Goal: Task Accomplishment & Management: Manage account settings

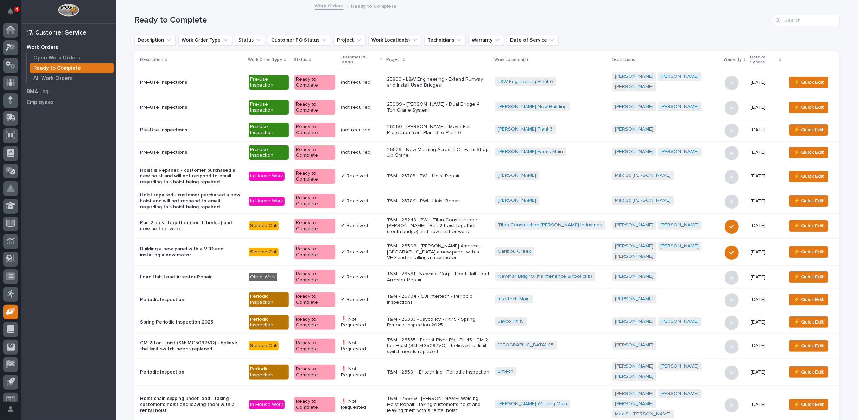
scroll to position [8, 0]
click at [791, 18] on input "Search" at bounding box center [806, 20] width 67 height 11
click at [795, 23] on input "Search" at bounding box center [806, 20] width 67 height 11
type input "27195"
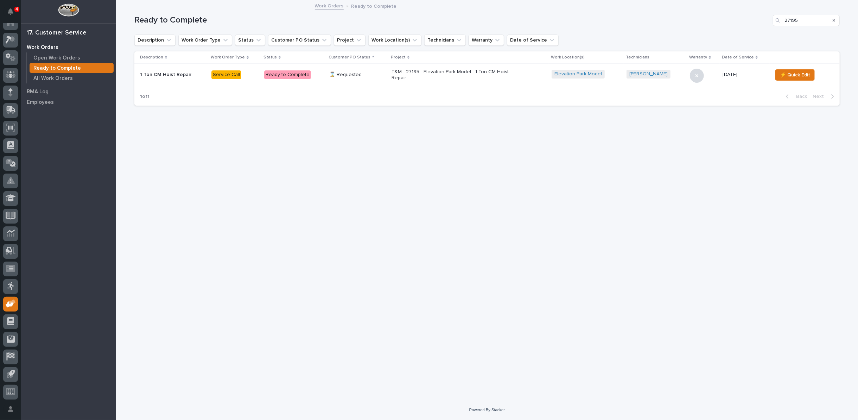
click at [444, 71] on p "T&M - 27195 - Elevation Park Model - 1 Ton CM Hoist Repair" at bounding box center [453, 75] width 123 height 12
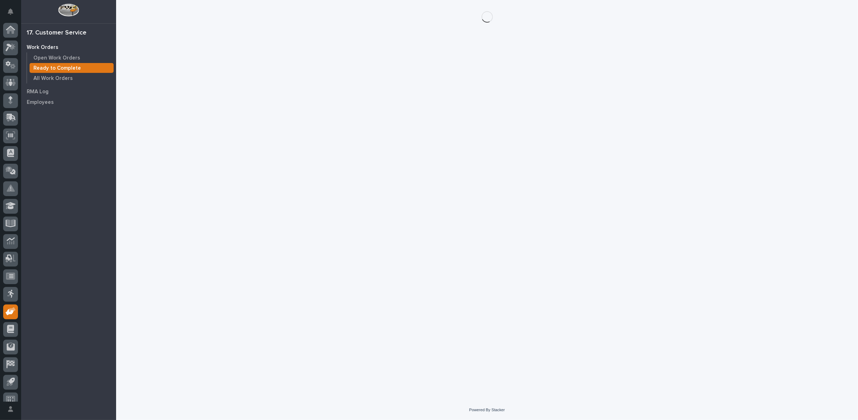
scroll to position [8, 0]
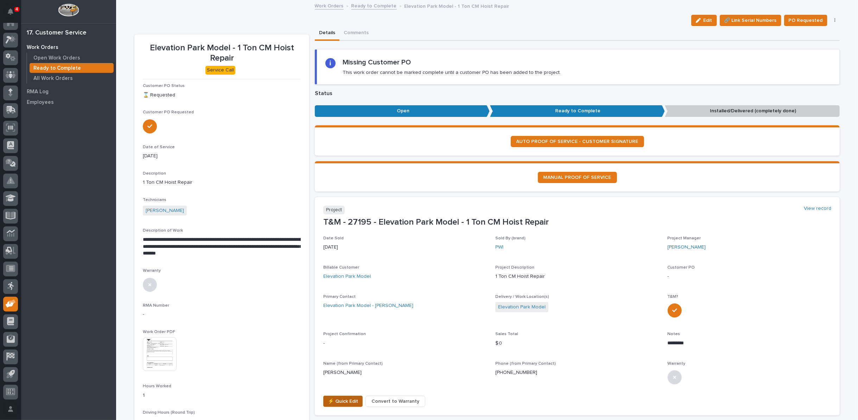
click at [339, 401] on span "⚡ Quick Edit" at bounding box center [343, 401] width 30 height 8
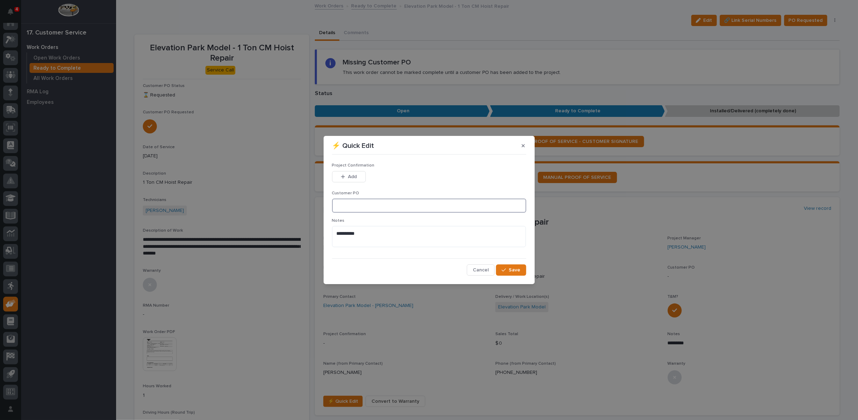
click at [336, 206] on input at bounding box center [429, 205] width 194 height 14
type input "5116"
click at [343, 173] on button "Add" at bounding box center [349, 176] width 34 height 11
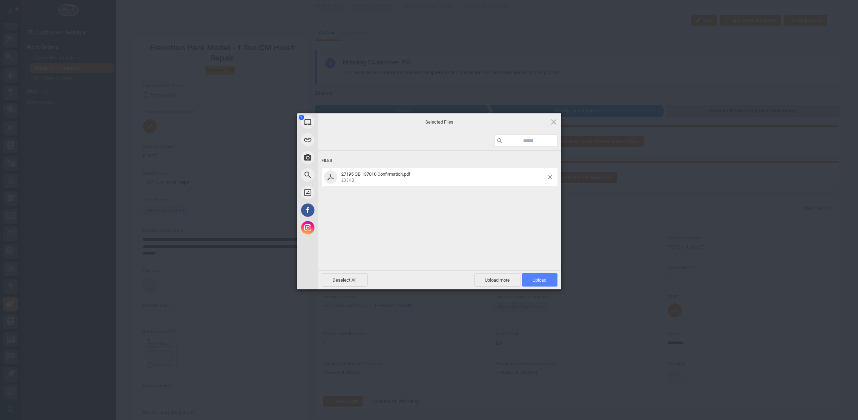
click at [533, 278] on span "Upload 1" at bounding box center [540, 279] width 14 height 5
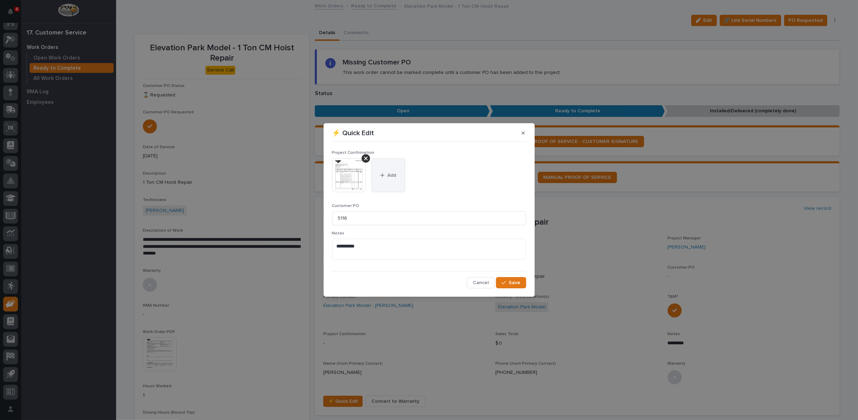
click at [382, 172] on button "Add" at bounding box center [389, 175] width 34 height 34
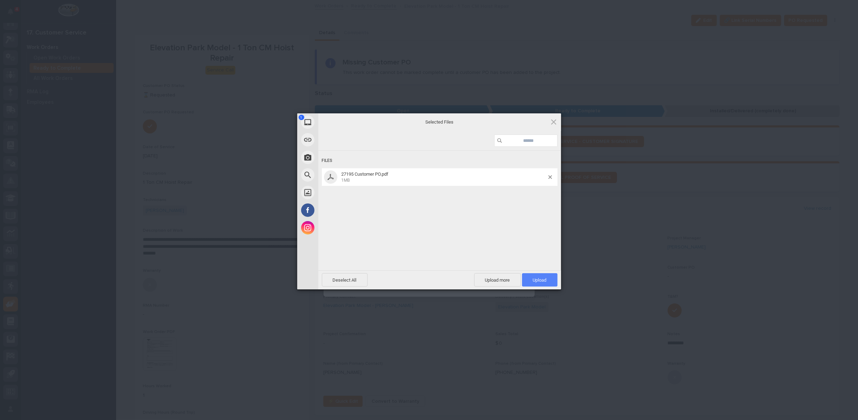
click at [543, 277] on span "Upload 1" at bounding box center [540, 279] width 14 height 5
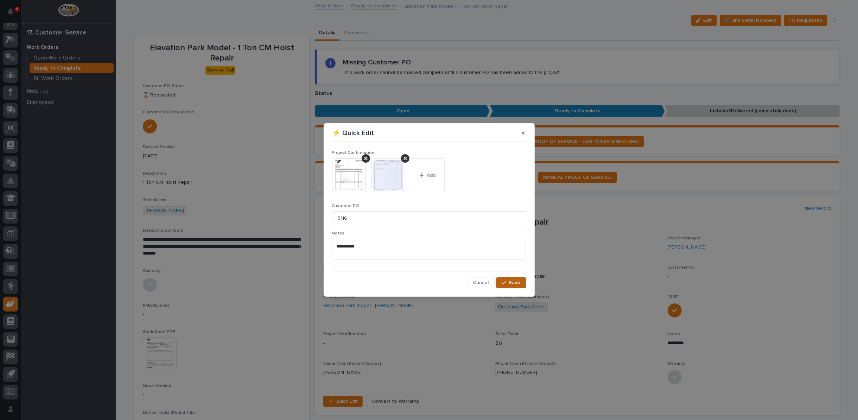
click at [502, 285] on button "Save" at bounding box center [511, 282] width 30 height 11
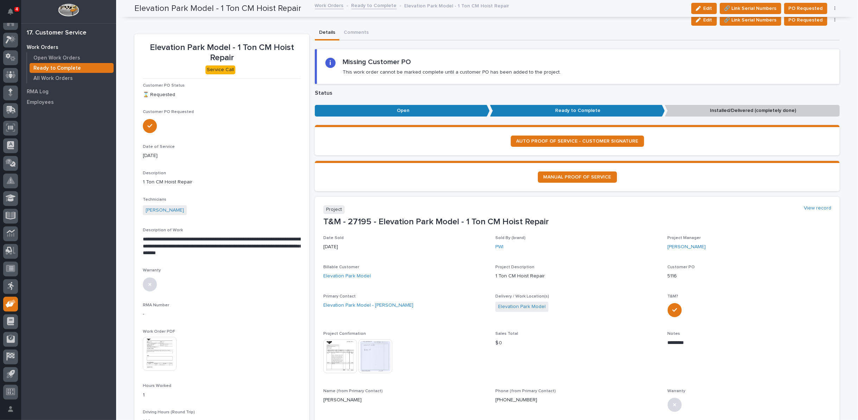
scroll to position [0, 0]
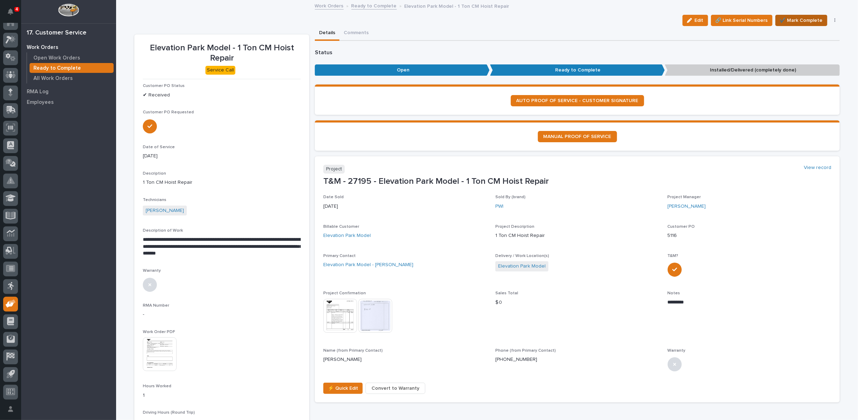
click at [805, 21] on span "✔️ Mark Complete" at bounding box center [801, 20] width 43 height 8
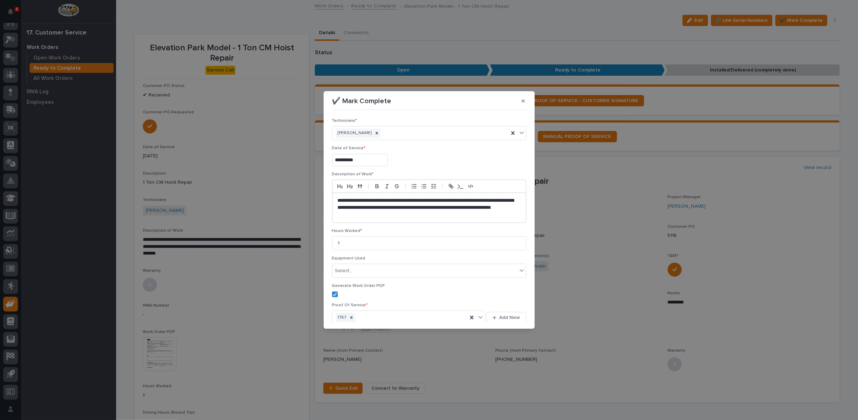
scroll to position [31, 0]
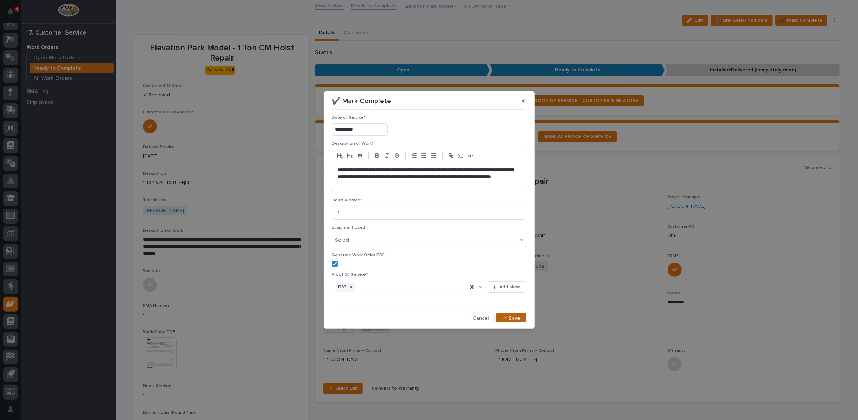
click at [509, 319] on span "Save" at bounding box center [515, 318] width 12 height 6
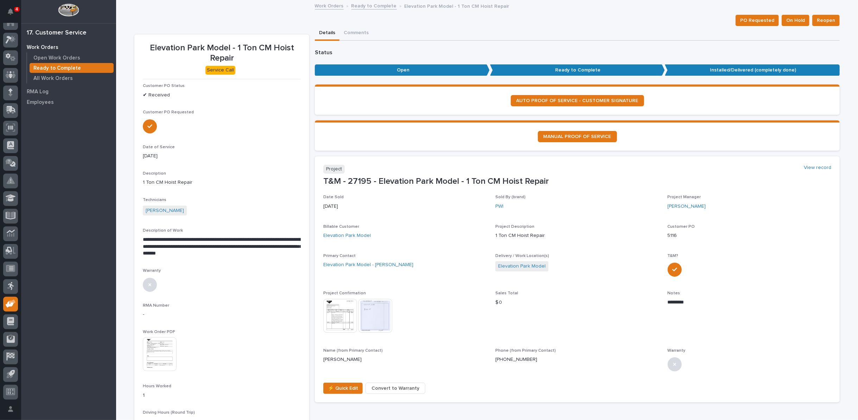
click at [352, 7] on link "Ready to Complete" at bounding box center [374, 5] width 45 height 8
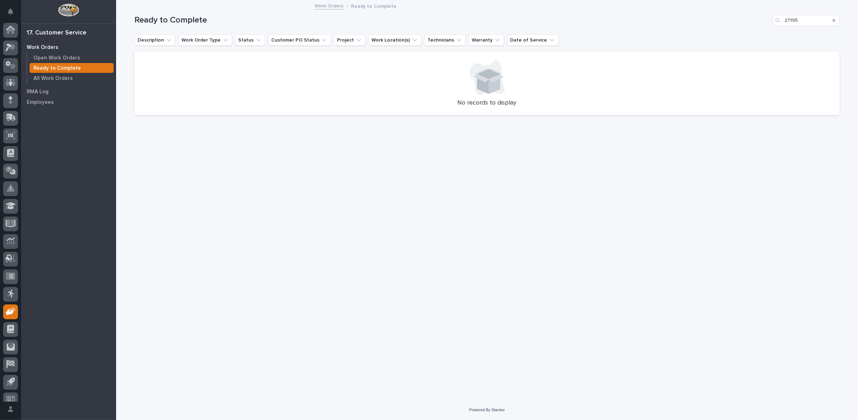
scroll to position [8, 0]
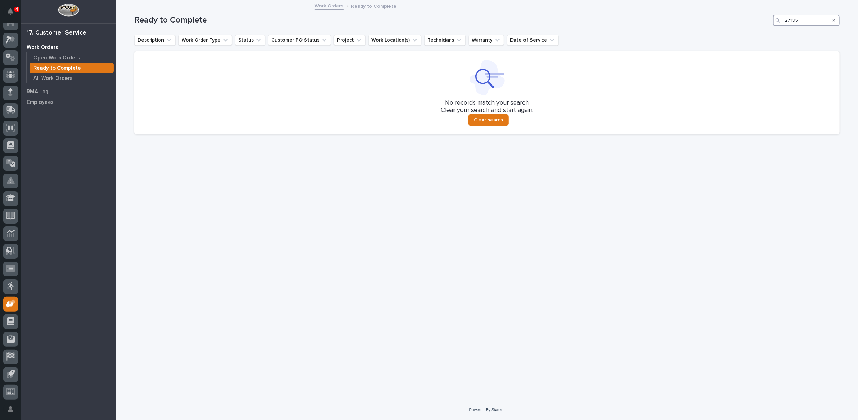
drag, startPoint x: 808, startPoint y: 20, endPoint x: 681, endPoint y: 29, distance: 126.7
click at [686, 29] on div "Ready to Complete 27195" at bounding box center [487, 18] width 706 height 34
type input "27140"
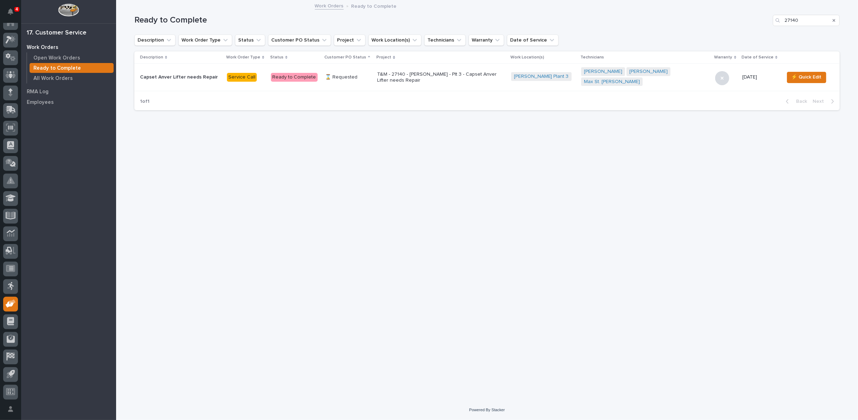
click at [398, 74] on p "T&M - 27140 - Brinkley RV - Plt 3 - Capset Anver Lifter needs Repair" at bounding box center [438, 77] width 123 height 12
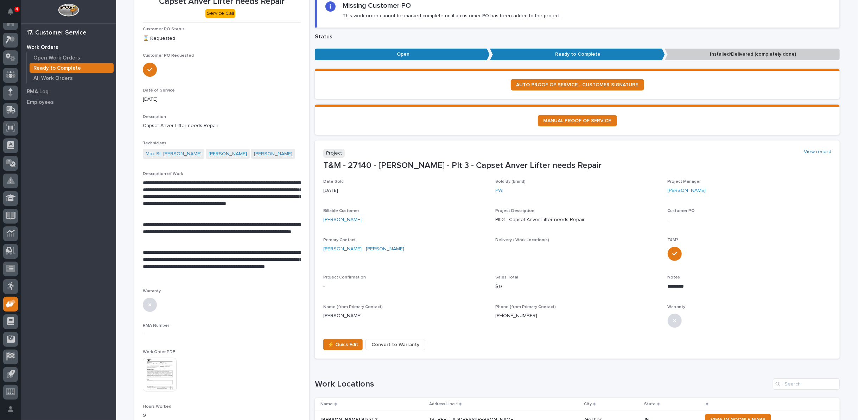
scroll to position [78, 0]
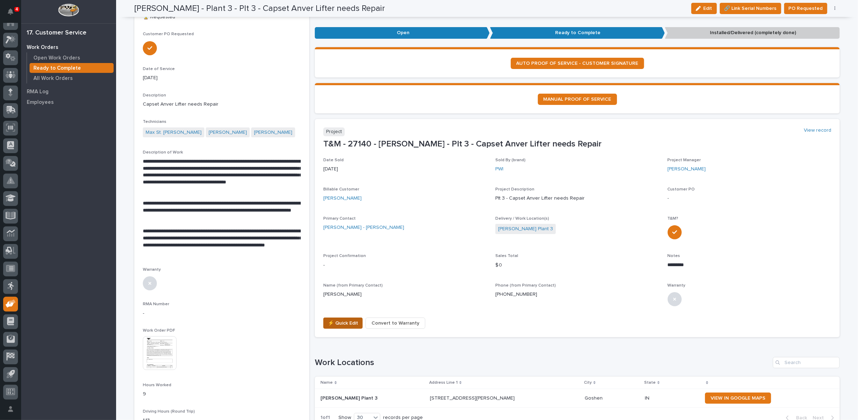
click at [337, 322] on span "⚡ Quick Edit" at bounding box center [343, 323] width 30 height 8
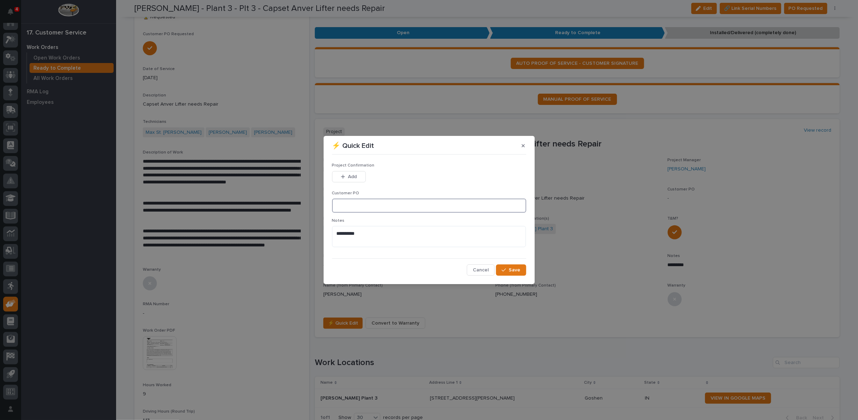
click at [365, 205] on input at bounding box center [429, 205] width 194 height 14
type input "CP3-1456"
click at [353, 177] on span "Add" at bounding box center [352, 176] width 9 height 6
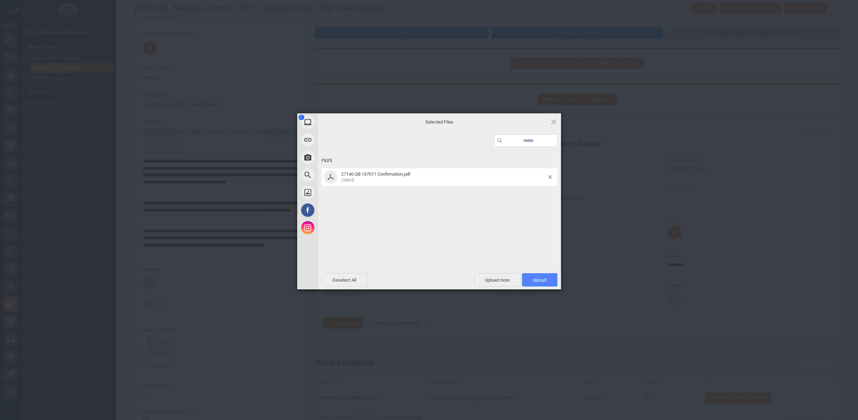
click at [531, 281] on span "Upload 1" at bounding box center [540, 279] width 36 height 13
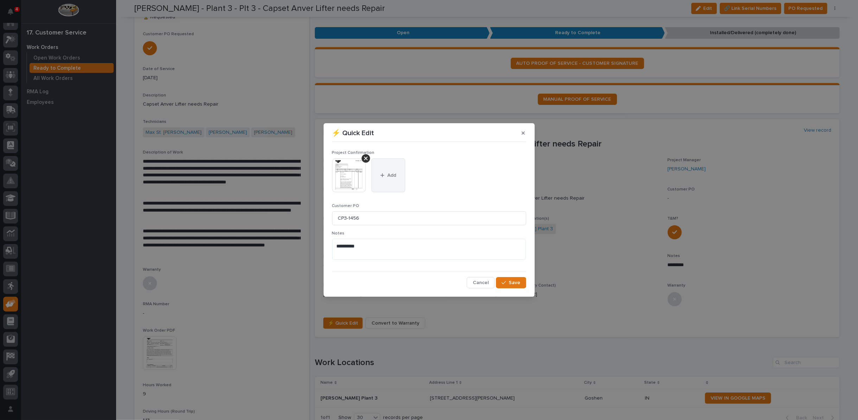
click at [387, 167] on button "Add" at bounding box center [389, 175] width 34 height 34
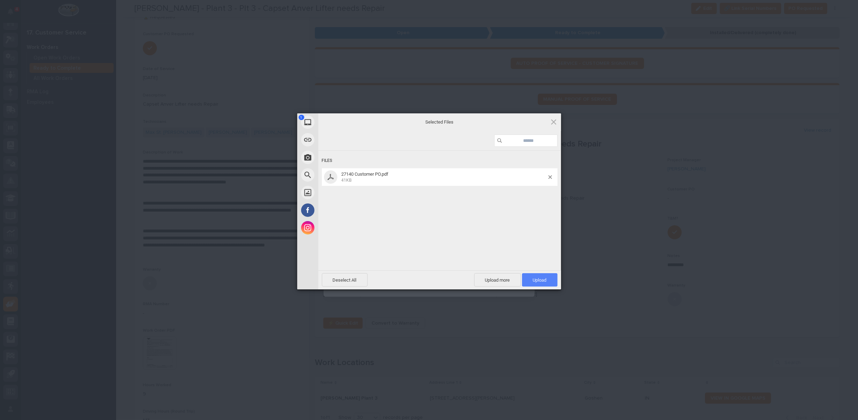
click at [543, 280] on span "Upload 1" at bounding box center [540, 279] width 14 height 5
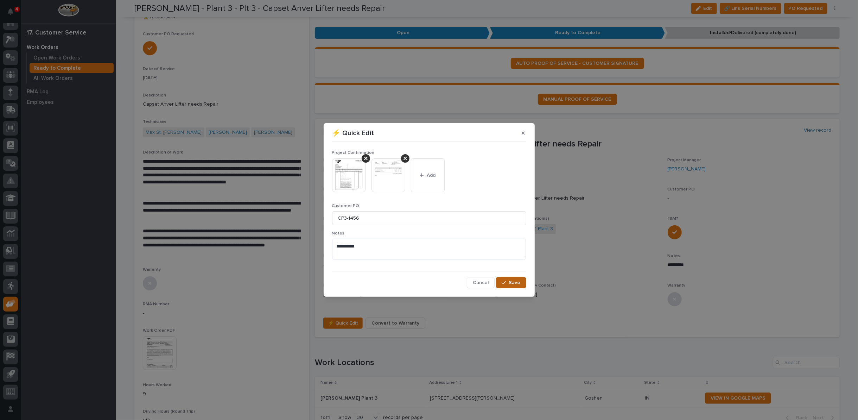
click at [513, 284] on span "Save" at bounding box center [515, 282] width 12 height 6
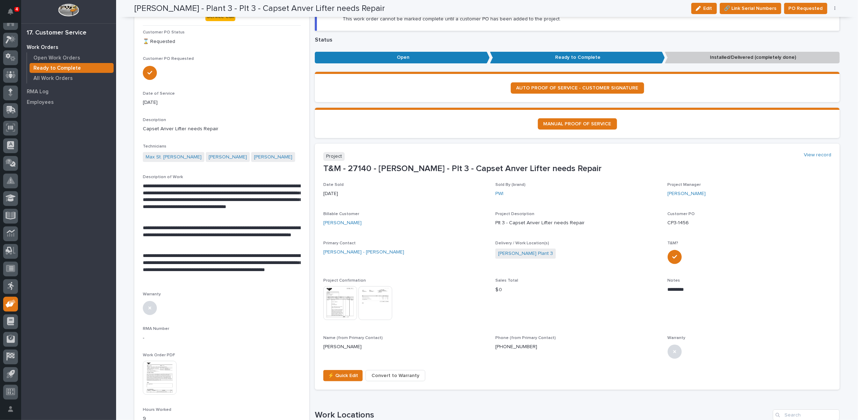
scroll to position [0, 0]
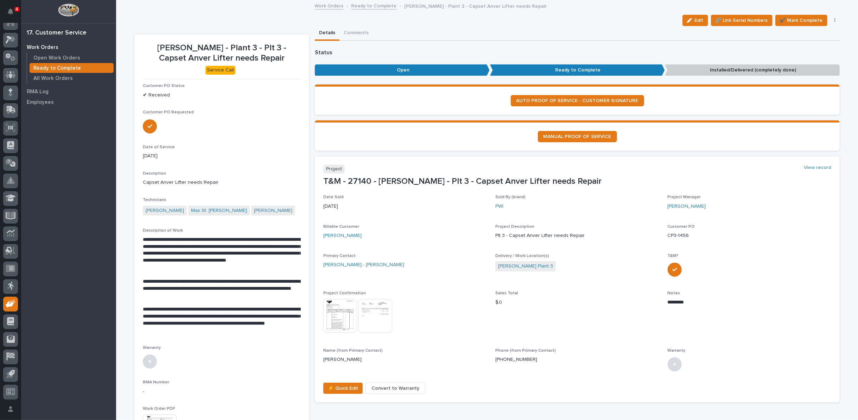
click at [802, 21] on span "✔️ Mark Complete" at bounding box center [801, 20] width 43 height 8
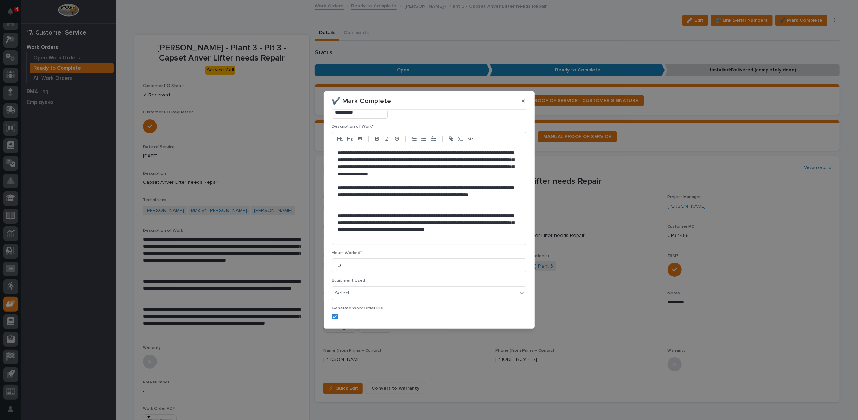
scroll to position [101, 0]
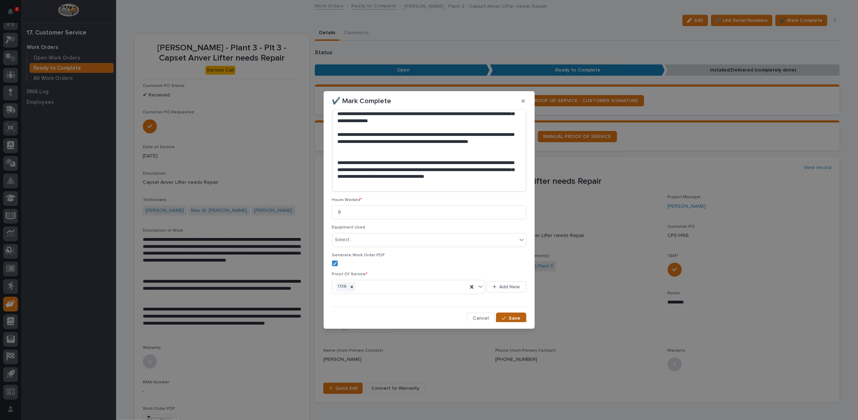
click at [511, 316] on span "Save" at bounding box center [515, 318] width 12 height 6
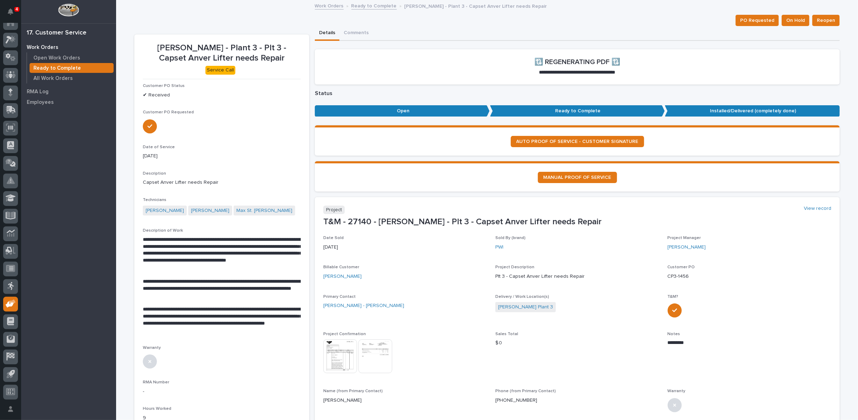
click at [364, 5] on link "Ready to Complete" at bounding box center [374, 5] width 45 height 8
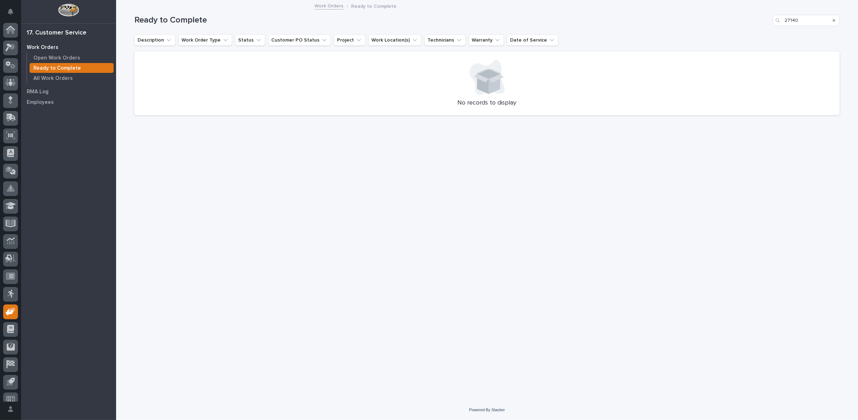
scroll to position [8, 0]
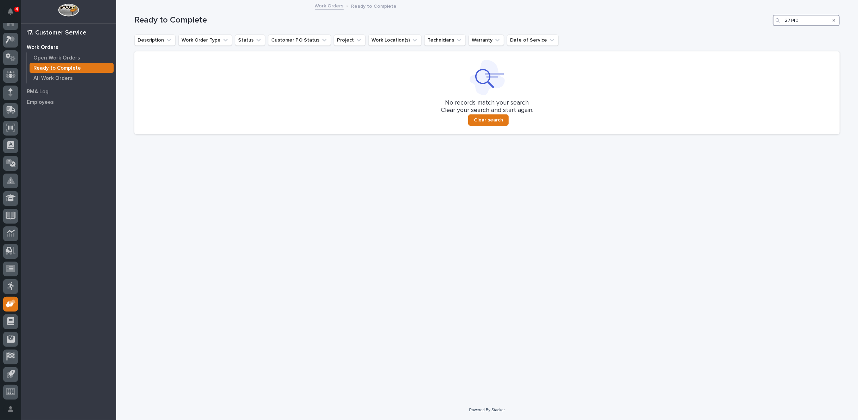
drag, startPoint x: 803, startPoint y: 21, endPoint x: 747, endPoint y: 21, distance: 56.0
click at [747, 21] on div "Ready to Complete 27140" at bounding box center [487, 20] width 706 height 11
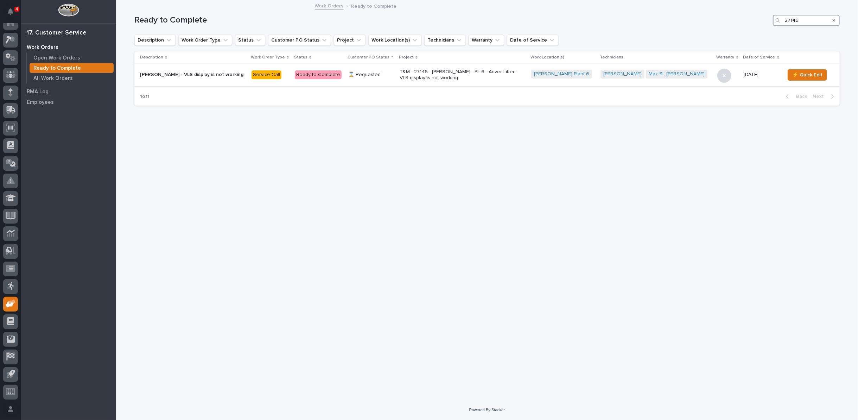
type input "27146"
click at [422, 76] on p "T&M - 27146 - Brinkley RV - Plt 6 - Anver Lifter - VLS display is not working" at bounding box center [461, 75] width 123 height 12
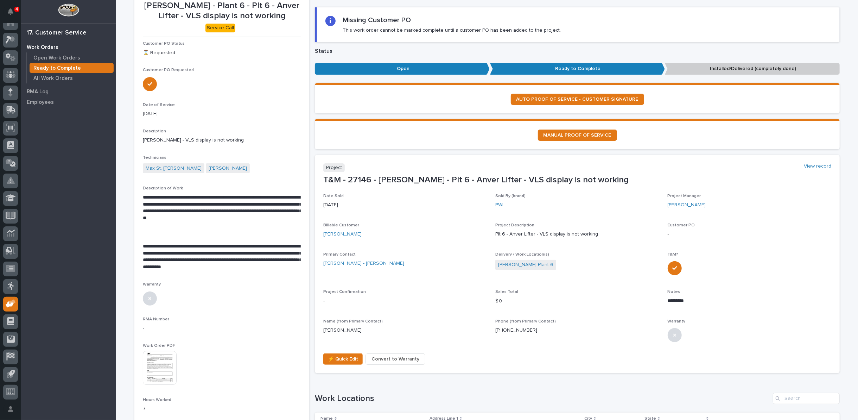
scroll to position [117, 0]
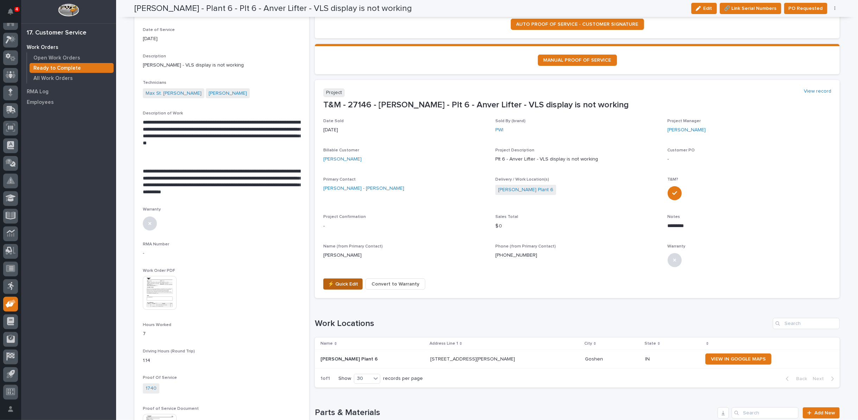
click at [336, 284] on span "⚡ Quick Edit" at bounding box center [343, 284] width 30 height 8
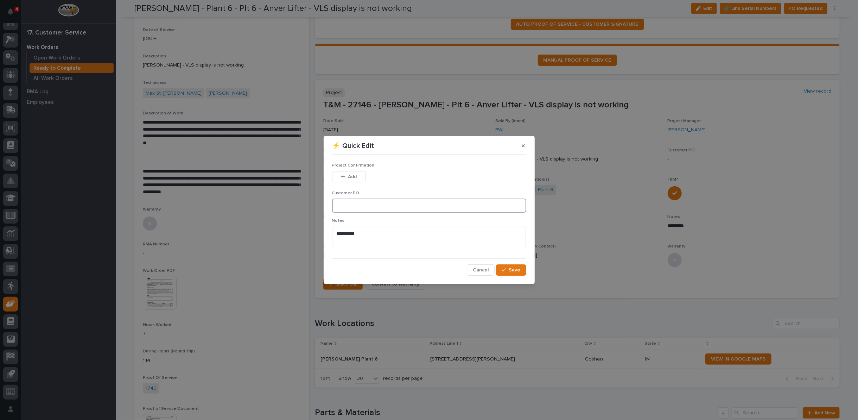
click at [355, 207] on input at bounding box center [429, 205] width 194 height 14
type input "CP6-0778"
click at [349, 174] on span "Add" at bounding box center [352, 176] width 9 height 6
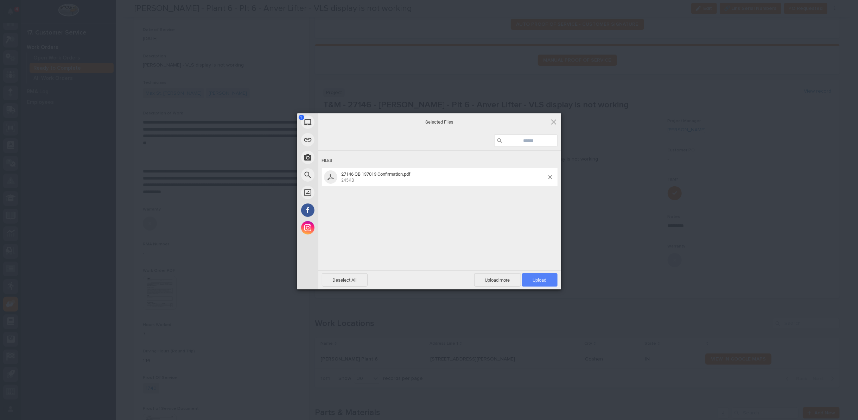
click at [537, 282] on span "Upload 1" at bounding box center [540, 279] width 14 height 5
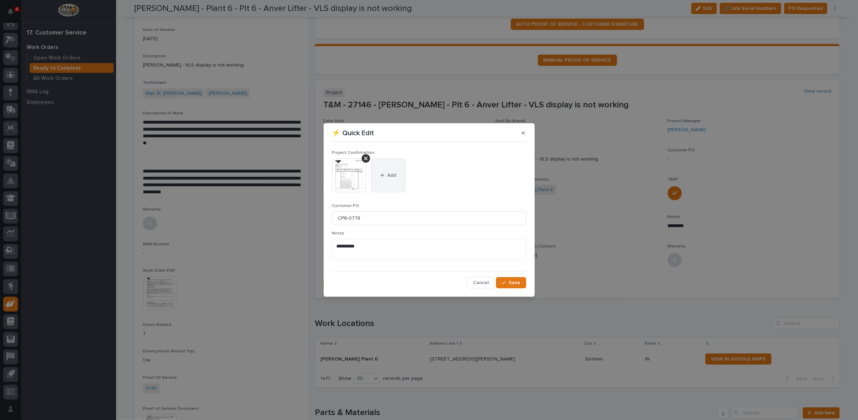
click at [385, 175] on div "button" at bounding box center [383, 175] width 7 height 5
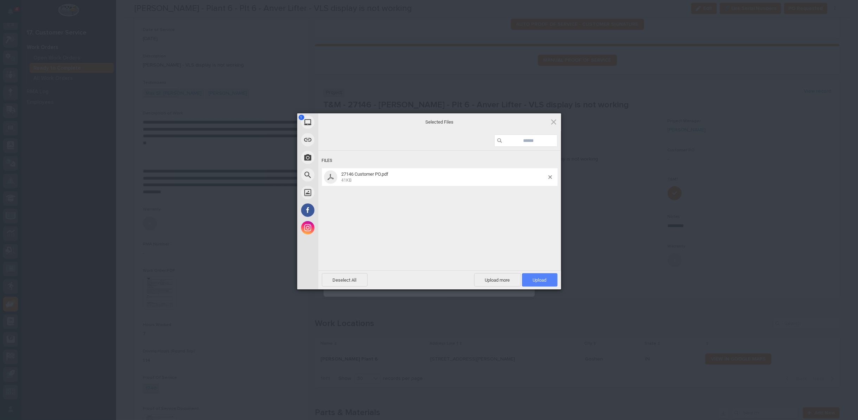
click at [534, 278] on span "Upload 1" at bounding box center [540, 279] width 14 height 5
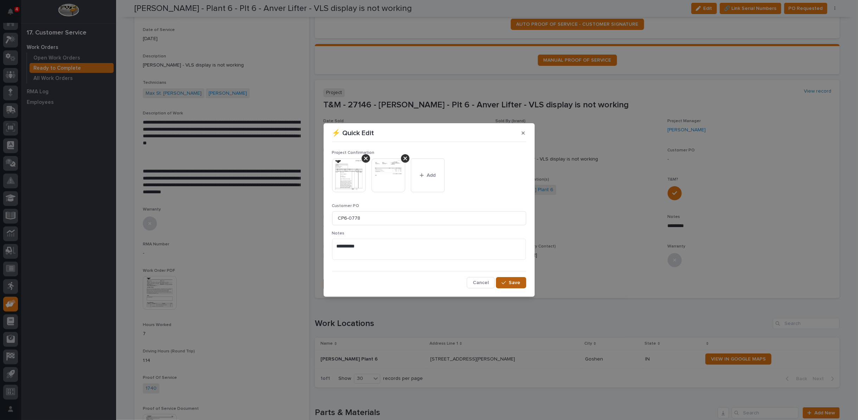
click at [519, 280] on span "Save" at bounding box center [515, 282] width 12 height 6
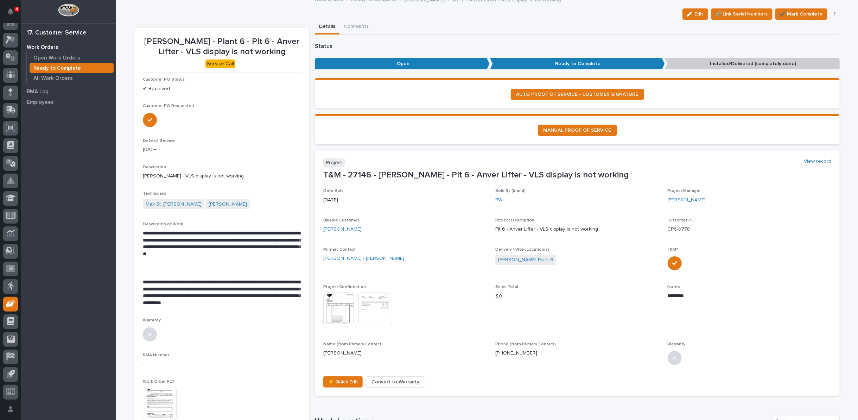
scroll to position [0, 0]
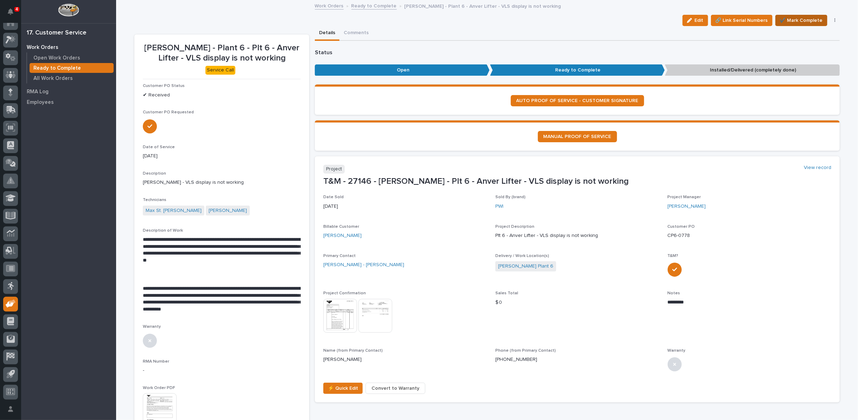
click at [786, 18] on span "✔️ Mark Complete" at bounding box center [801, 20] width 43 height 8
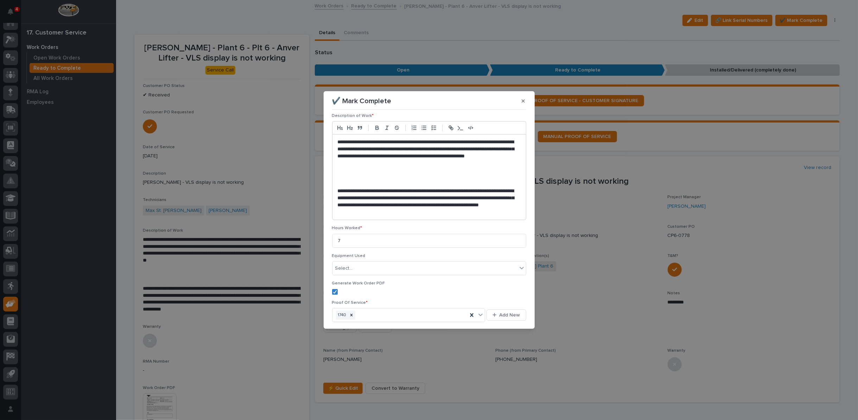
scroll to position [87, 0]
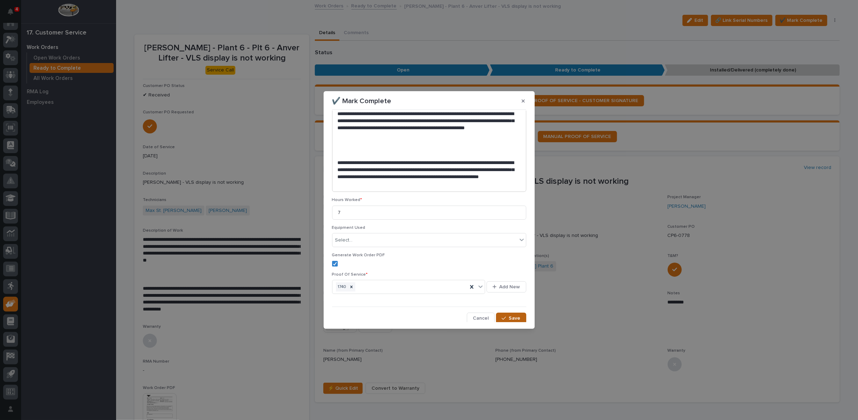
click at [510, 315] on span "Save" at bounding box center [515, 318] width 12 height 6
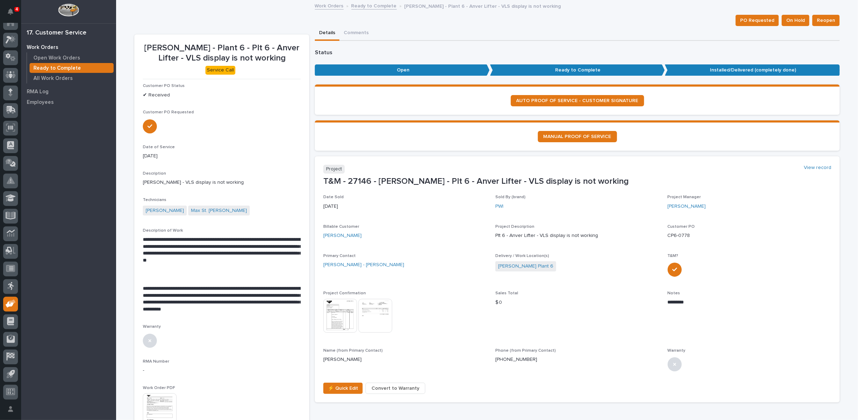
click at [367, 5] on link "Ready to Complete" at bounding box center [374, 5] width 45 height 8
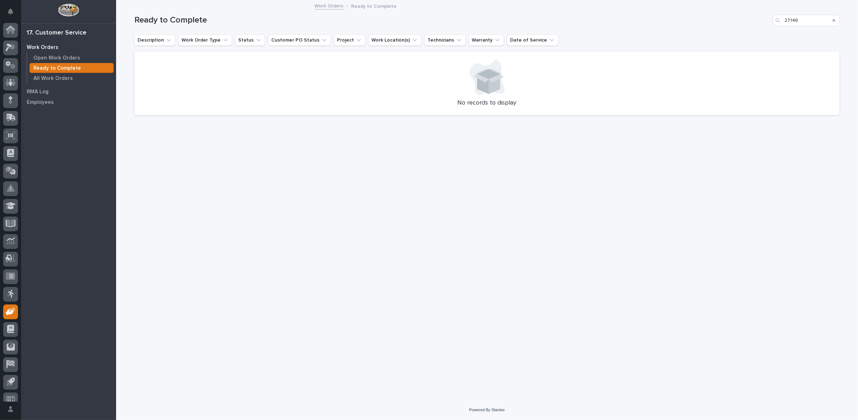
scroll to position [8, 0]
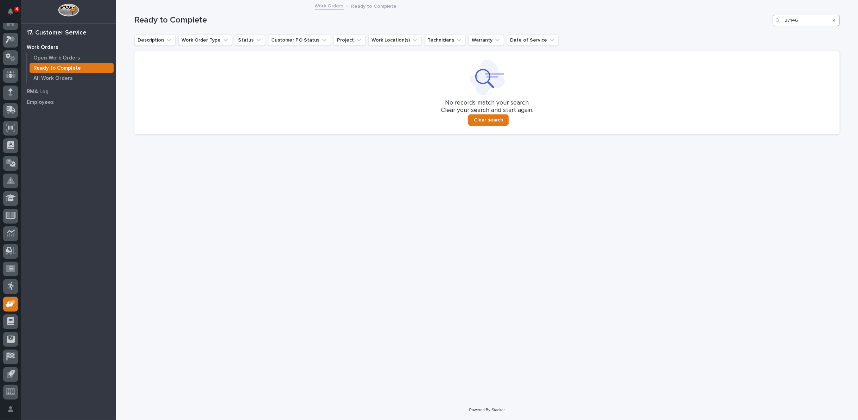
click at [835, 19] on button "Search" at bounding box center [834, 20] width 3 height 11
click at [835, 19] on input "Search" at bounding box center [806, 20] width 67 height 11
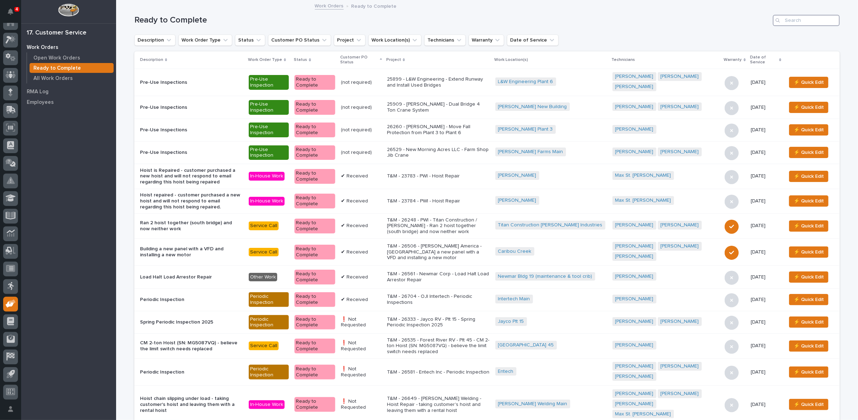
click at [796, 18] on input "Search" at bounding box center [806, 20] width 67 height 11
type input "27182"
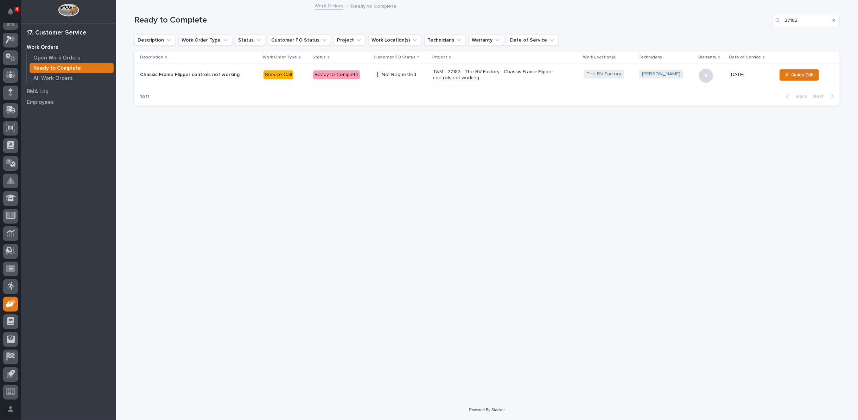
click at [461, 71] on p "T&M - 27182 - The RV Factory - Chassis Frame Flipper controls not working" at bounding box center [494, 75] width 123 height 12
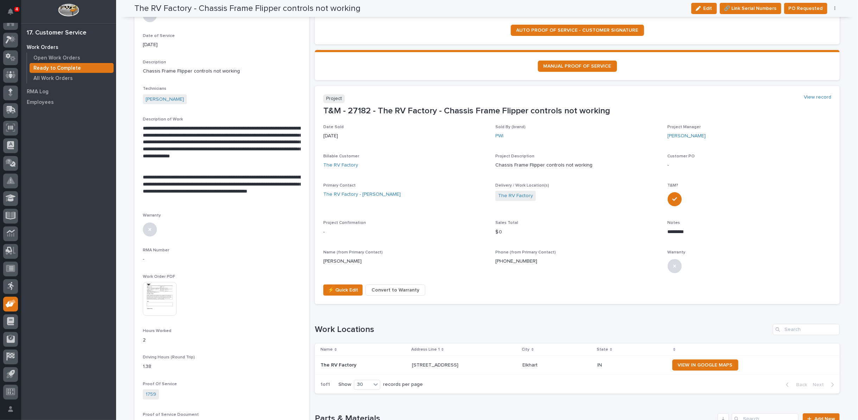
scroll to position [117, 0]
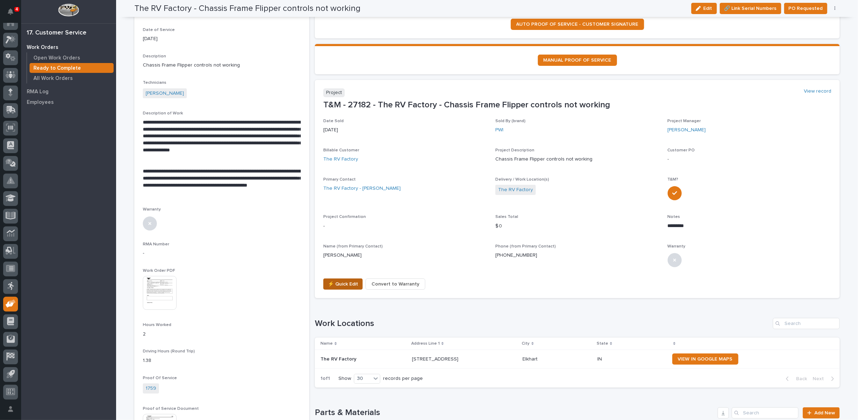
click at [338, 282] on span "⚡ Quick Edit" at bounding box center [343, 284] width 30 height 8
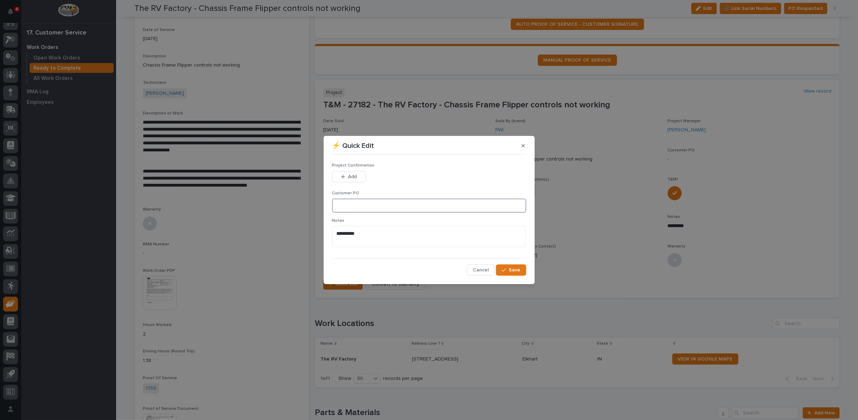
click at [354, 202] on input at bounding box center [429, 205] width 194 height 14
click at [343, 202] on input at bounding box center [429, 205] width 194 height 14
type input "42142"
click at [509, 269] on div "button" at bounding box center [505, 269] width 7 height 5
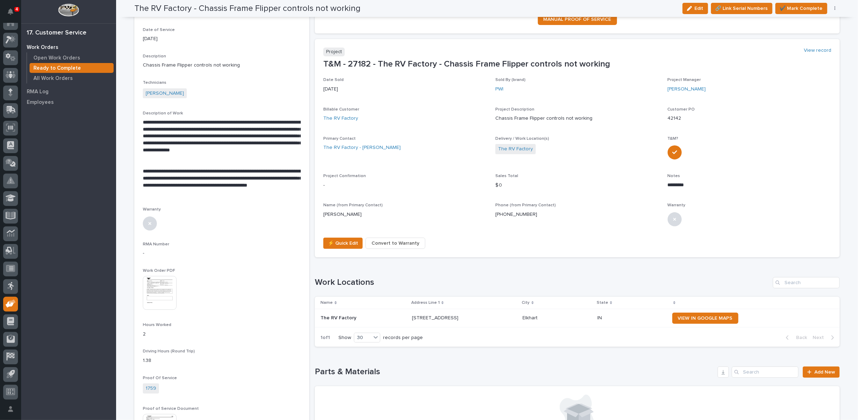
scroll to position [97, 0]
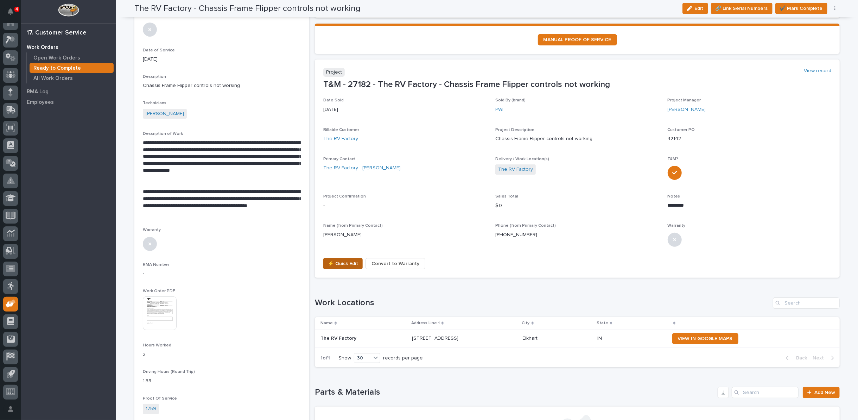
click at [333, 260] on span "⚡ Quick Edit" at bounding box center [343, 263] width 30 height 8
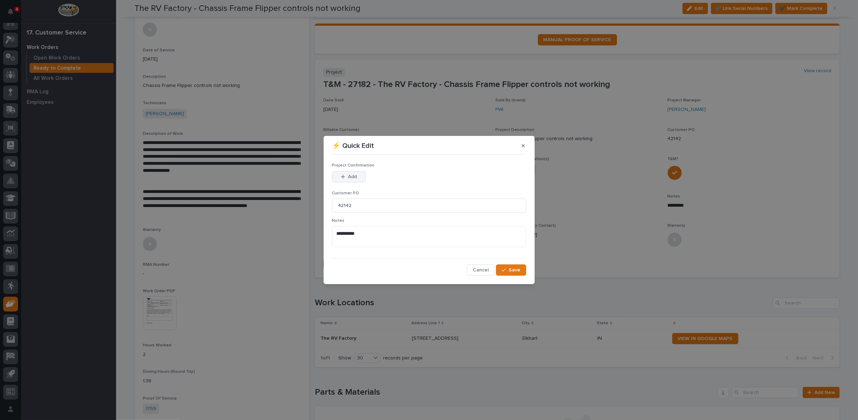
click at [341, 176] on icon "button" at bounding box center [343, 176] width 4 height 5
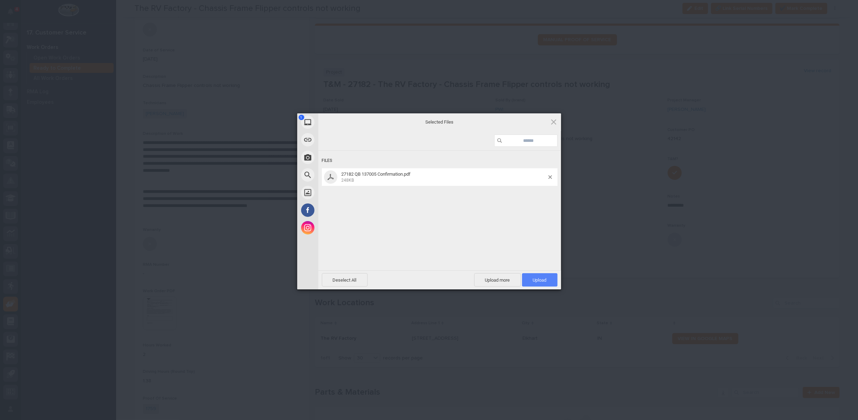
click at [535, 280] on span "Upload 1" at bounding box center [540, 279] width 14 height 5
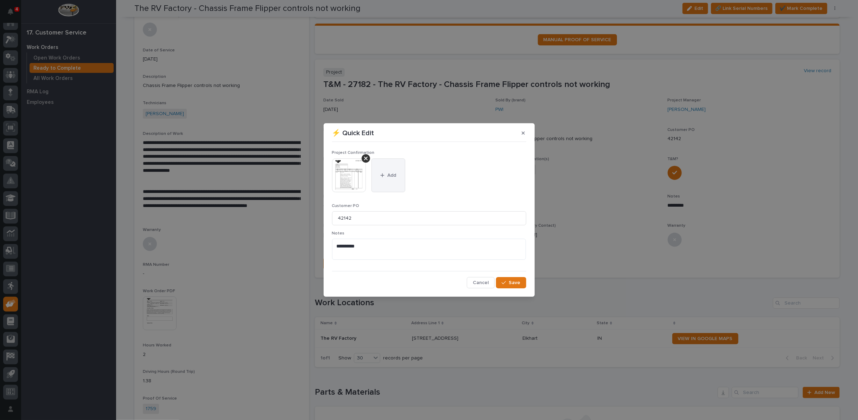
click at [391, 170] on button "Add" at bounding box center [389, 175] width 34 height 34
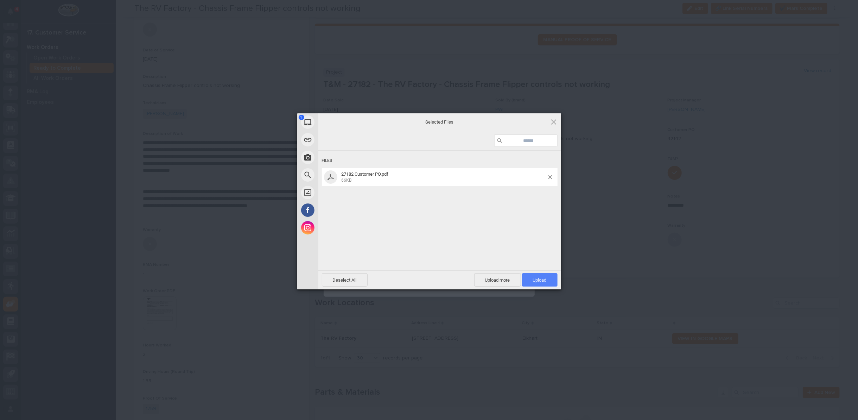
click at [539, 278] on span "Upload 1" at bounding box center [540, 279] width 14 height 5
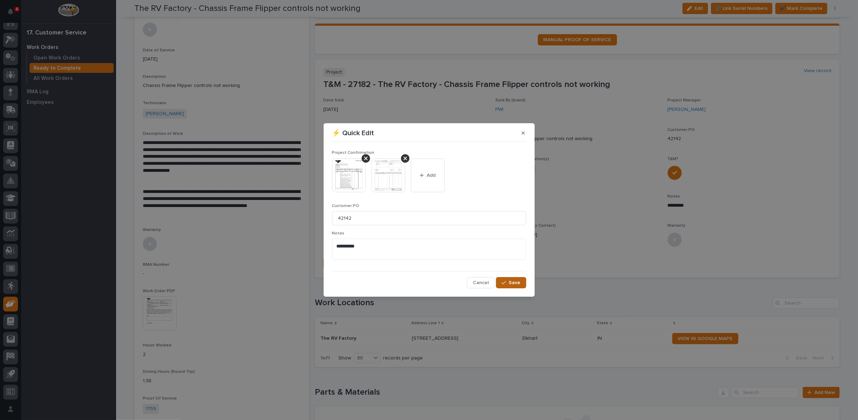
click at [511, 284] on span "Save" at bounding box center [515, 282] width 12 height 6
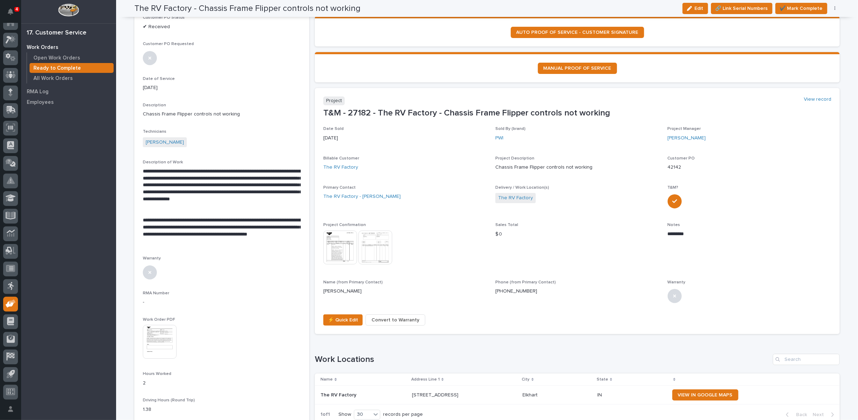
scroll to position [0, 0]
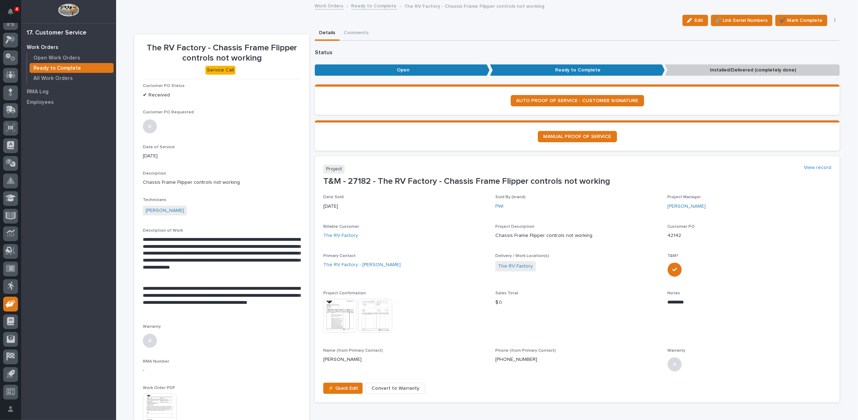
click at [368, 9] on div "Work Orders Ready to Complete The RV Factory - Chassis Frame Flipper controls n…" at bounding box center [487, 6] width 352 height 10
click at [365, 7] on link "Ready to Complete" at bounding box center [374, 5] width 45 height 8
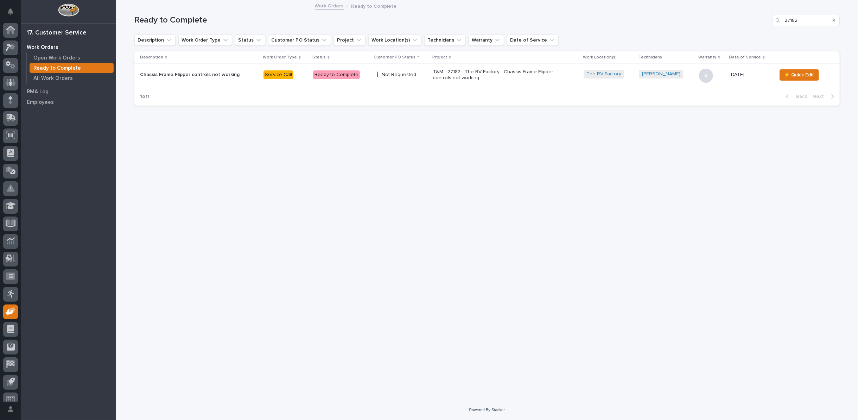
scroll to position [8, 0]
click at [834, 19] on icon "Search" at bounding box center [834, 20] width 3 height 4
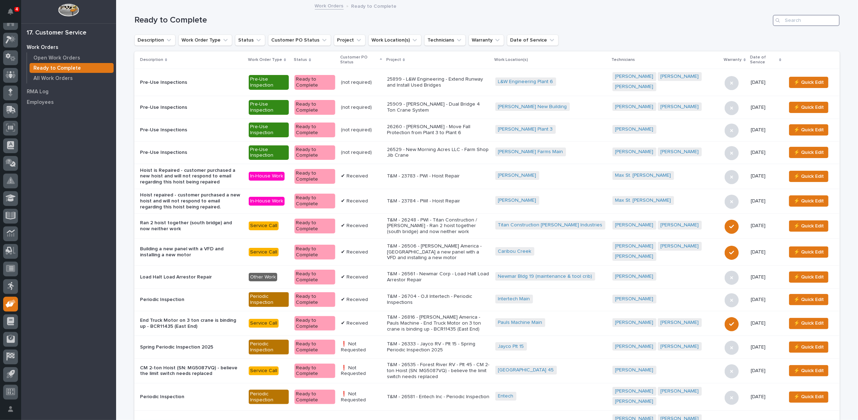
click at [789, 22] on input "Search" at bounding box center [806, 20] width 67 height 11
type input "27104"
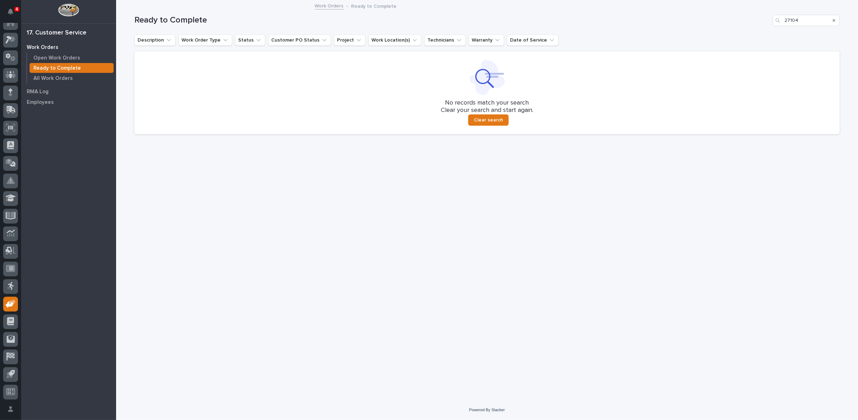
click at [836, 19] on div "Search" at bounding box center [834, 20] width 11 height 11
click at [62, 77] on p "All Work Orders" at bounding box center [52, 78] width 39 height 6
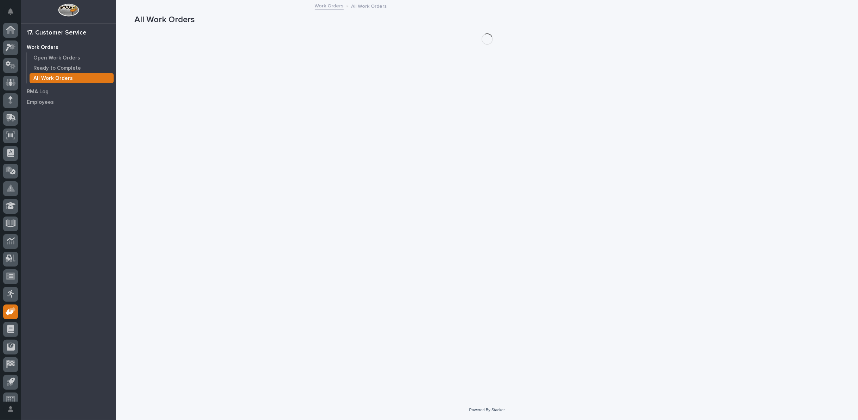
scroll to position [8, 0]
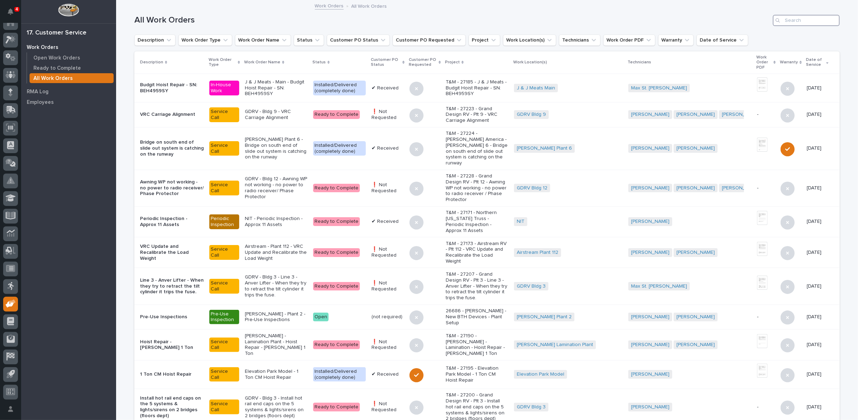
click at [802, 23] on input "Search" at bounding box center [806, 20] width 67 height 11
type input "27104"
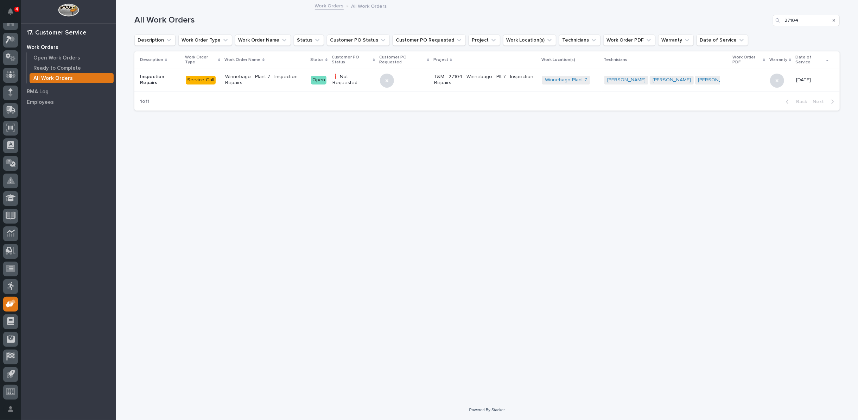
click at [452, 77] on p "T&M - 27104 - Winnebago - Plt 7 - Inspection Repairs" at bounding box center [485, 80] width 102 height 12
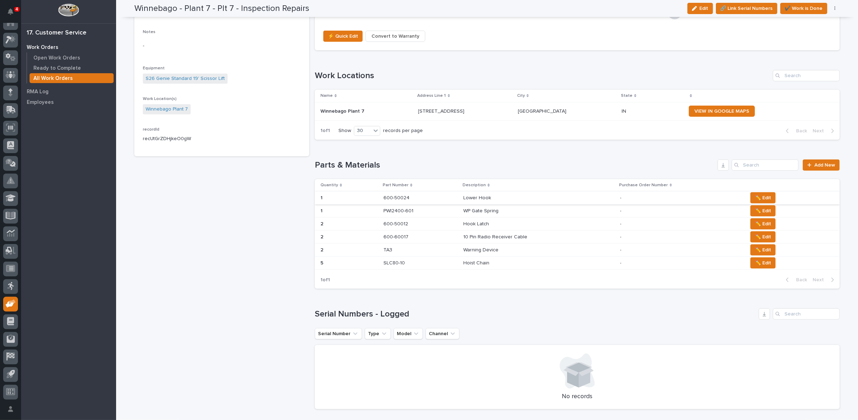
scroll to position [430, 0]
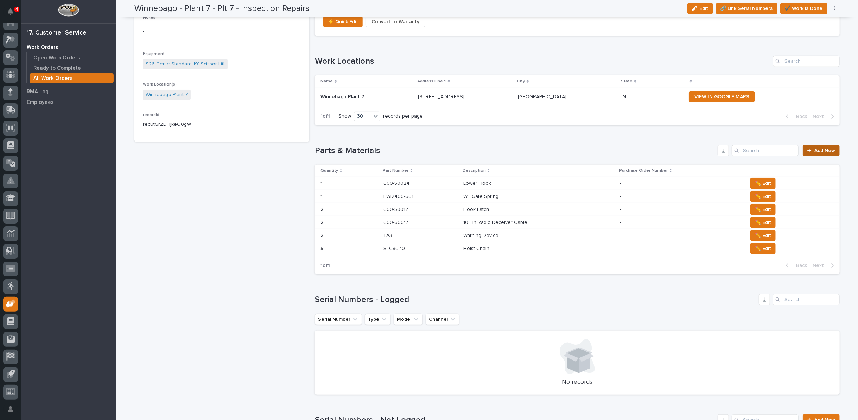
click at [824, 149] on span "Add New" at bounding box center [825, 150] width 21 height 5
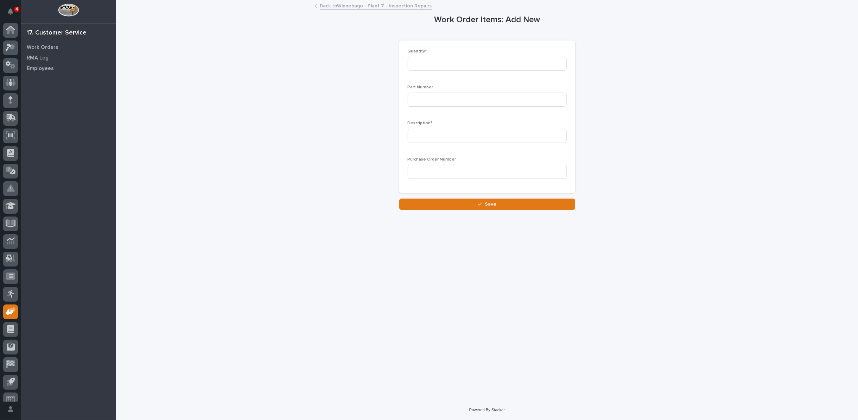
scroll to position [8, 0]
click at [457, 63] on input at bounding box center [487, 64] width 159 height 14
type input "2"
type input "SCS-516HL"
click at [439, 132] on input at bounding box center [487, 136] width 159 height 14
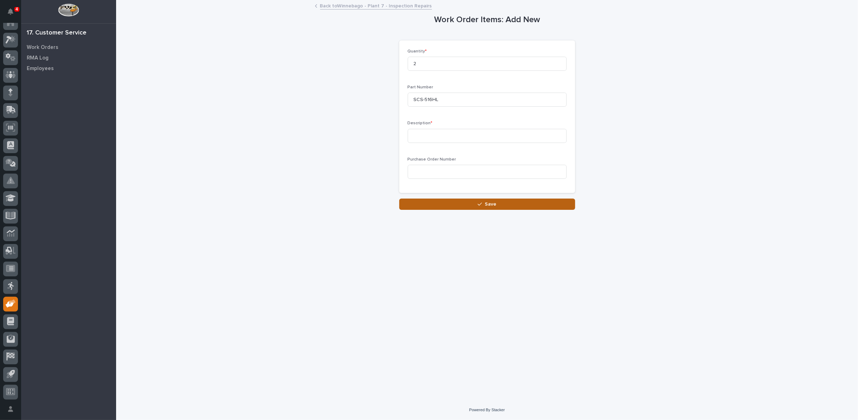
click at [482, 203] on icon "button" at bounding box center [480, 204] width 4 height 3
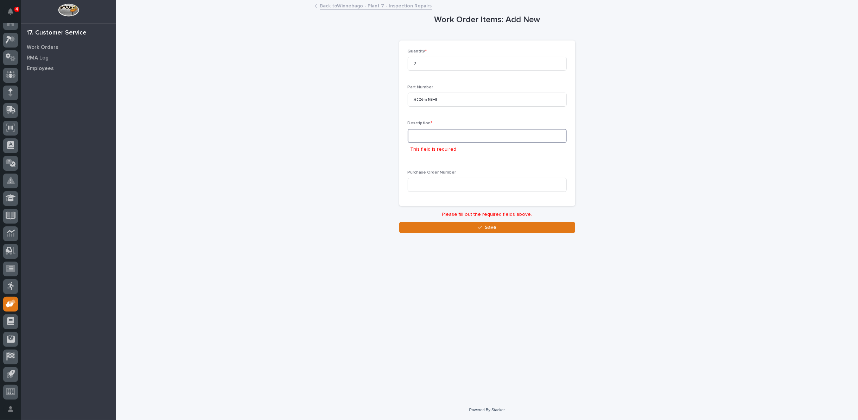
click at [449, 137] on input at bounding box center [487, 136] width 159 height 14
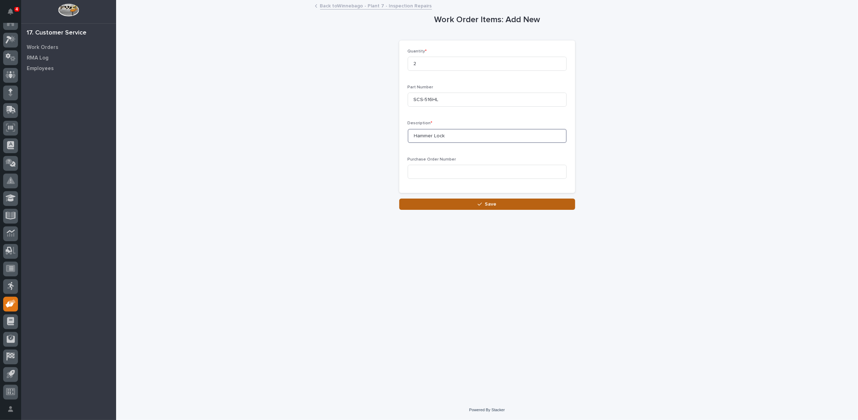
type input "Hammer Lock"
click at [505, 206] on button "Save" at bounding box center [487, 203] width 176 height 11
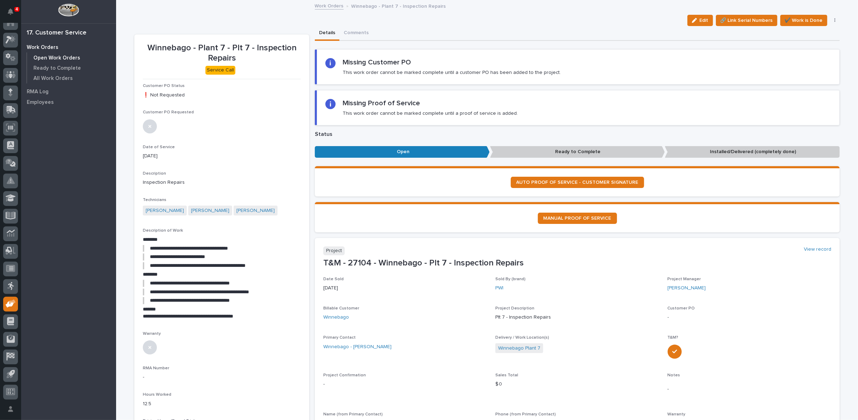
click at [40, 56] on p "Open Work Orders" at bounding box center [56, 58] width 47 height 6
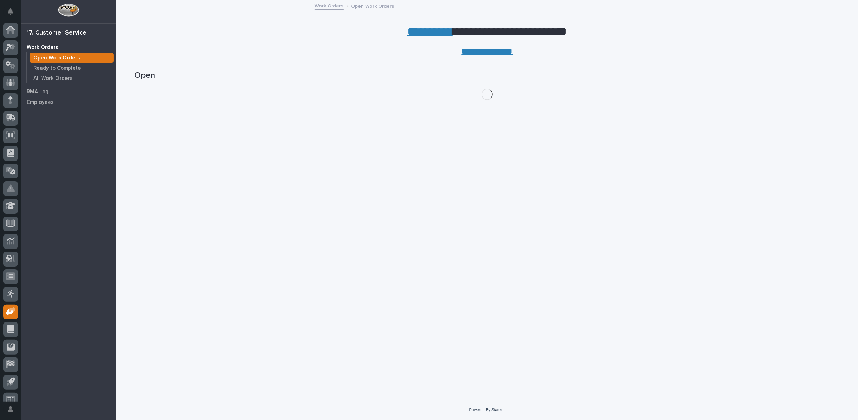
scroll to position [8, 0]
click at [416, 32] on link "**********" at bounding box center [430, 31] width 45 height 11
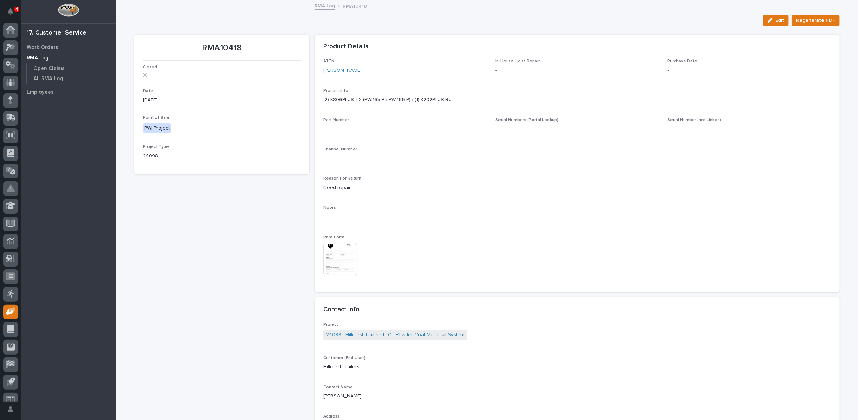
scroll to position [8, 0]
click at [814, 20] on span "Regenerate PDF" at bounding box center [815, 20] width 39 height 8
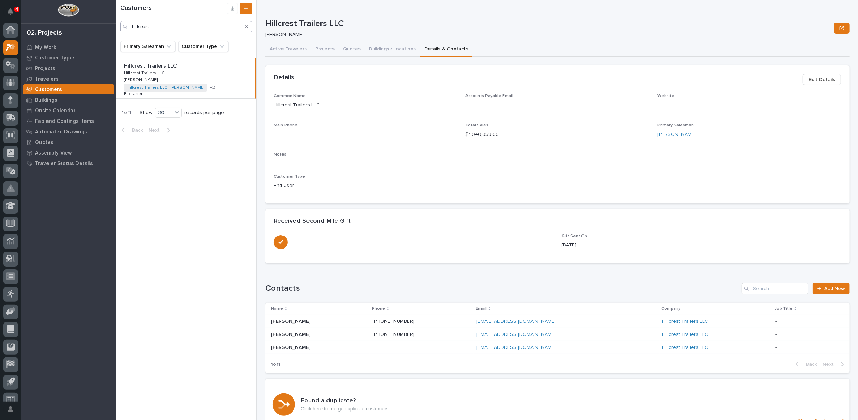
scroll to position [8, 0]
drag, startPoint x: 193, startPoint y: 27, endPoint x: 124, endPoint y: 34, distance: 69.0
click at [124, 34] on div "Customers hillcrest" at bounding box center [186, 20] width 140 height 41
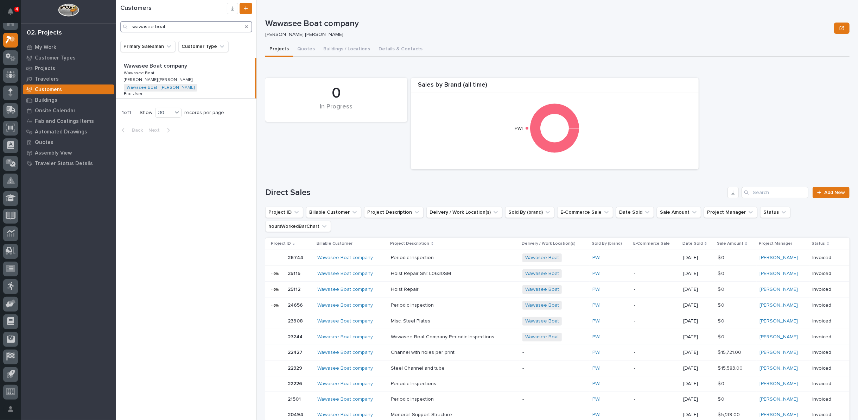
type input "wawasee boat"
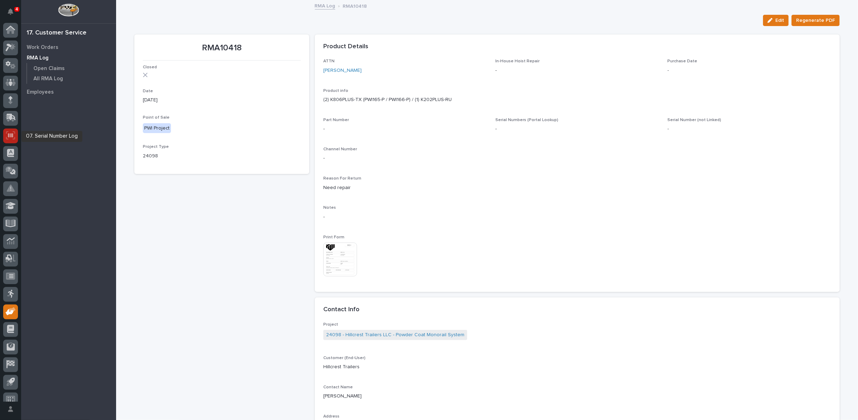
click at [11, 137] on icon at bounding box center [10, 135] width 9 height 8
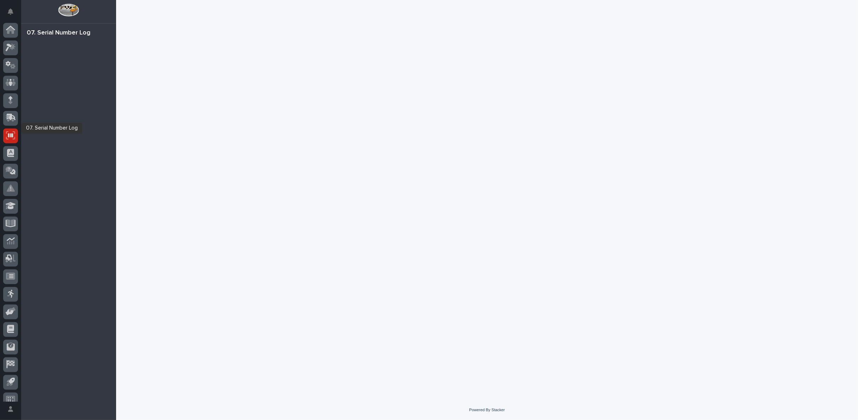
scroll to position [8, 0]
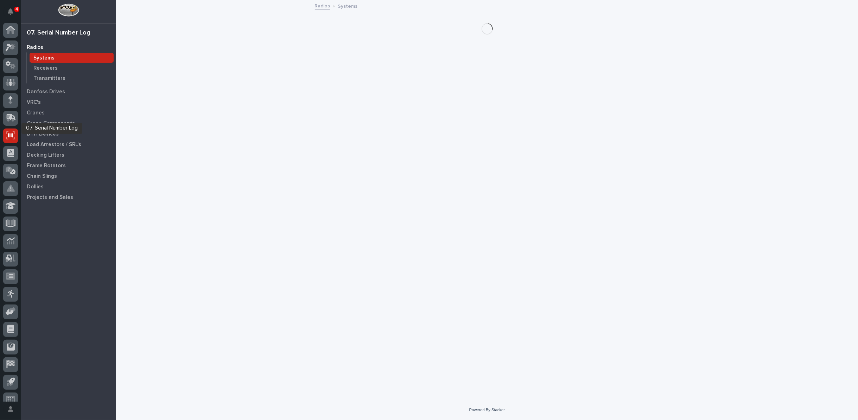
scroll to position [8, 0]
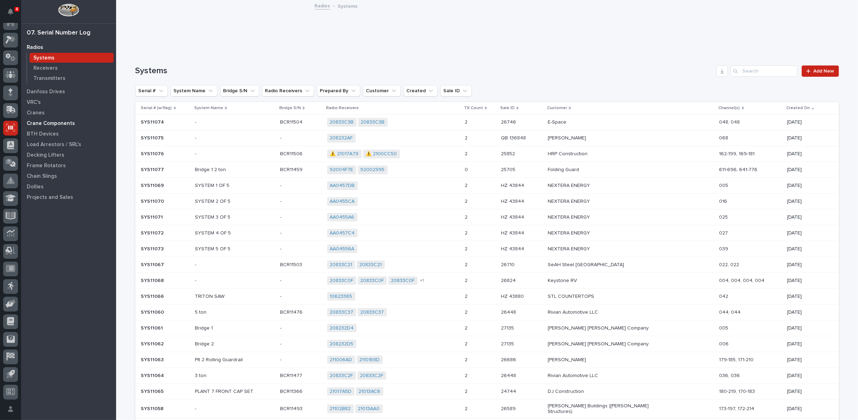
click at [49, 121] on p "Crane Components" at bounding box center [51, 123] width 48 height 6
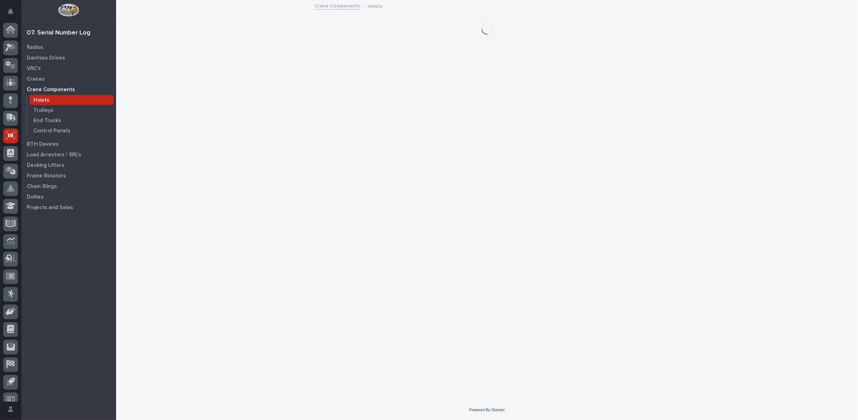
scroll to position [8, 0]
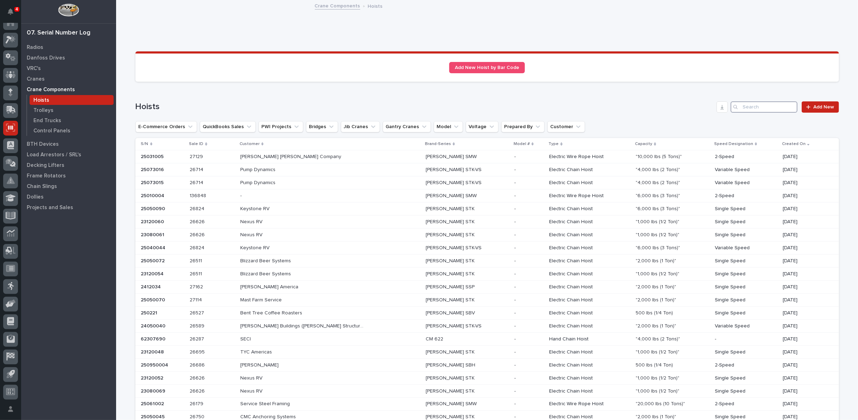
click at [763, 105] on input "Search" at bounding box center [764, 106] width 67 height 11
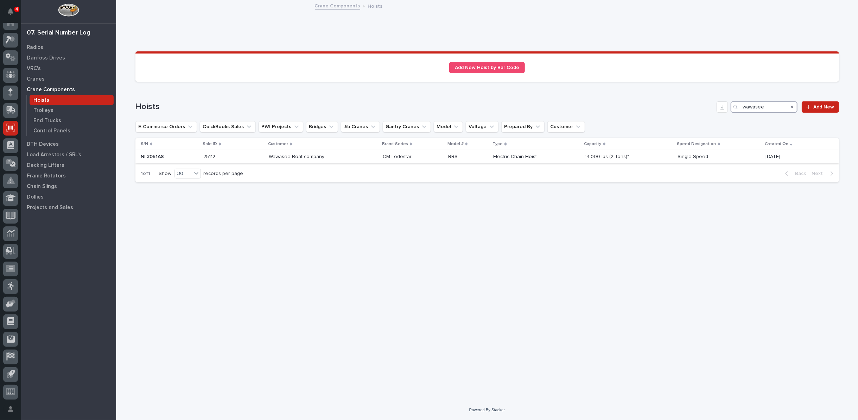
type input "wawasee"
click at [319, 155] on p "Wawasee Boat company" at bounding box center [297, 155] width 57 height 7
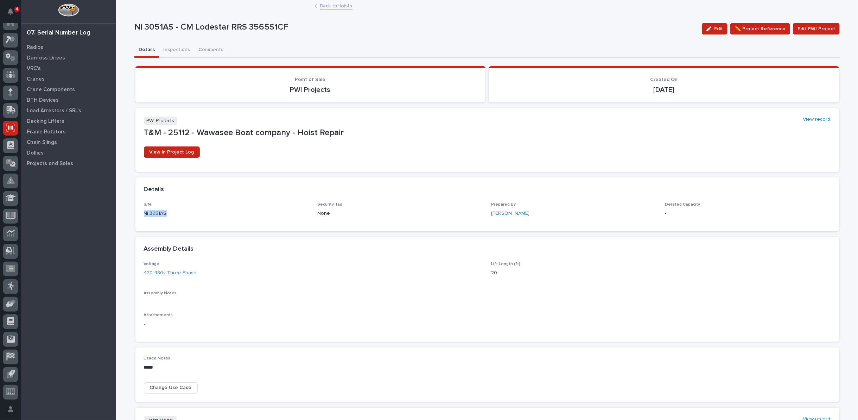
drag, startPoint x: 141, startPoint y: 210, endPoint x: 172, endPoint y: 212, distance: 31.0
click at [172, 212] on p "Nl 3051AS" at bounding box center [226, 213] width 165 height 7
copy p "Nl 3051AS"
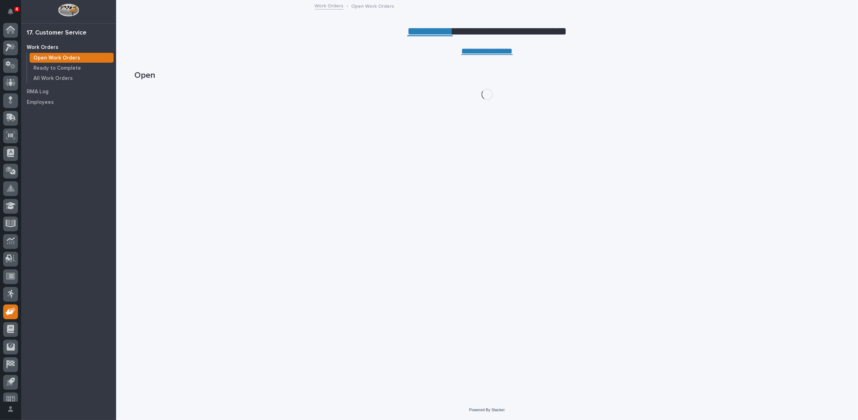
scroll to position [8, 0]
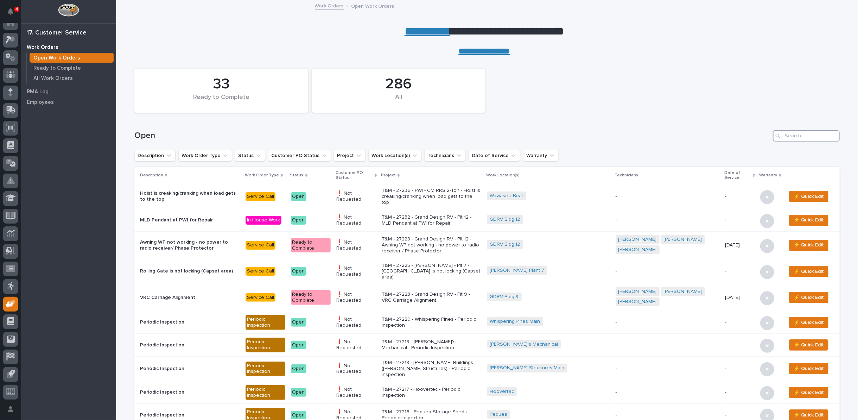
click at [799, 137] on input "Search" at bounding box center [806, 135] width 67 height 11
type input "27104"
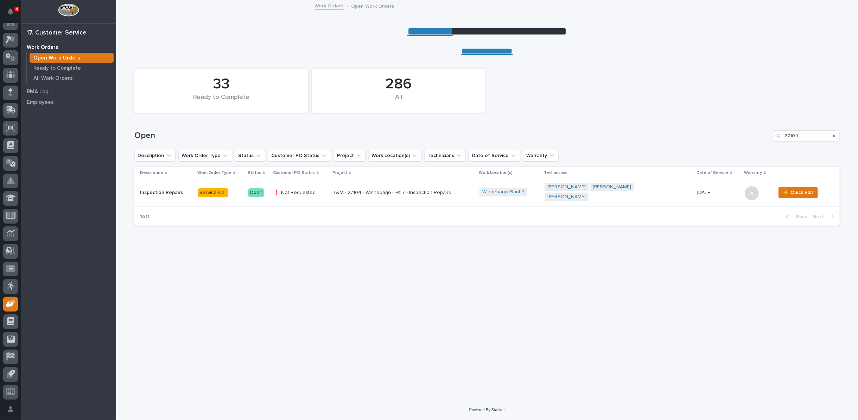
click at [424, 190] on p "T&M - 27104 - Winnebago - Plt 7 - Inspection Repairs" at bounding box center [394, 193] width 123 height 6
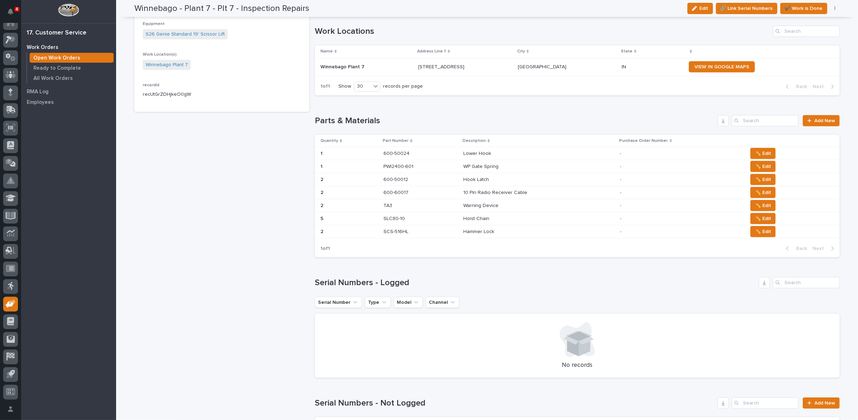
scroll to position [547, 0]
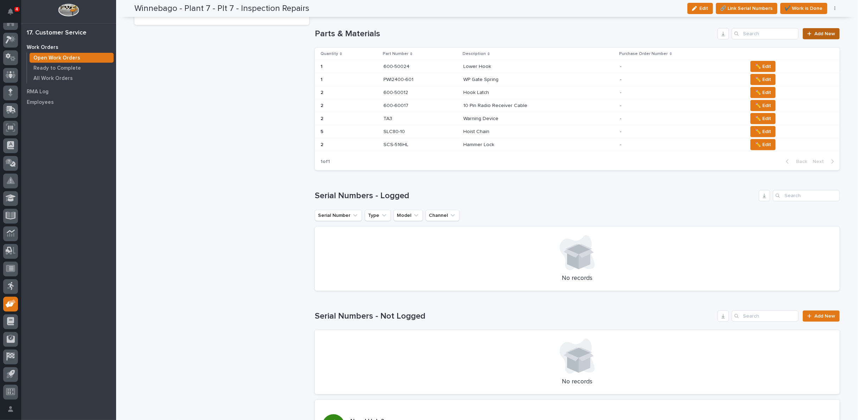
click at [811, 31] on div at bounding box center [811, 33] width 7 height 5
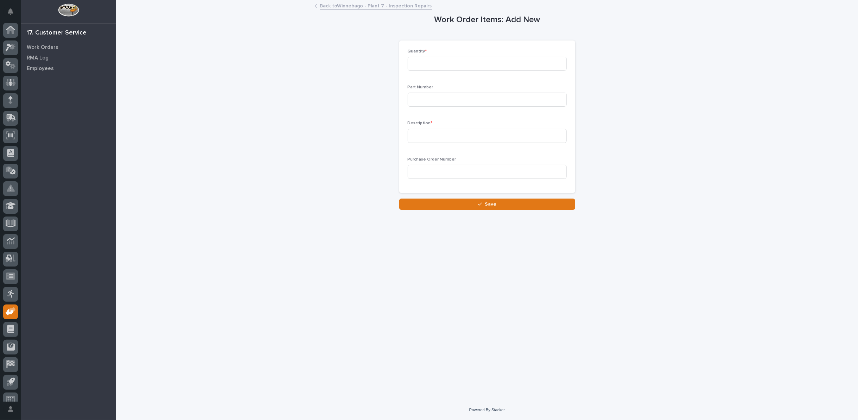
scroll to position [8, 0]
click at [456, 63] on input at bounding box center [487, 64] width 159 height 14
type input "2"
type input "SCS-38HL"
click at [430, 137] on input at bounding box center [487, 136] width 159 height 14
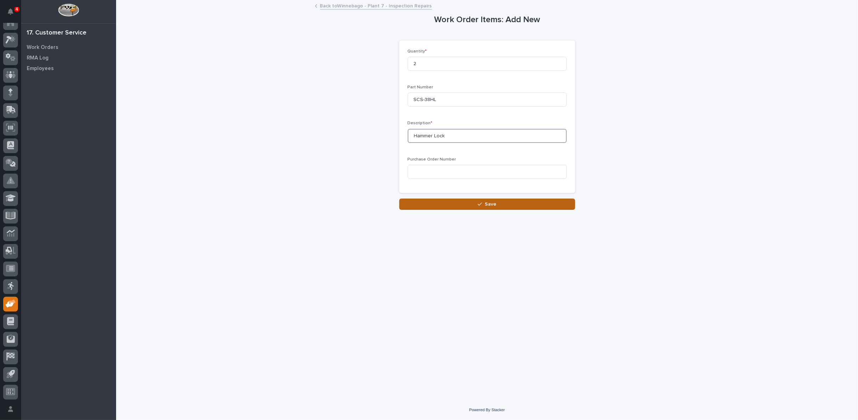
type input "Hammer Lock"
click at [468, 202] on button "Save" at bounding box center [487, 203] width 176 height 11
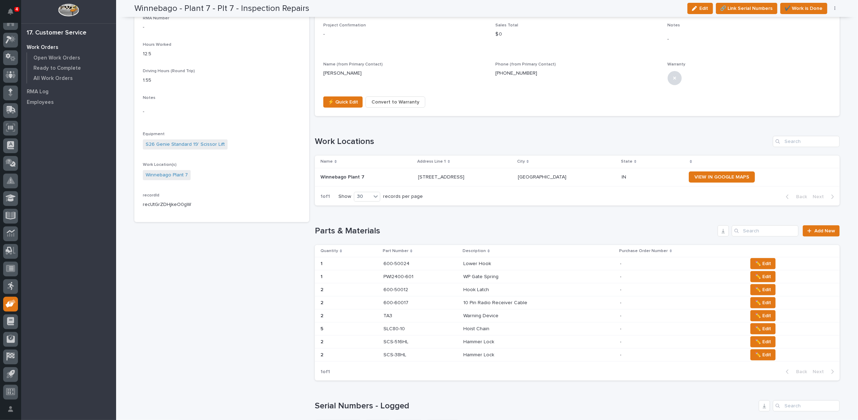
scroll to position [352, 0]
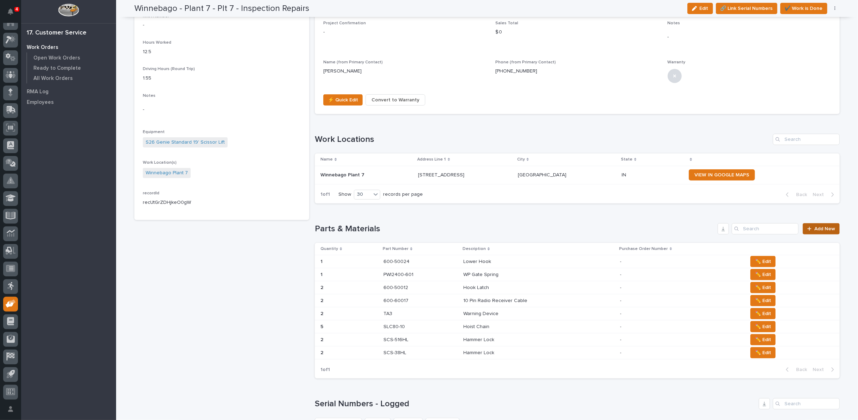
click at [825, 228] on span "Add New" at bounding box center [825, 228] width 21 height 5
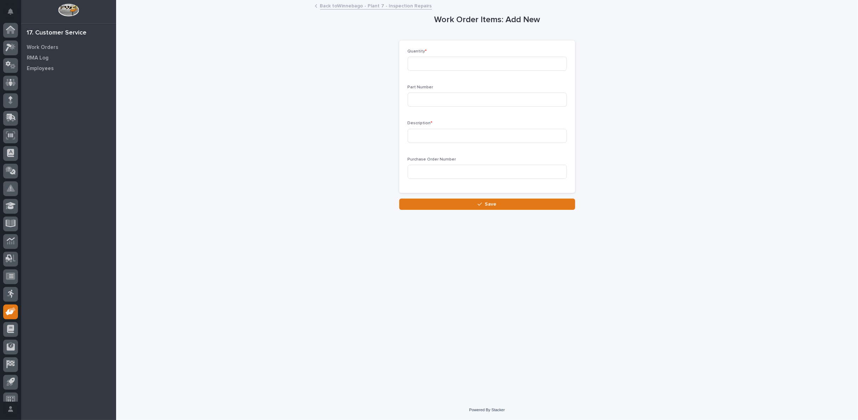
scroll to position [8, 0]
click at [423, 61] on input at bounding box center [487, 64] width 159 height 14
type input "4"
type input "SCS-516LC"
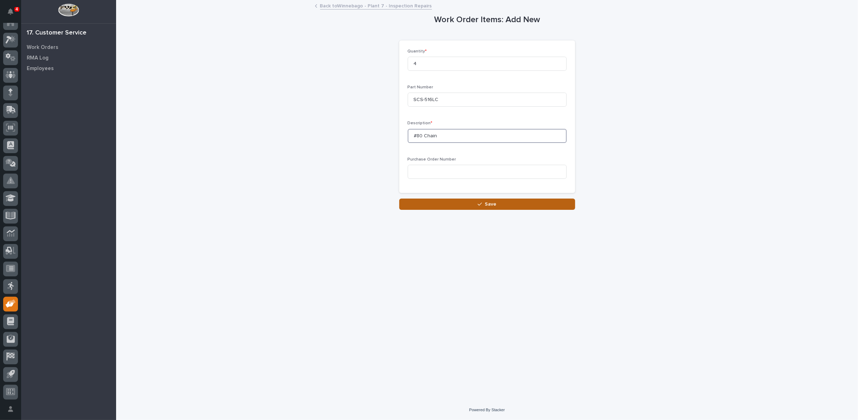
type input "#80 Chain"
click at [481, 204] on icon "button" at bounding box center [480, 204] width 4 height 3
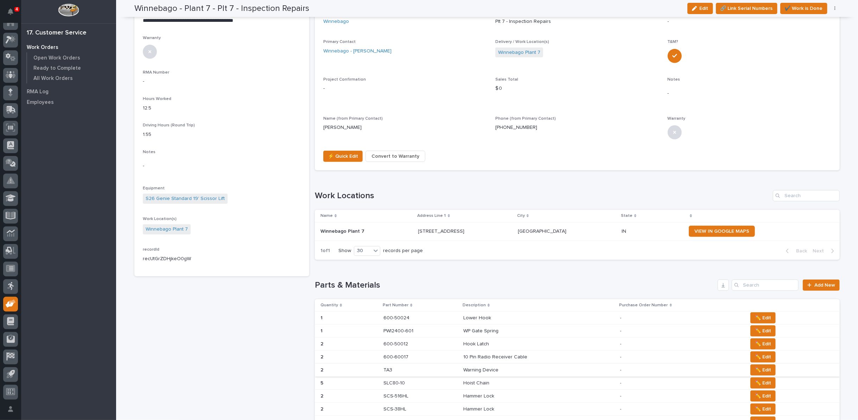
scroll to position [313, 0]
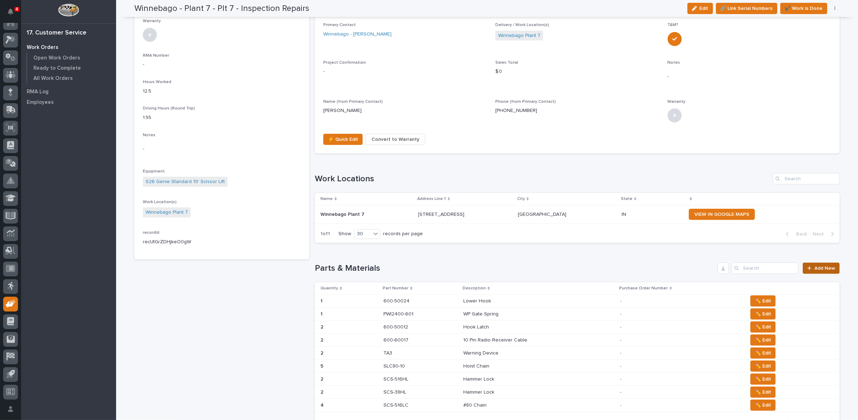
click at [820, 266] on span "Add New" at bounding box center [825, 268] width 21 height 5
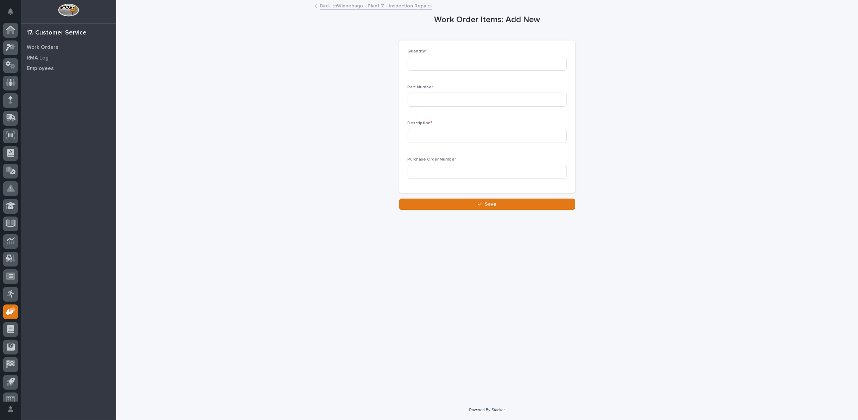
scroll to position [8, 0]
click at [471, 64] on input at bounding box center [487, 64] width 159 height 14
type input "4"
type input "PWFLH4000"
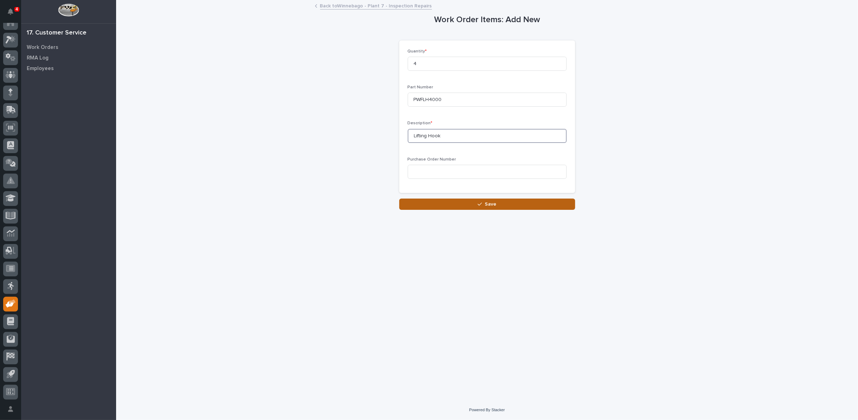
type input "Lifting Hook"
click at [479, 205] on icon "button" at bounding box center [480, 204] width 4 height 5
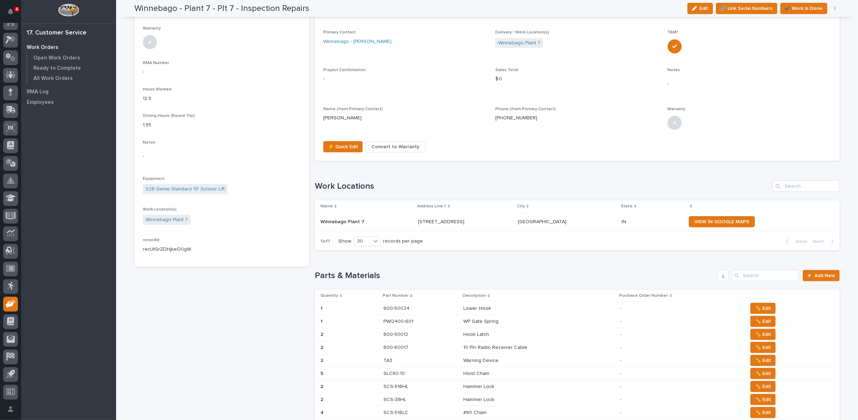
scroll to position [352, 0]
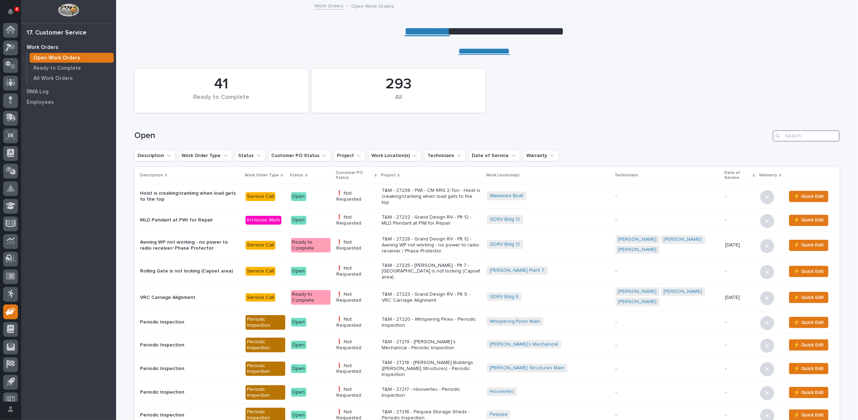
click at [762, 133] on div "Open" at bounding box center [487, 135] width 706 height 11
type input "27163"
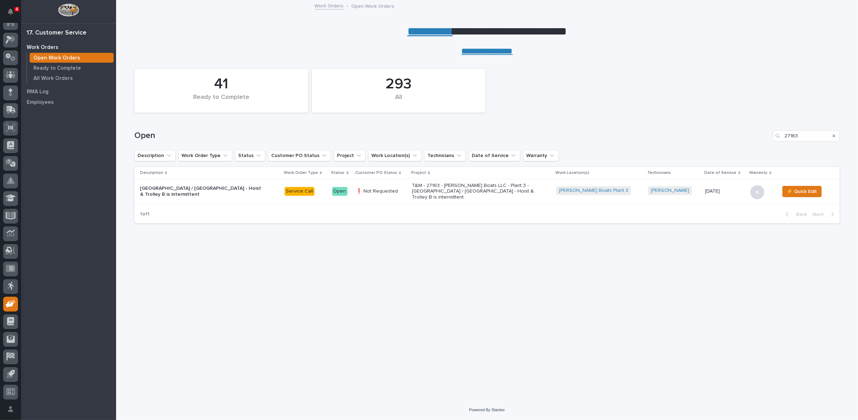
click at [494, 190] on p "T&M - 27163 - Barletta Boats LLC - Plant 3 - South Bay / East Bridge - Hoist & …" at bounding box center [473, 192] width 123 height 18
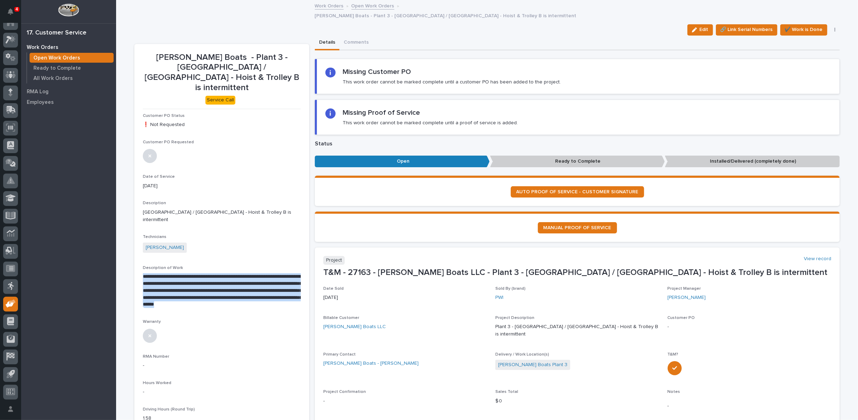
drag, startPoint x: 140, startPoint y: 239, endPoint x: 296, endPoint y: 267, distance: 158.2
click at [296, 273] on p "**********" at bounding box center [222, 290] width 158 height 35
copy p "**********"
click at [266, 265] on div "**********" at bounding box center [222, 289] width 158 height 49
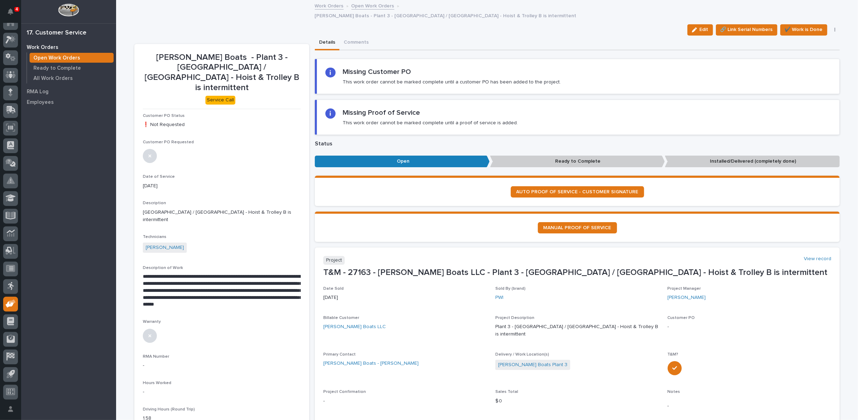
click at [359, 7] on link "Open Work Orders" at bounding box center [373, 5] width 43 height 8
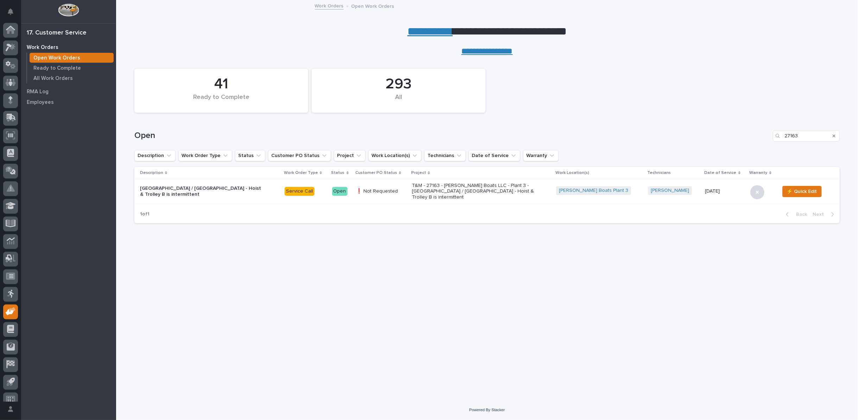
scroll to position [8, 0]
click at [424, 30] on link "**********" at bounding box center [430, 31] width 45 height 11
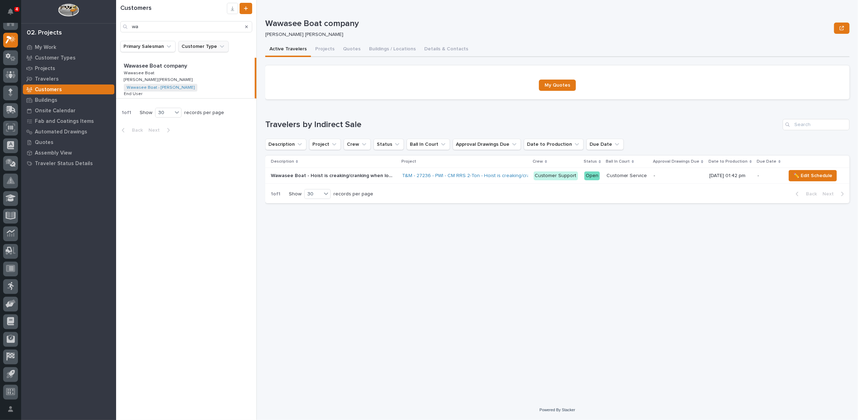
type input "w"
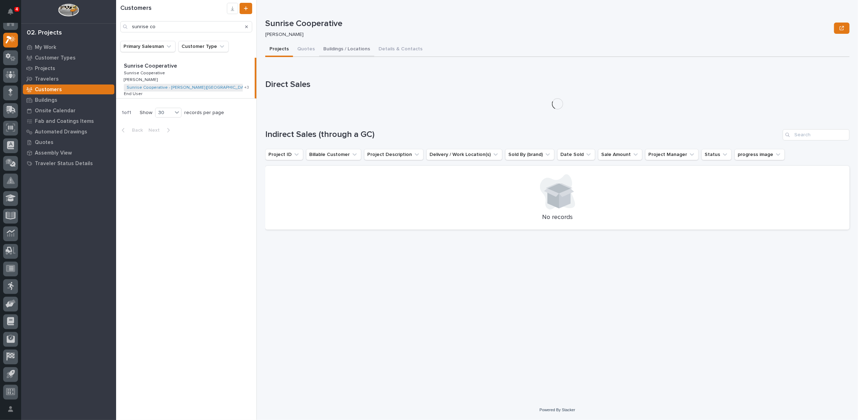
type input "sunrise co"
click at [343, 49] on button "Buildings / Locations" at bounding box center [346, 49] width 55 height 15
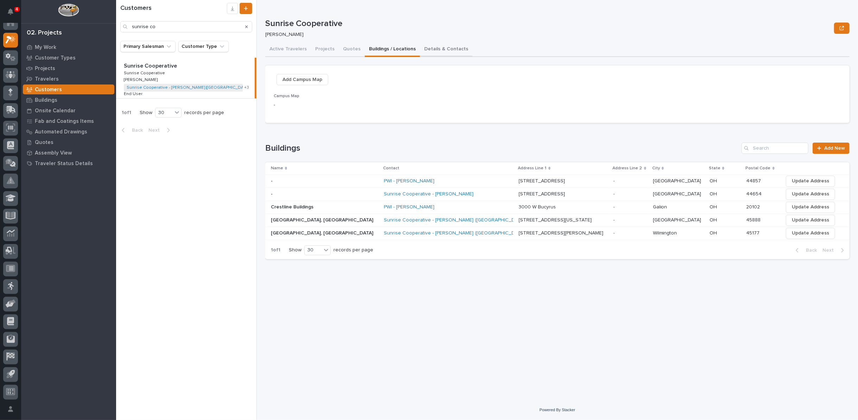
click at [435, 51] on button "Details & Contacts" at bounding box center [446, 49] width 52 height 15
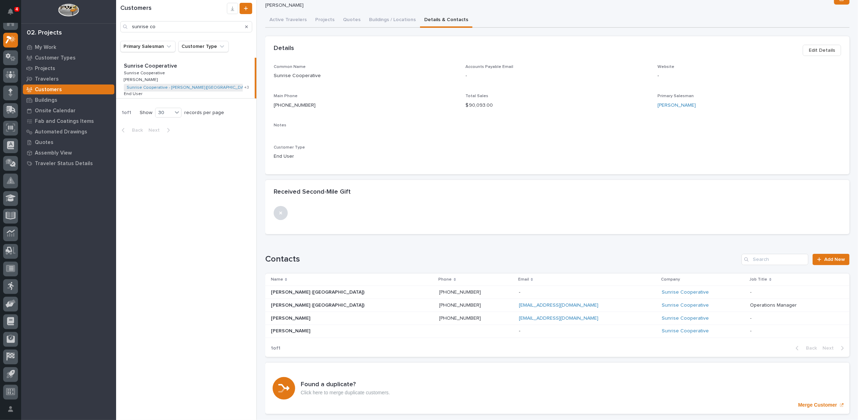
scroll to position [39, 0]
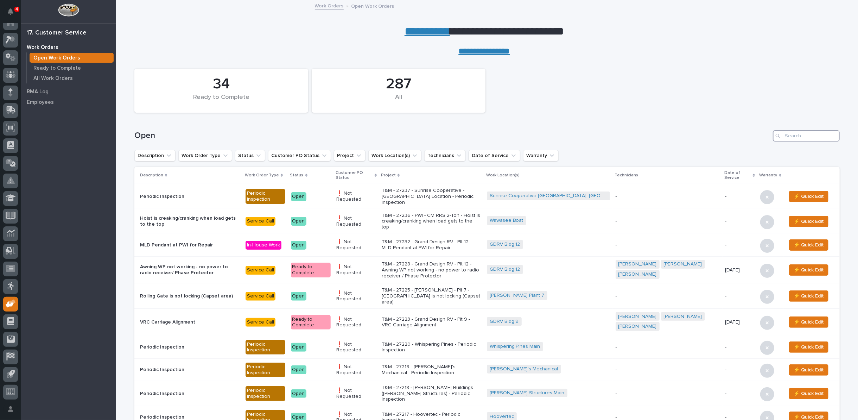
click at [790, 136] on input "Search" at bounding box center [806, 135] width 67 height 11
click at [427, 241] on p "T&M - 27232 - Grand Design RV - Plt 12 - MLD Pendant at PWI for Repair" at bounding box center [432, 245] width 100 height 12
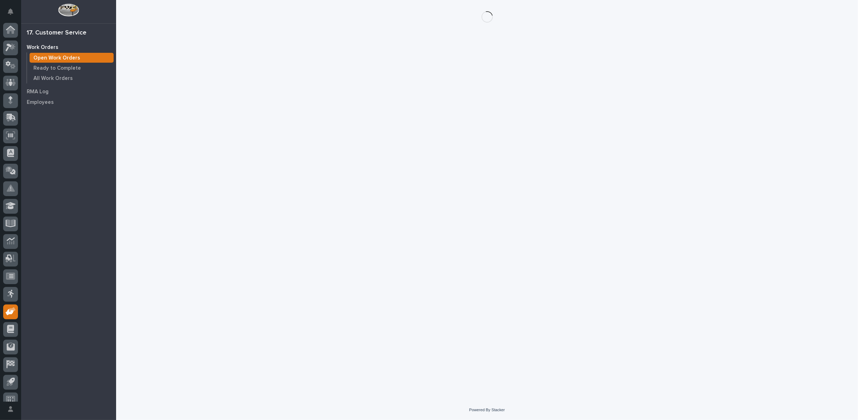
scroll to position [8, 0]
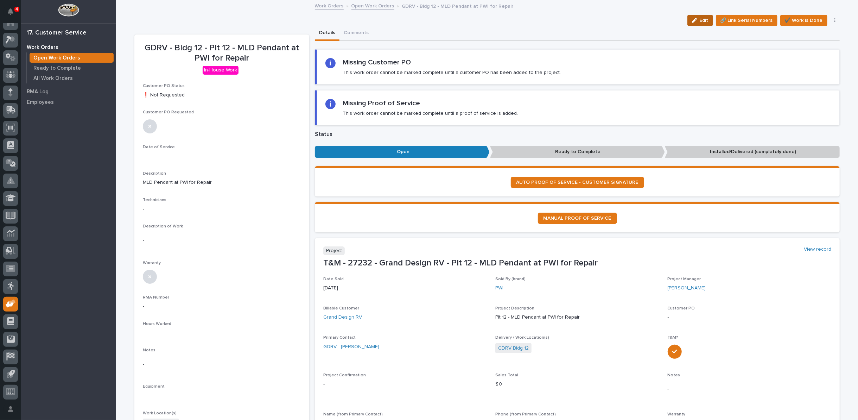
click at [705, 18] on span "Edit" at bounding box center [704, 20] width 9 height 6
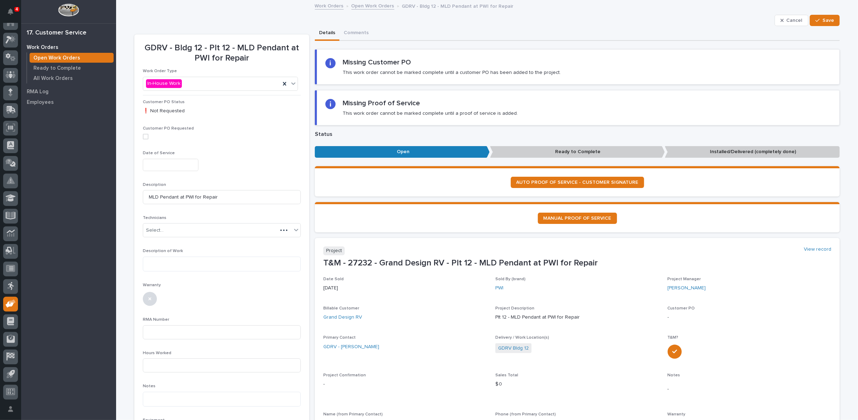
click at [169, 163] on input "text" at bounding box center [171, 165] width 56 height 12
click at [162, 106] on div "17" at bounding box center [164, 107] width 10 height 10
type input "**********"
click at [187, 230] on div "Select..." at bounding box center [217, 231] width 149 height 12
type input "***"
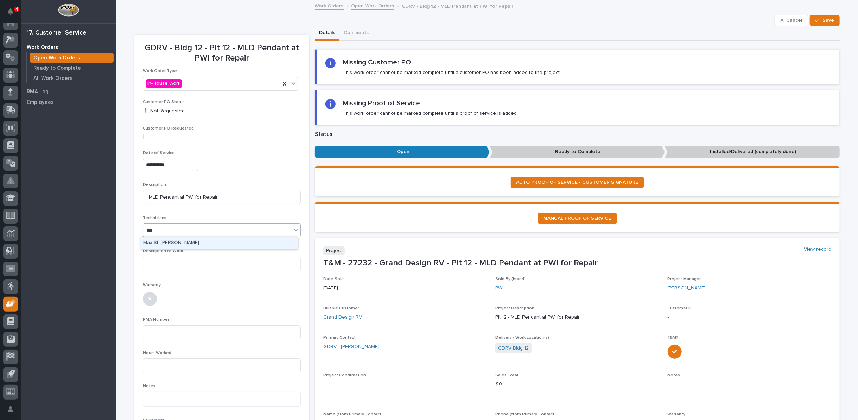
click at [193, 240] on div "Max St. [PERSON_NAME]" at bounding box center [218, 243] width 157 height 12
click at [185, 263] on textarea at bounding box center [222, 264] width 158 height 15
paste textarea "**********"
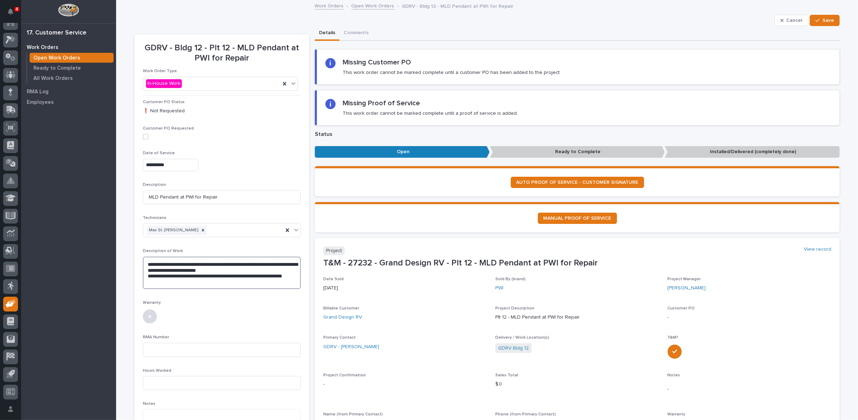
click at [250, 270] on textarea "**********" at bounding box center [222, 273] width 158 height 32
type textarea "**********"
click at [171, 383] on input at bounding box center [222, 389] width 158 height 14
type input "1"
drag, startPoint x: 819, startPoint y: 21, endPoint x: 744, endPoint y: 99, distance: 108.5
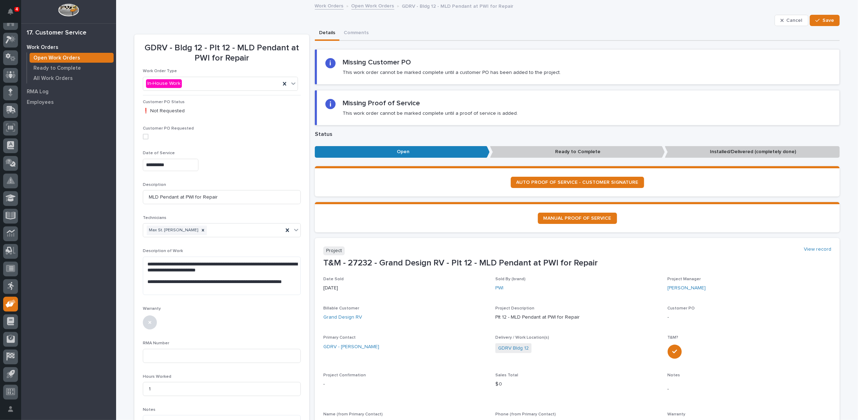
click at [819, 21] on div "button" at bounding box center [819, 20] width 7 height 5
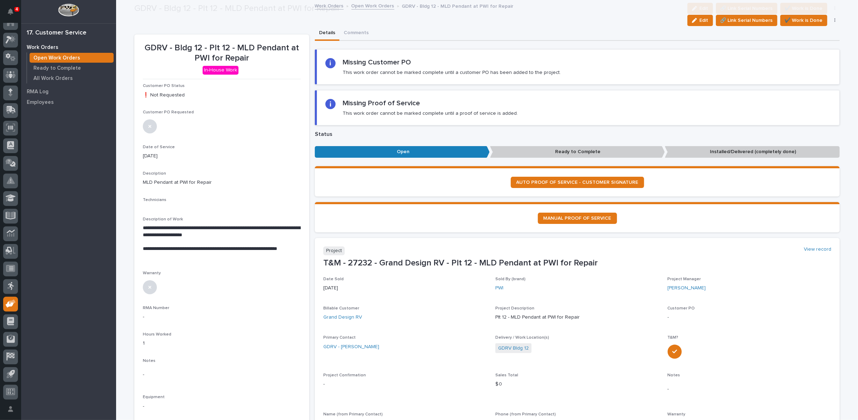
scroll to position [78, 0]
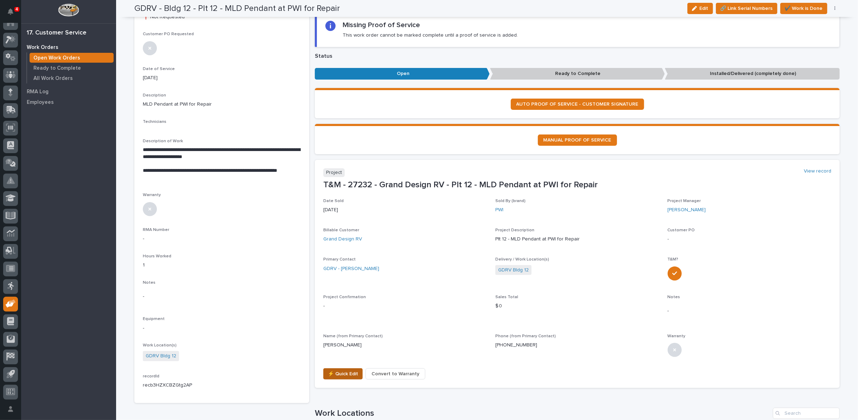
click at [344, 372] on span "⚡ Quick Edit" at bounding box center [343, 374] width 30 height 8
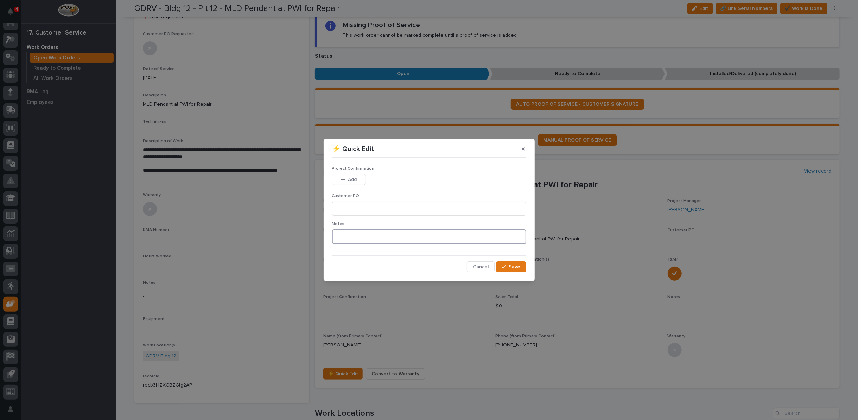
click at [341, 237] on textarea at bounding box center [429, 236] width 194 height 15
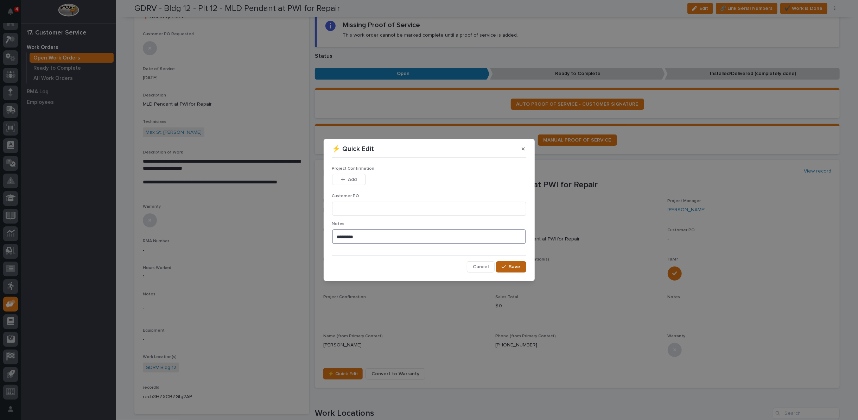
type textarea "*********"
click at [519, 265] on span "Save" at bounding box center [515, 267] width 12 height 6
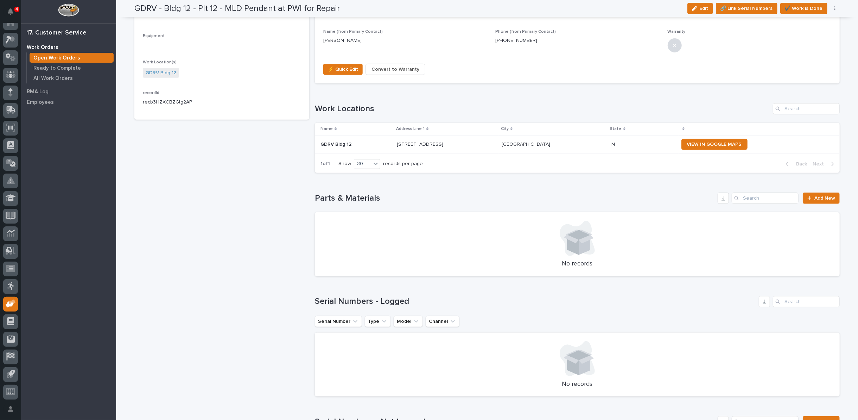
scroll to position [386, 0]
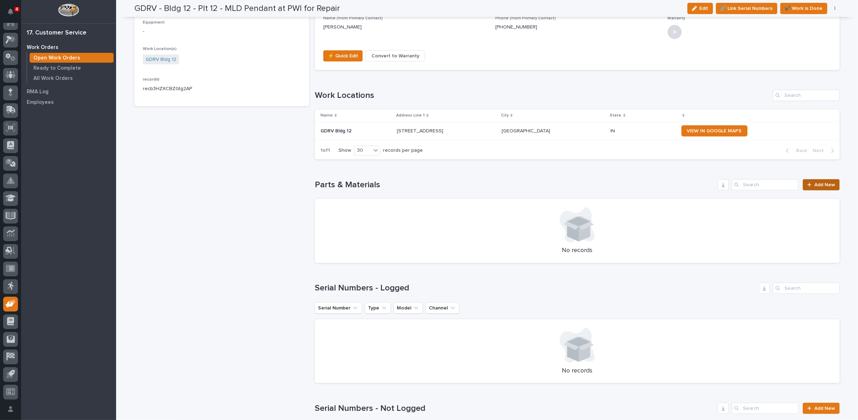
click at [816, 182] on span "Add New" at bounding box center [825, 184] width 21 height 5
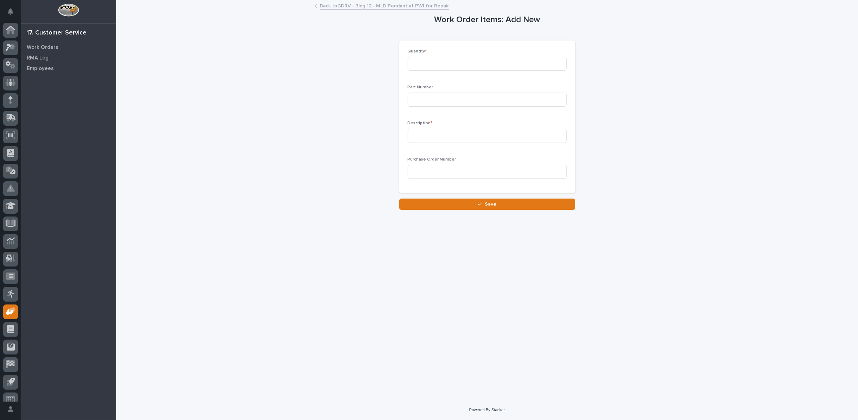
scroll to position [8, 0]
click at [522, 60] on input at bounding box center [487, 64] width 159 height 14
type input "1"
type input "MC69915K122"
click at [477, 135] on input at bounding box center [487, 136] width 159 height 14
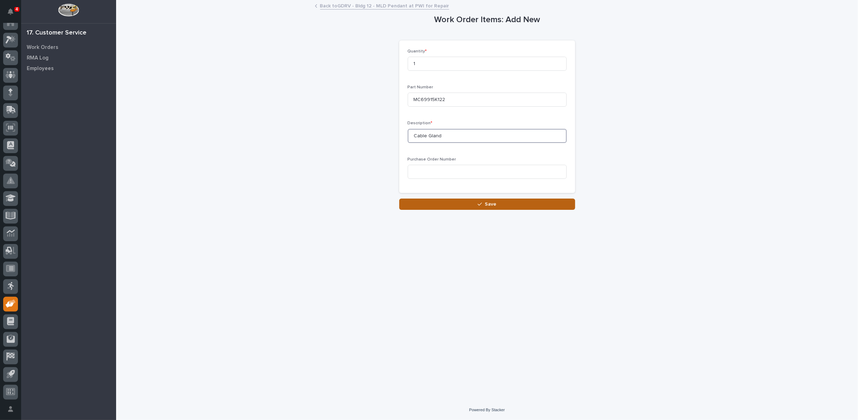
type input "Cable Gland"
click at [484, 202] on div "button" at bounding box center [481, 204] width 7 height 5
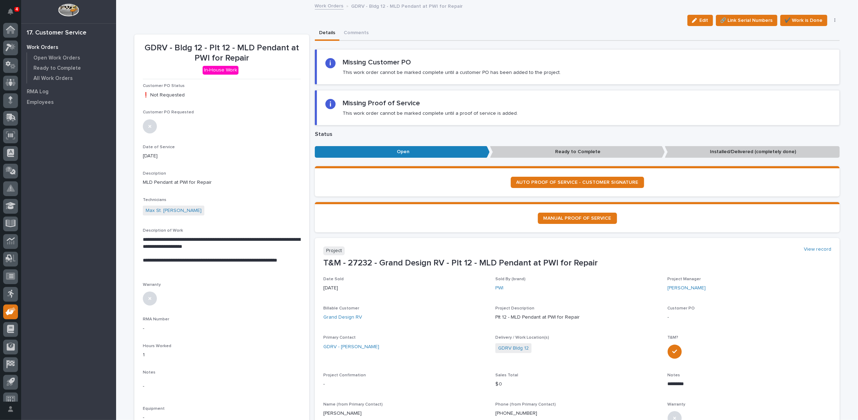
scroll to position [8, 0]
click at [804, 18] on span "✔️ Work is Done" at bounding box center [804, 20] width 38 height 8
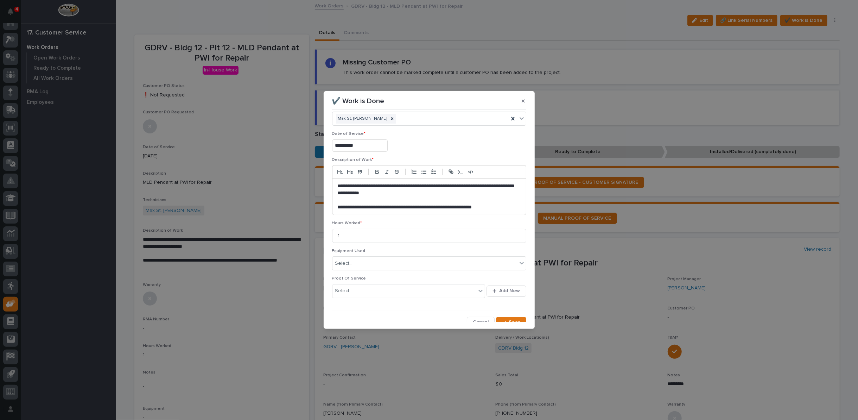
scroll to position [19, 0]
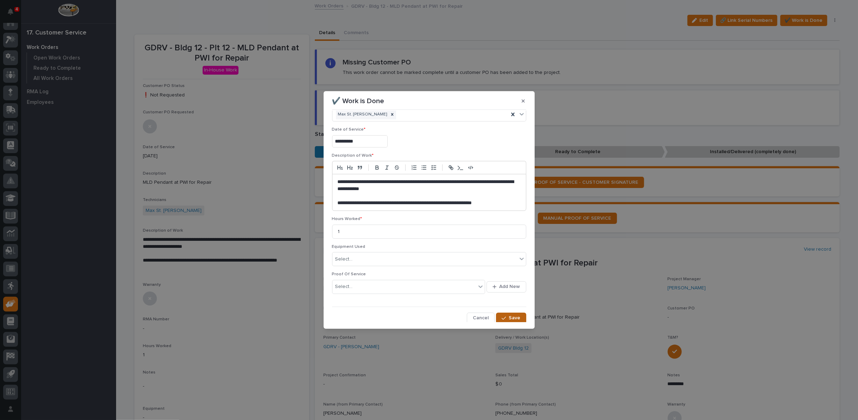
click at [512, 315] on span "Save" at bounding box center [515, 318] width 12 height 6
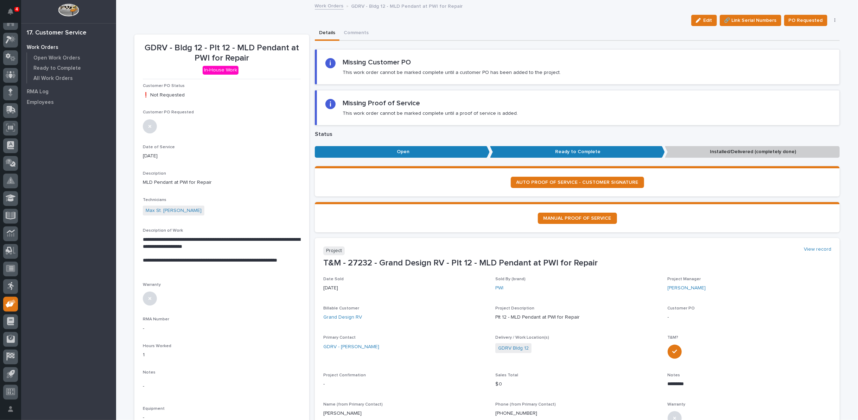
click at [835, 19] on icon "button" at bounding box center [835, 20] width 1 height 5
click at [812, 57] on span "Regenerate PDF" at bounding box center [814, 57] width 38 height 8
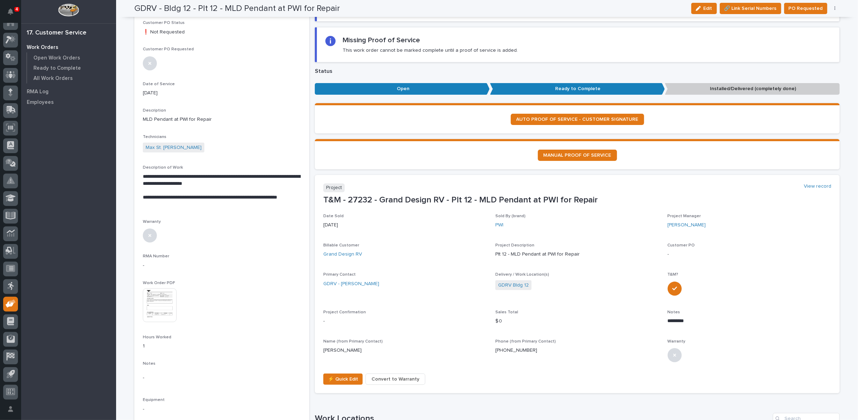
scroll to position [58, 0]
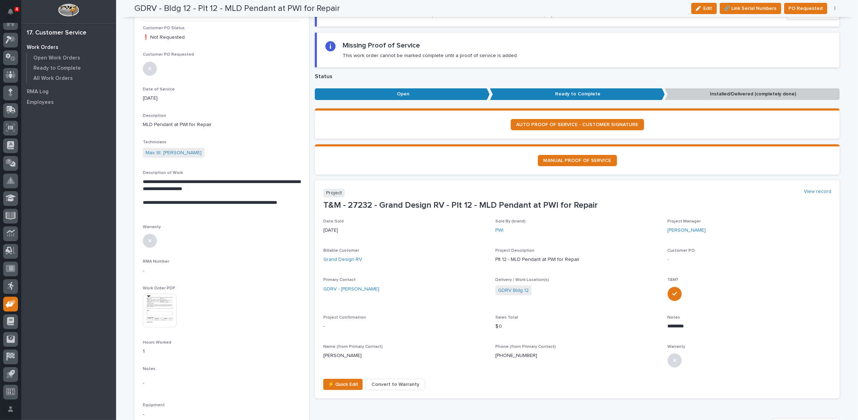
click at [145, 309] on img at bounding box center [160, 311] width 34 height 34
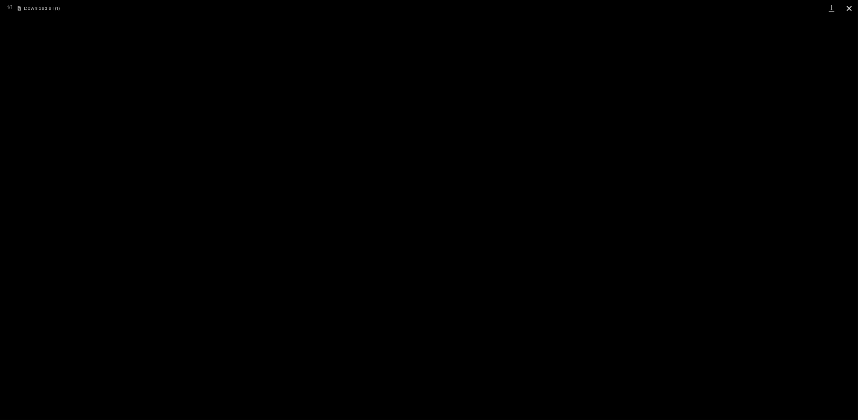
click at [851, 6] on button "Close gallery" at bounding box center [850, 8] width 18 height 17
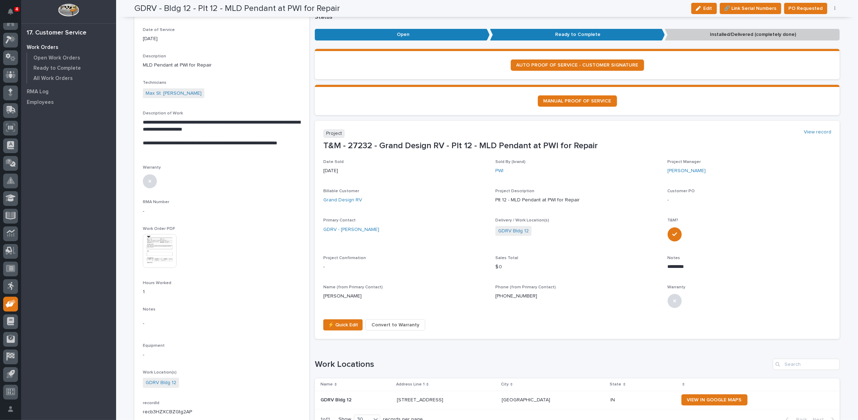
scroll to position [0, 0]
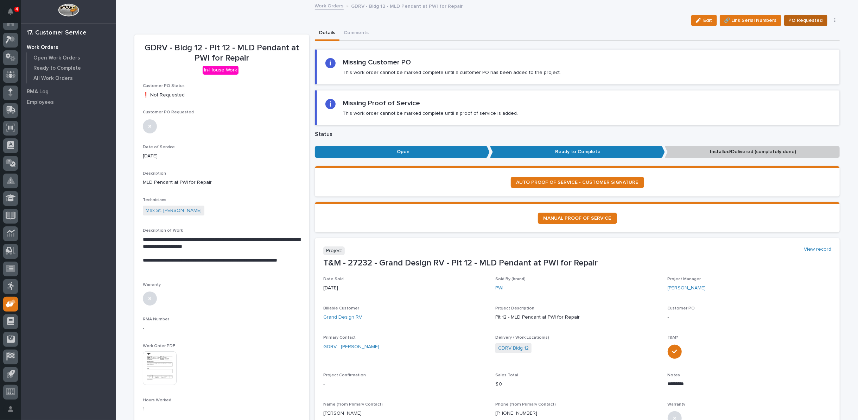
click at [805, 20] on span "PO Requested" at bounding box center [806, 20] width 34 height 8
click at [328, 5] on link "Work Orders" at bounding box center [329, 5] width 29 height 8
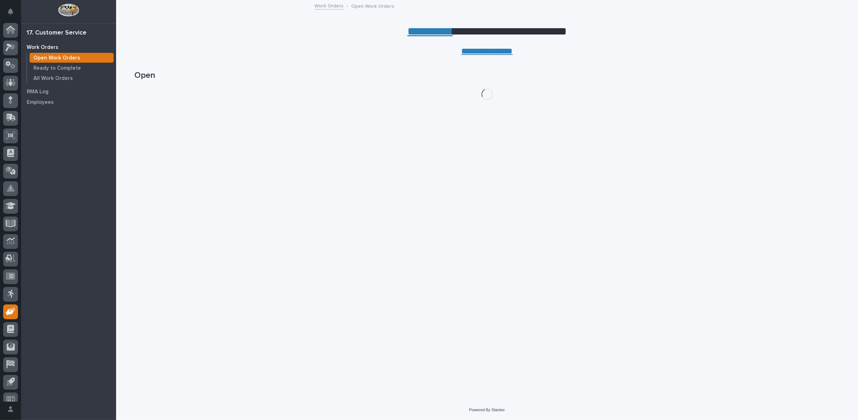
scroll to position [8, 0]
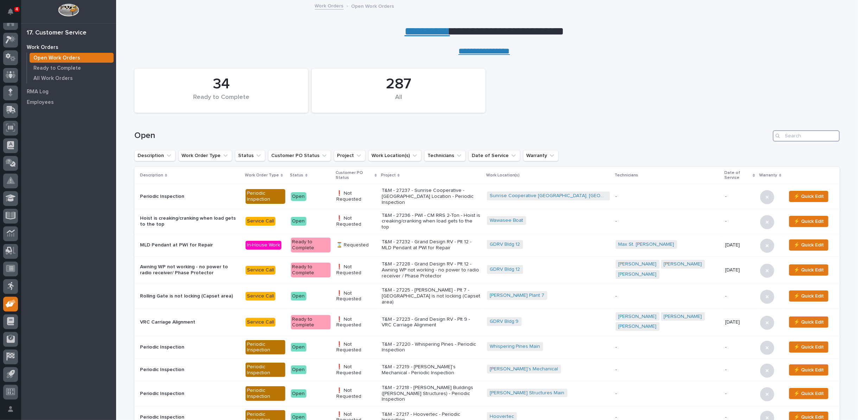
click at [799, 131] on input "Search" at bounding box center [806, 135] width 67 height 11
type input "27166"
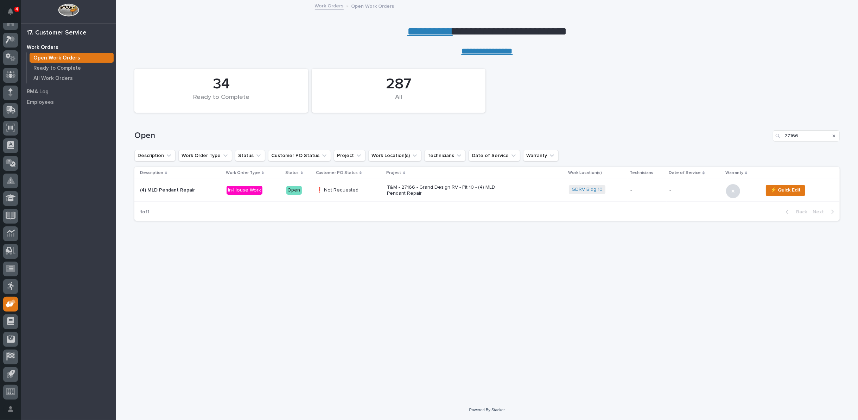
click at [424, 185] on p "T&M - 27166 - Grand Design RV - Plt 10 - (4) MLD Pendant Repair" at bounding box center [448, 190] width 123 height 12
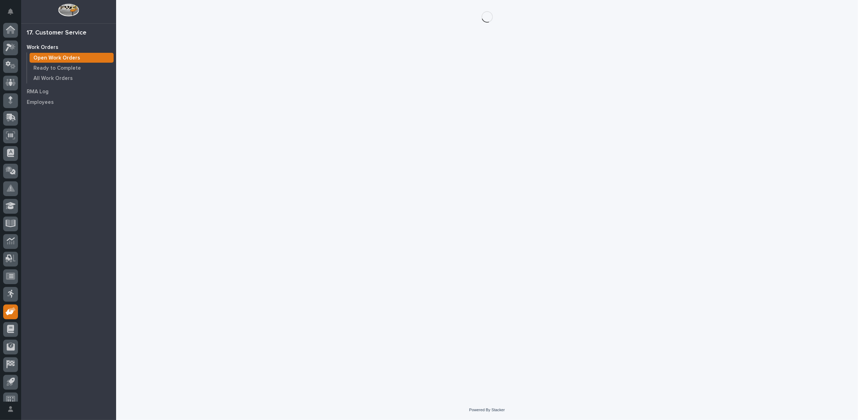
scroll to position [8, 0]
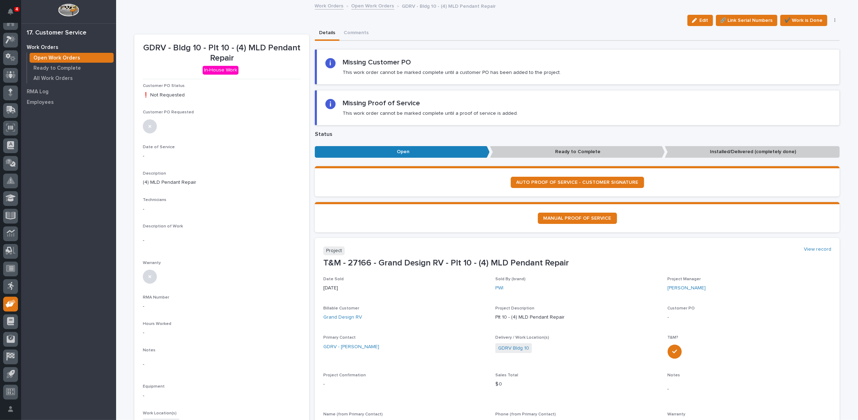
drag, startPoint x: 699, startPoint y: 18, endPoint x: 110, endPoint y: 183, distance: 611.2
click at [700, 18] on span "Edit" at bounding box center [704, 20] width 9 height 6
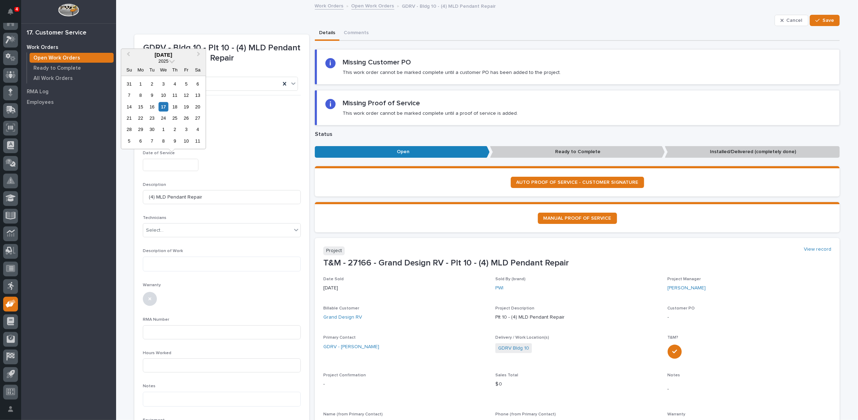
click at [162, 162] on input "text" at bounding box center [171, 165] width 56 height 12
click at [164, 106] on div "17" at bounding box center [164, 107] width 10 height 10
type input "**********"
click at [156, 229] on div "Select..." at bounding box center [155, 230] width 18 height 7
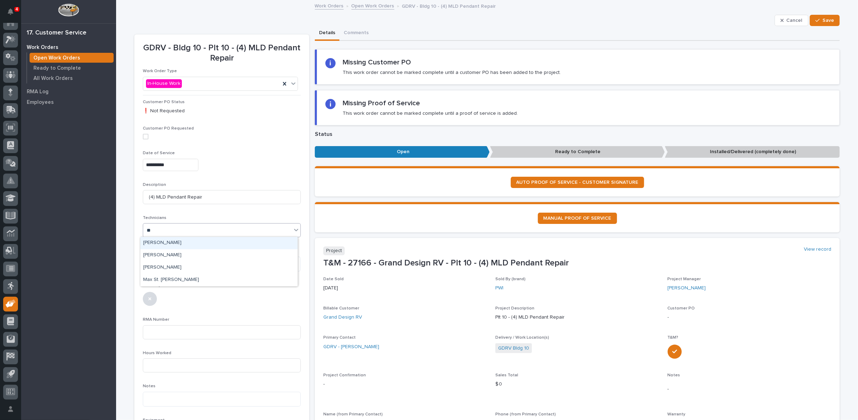
type input "***"
click at [152, 241] on div "Max St. [PERSON_NAME]" at bounding box center [218, 243] width 157 height 12
click at [159, 264] on textarea at bounding box center [222, 264] width 158 height 15
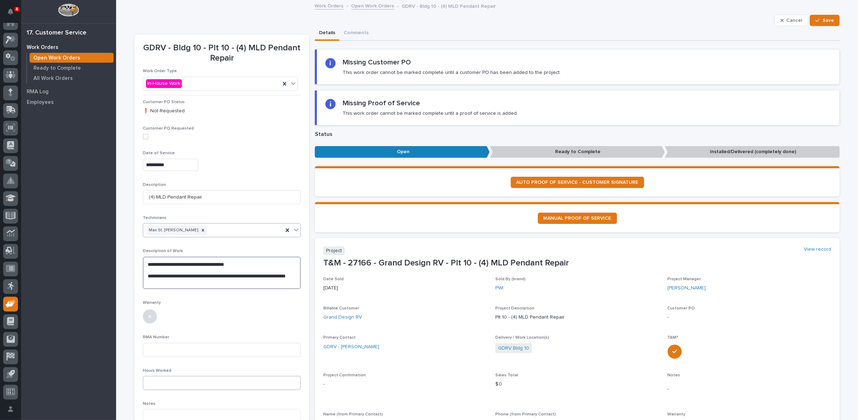
type textarea "**********"
click at [167, 381] on input at bounding box center [222, 383] width 158 height 14
type input "5"
click at [204, 353] on input at bounding box center [222, 350] width 158 height 14
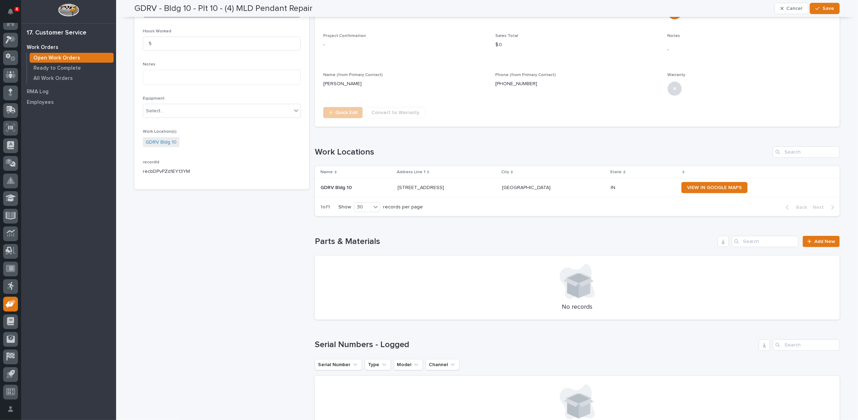
scroll to position [352, 0]
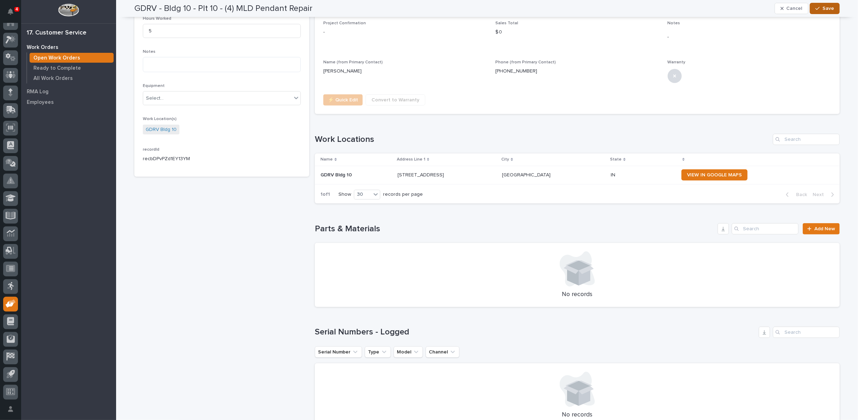
click at [827, 7] on span "Save" at bounding box center [829, 8] width 12 height 6
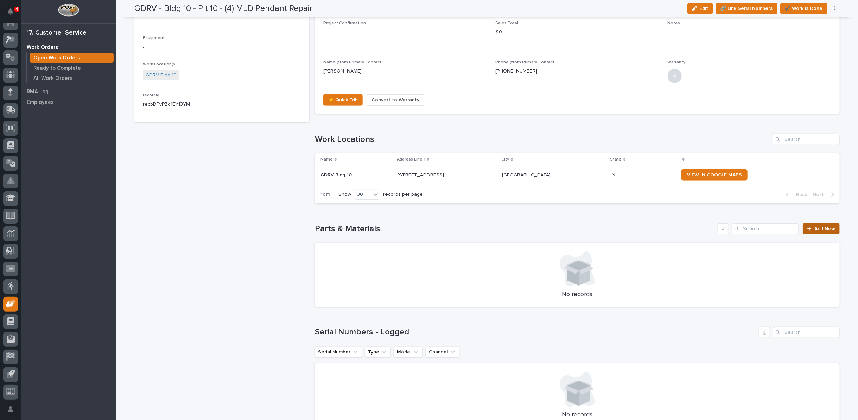
click at [816, 227] on span "Add New" at bounding box center [825, 228] width 21 height 5
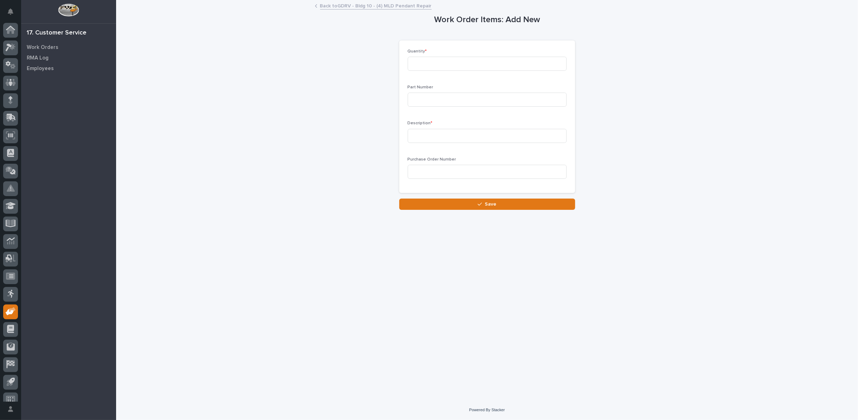
scroll to position [8, 0]
click at [475, 58] on input at bounding box center [487, 64] width 159 height 14
type input "3"
type input "600-60021A"
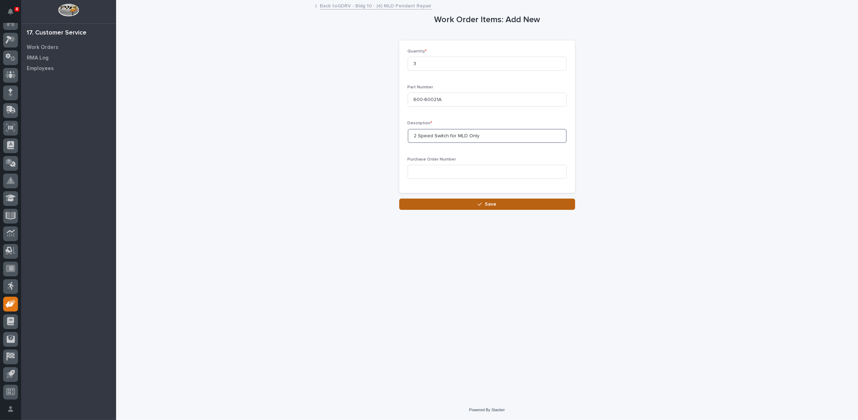
type input "2 Speed Switch for MLD Only"
click at [480, 209] on button "Save" at bounding box center [487, 203] width 176 height 11
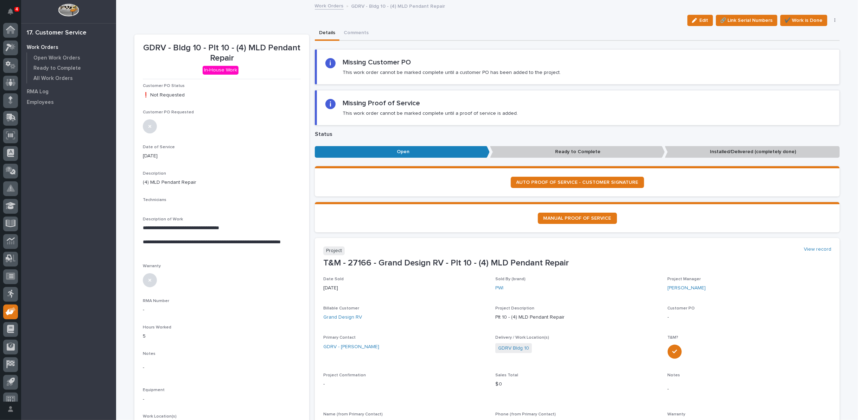
scroll to position [8, 0]
click at [72, 71] on div "Ready to Complete" at bounding box center [72, 68] width 84 height 10
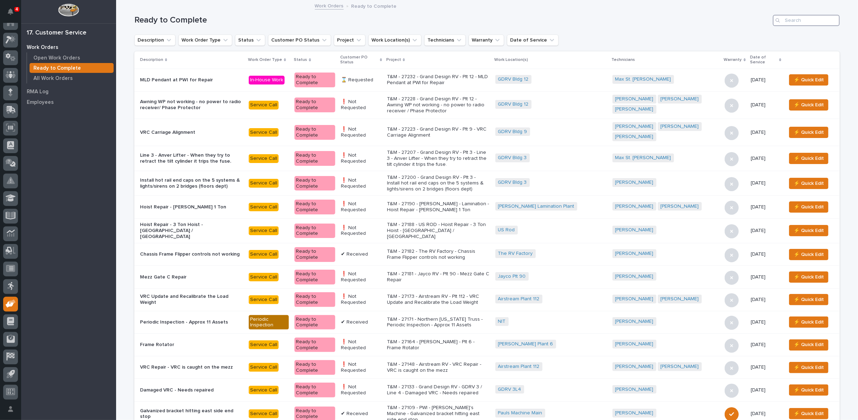
click at [819, 20] on input "Search" at bounding box center [806, 20] width 67 height 11
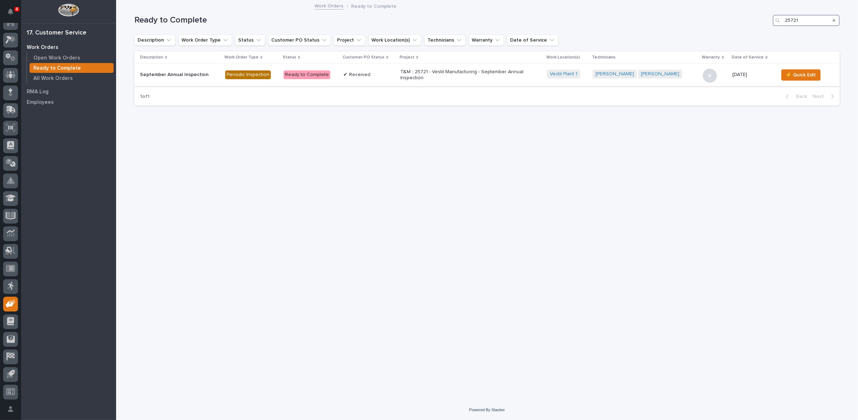
type input "25721"
click at [418, 73] on p "T&M - 25721 - Vestil Manufacturing - September Annual Inspection" at bounding box center [461, 75] width 123 height 12
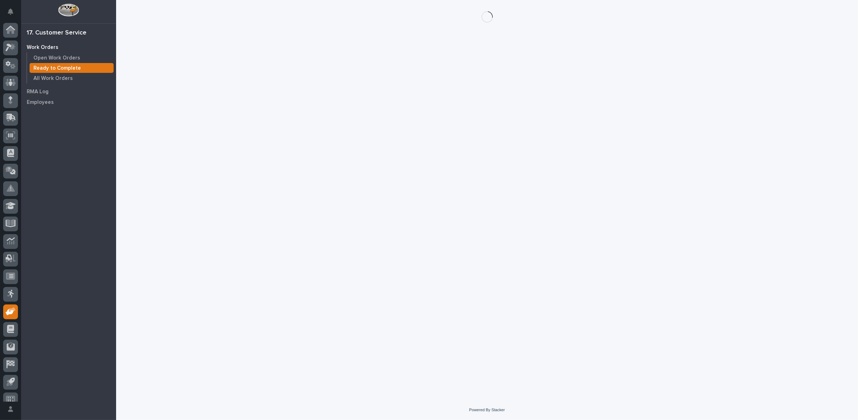
scroll to position [8, 0]
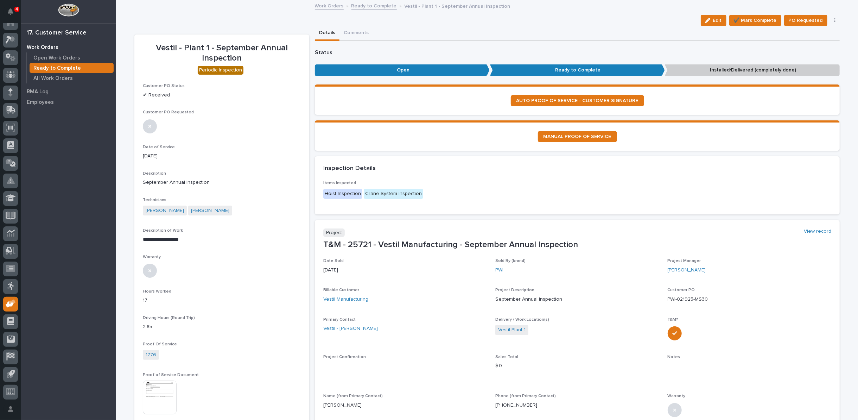
click at [361, 6] on link "Ready to Complete" at bounding box center [374, 5] width 45 height 8
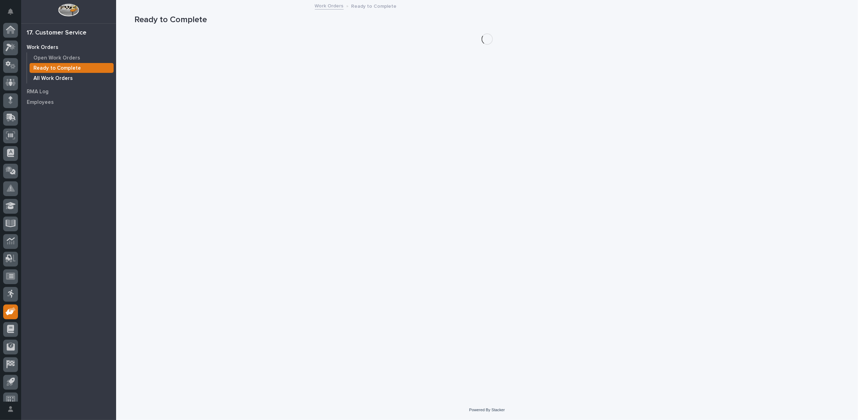
scroll to position [8, 0]
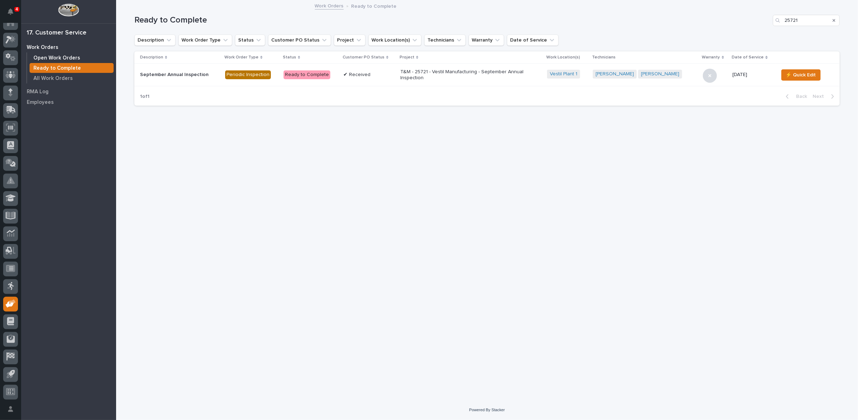
click at [73, 58] on p "Open Work Orders" at bounding box center [56, 58] width 47 height 6
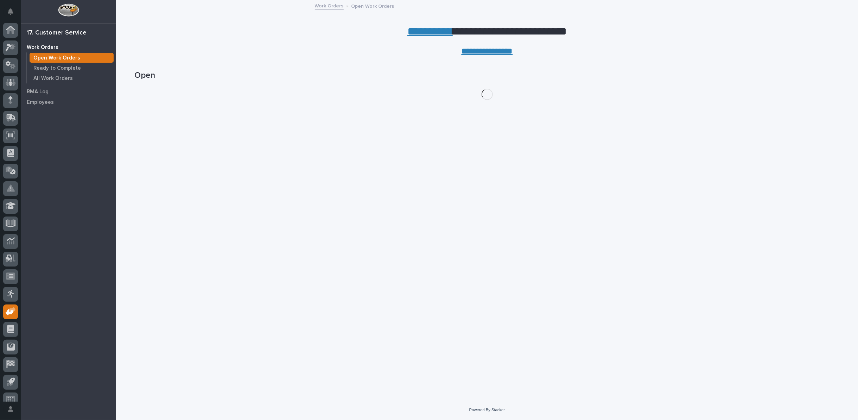
scroll to position [8, 0]
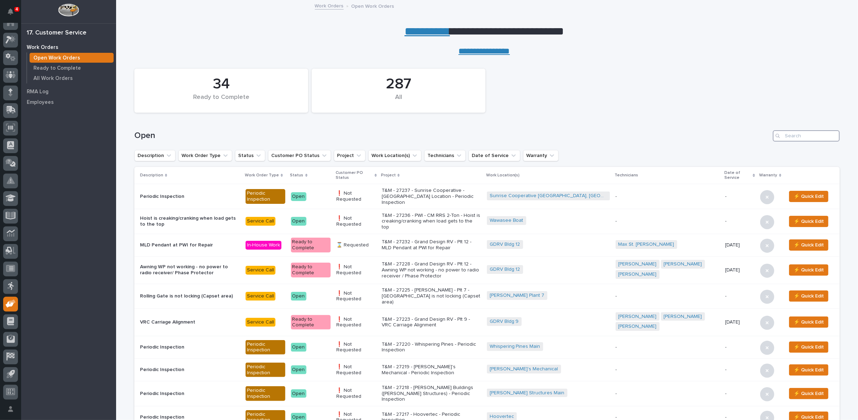
click at [793, 135] on input "Search" at bounding box center [806, 135] width 67 height 11
type input "27166"
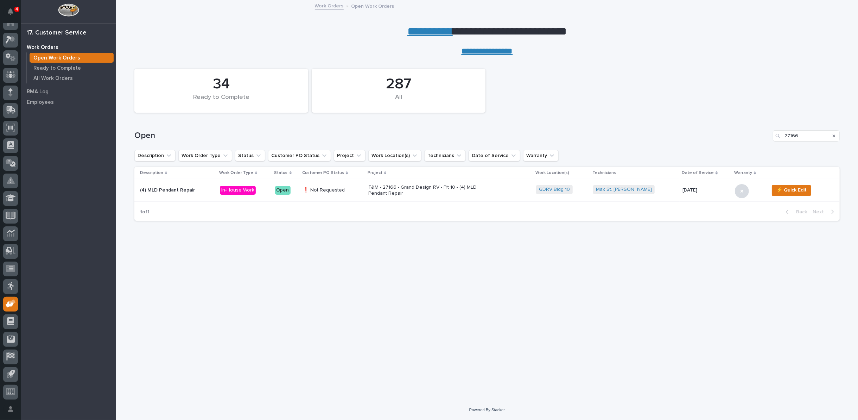
click at [397, 189] on p "T&M - 27166 - Grand Design RV - Plt 10 - (4) MLD Pendant Repair" at bounding box center [429, 190] width 123 height 12
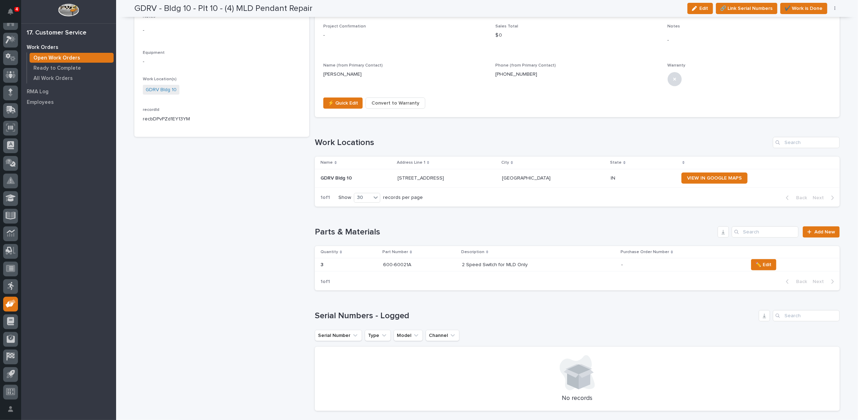
scroll to position [352, 0]
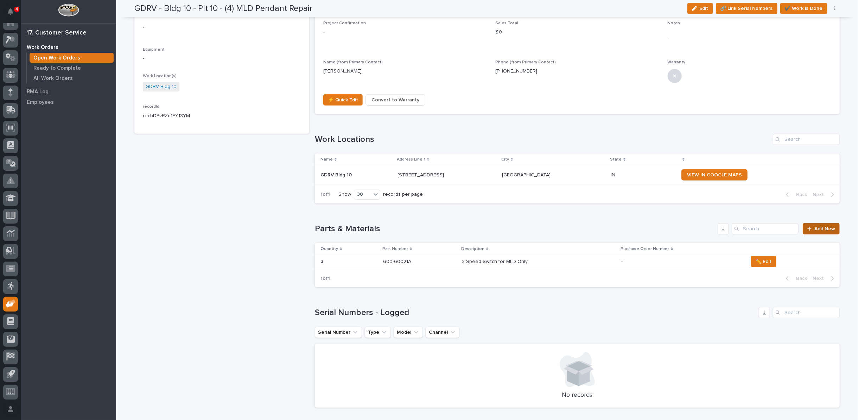
click at [808, 228] on icon at bounding box center [810, 228] width 4 height 5
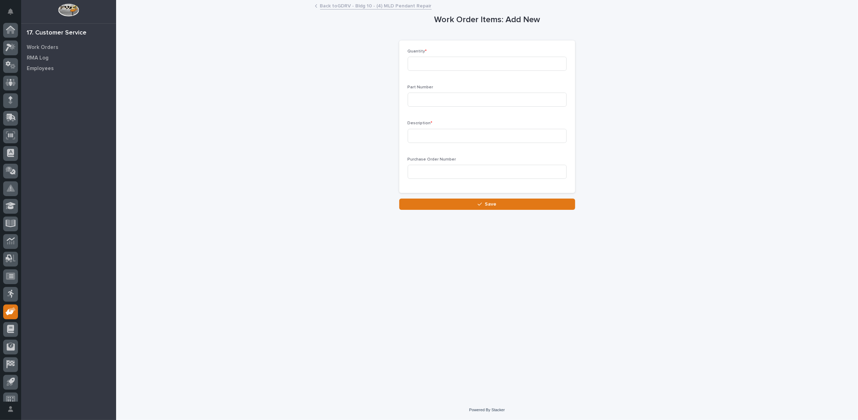
scroll to position [8, 0]
drag, startPoint x: 437, startPoint y: 68, endPoint x: 442, endPoint y: 61, distance: 9.0
click at [437, 67] on input at bounding box center [487, 64] width 159 height 14
type input "1"
type input "6"
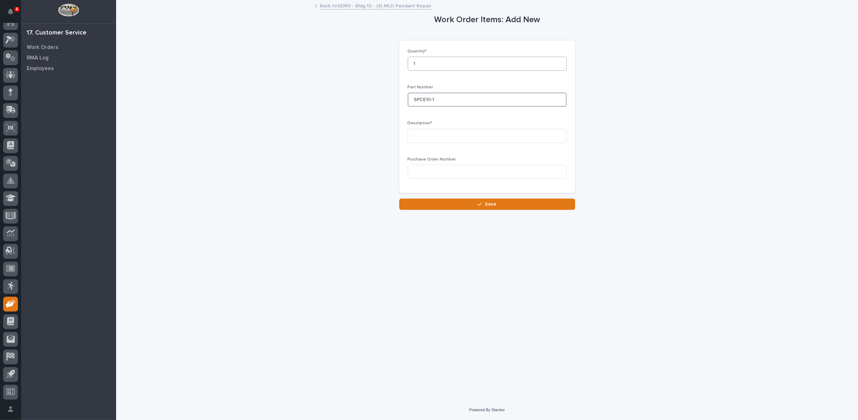
type input "SPCE10-1"
type input "External Strain Relief Pendant Cable"
click at [466, 203] on button "Save" at bounding box center [487, 203] width 176 height 11
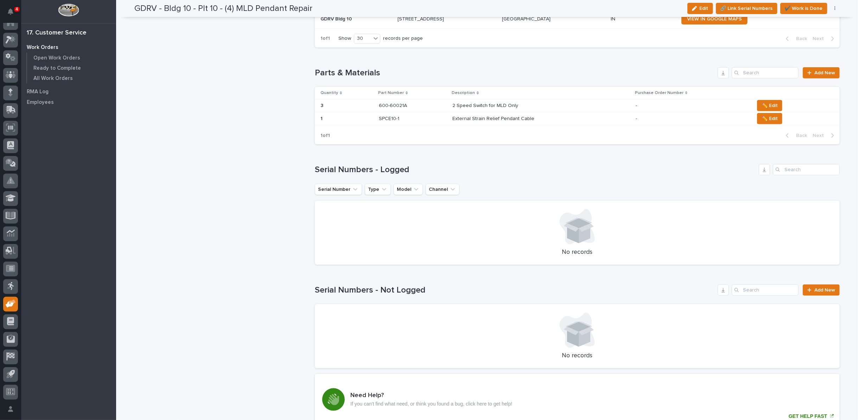
scroll to position [469, 0]
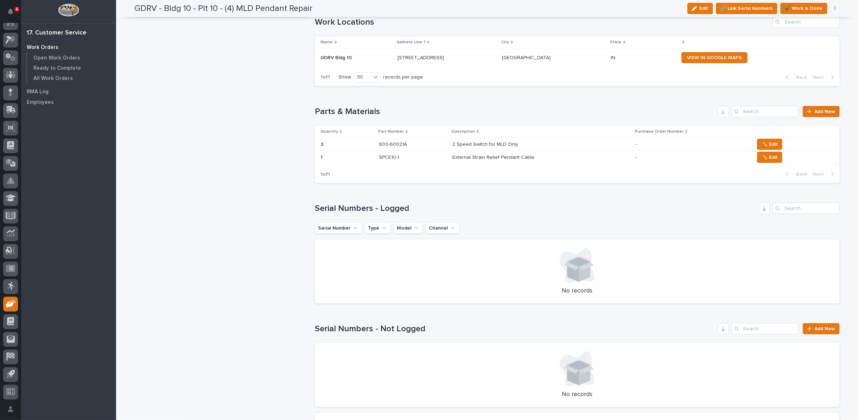
click at [461, 156] on p "External Strain Relief Pendant Cable" at bounding box center [494, 156] width 83 height 7
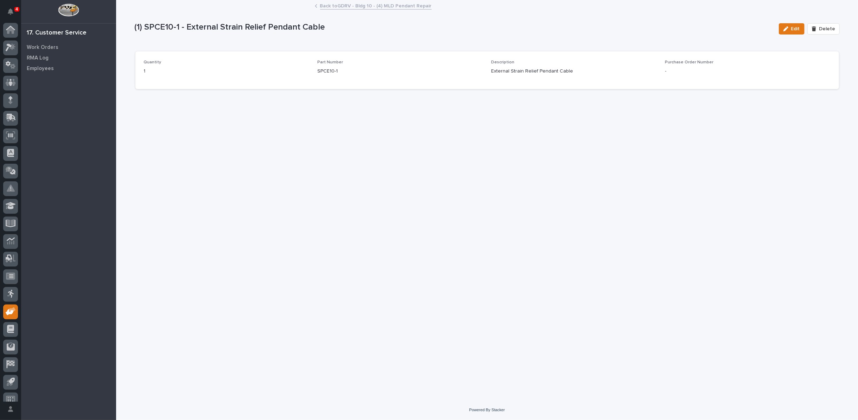
scroll to position [8, 0]
click at [792, 24] on button "Edit" at bounding box center [792, 28] width 26 height 11
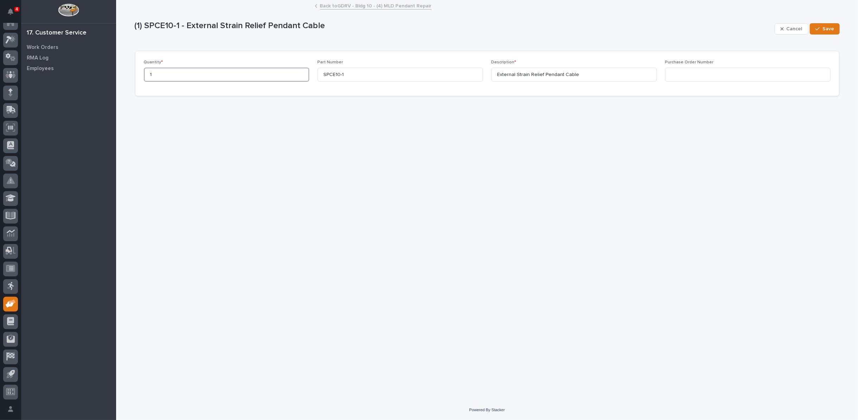
click at [211, 77] on input "1" at bounding box center [226, 75] width 165 height 14
type input "10"
click at [827, 27] on span "Save" at bounding box center [829, 29] width 12 height 6
click at [368, 6] on link "Back to GDRV - Bldg 10 - (4) MLD Pendant Repair" at bounding box center [376, 5] width 112 height 8
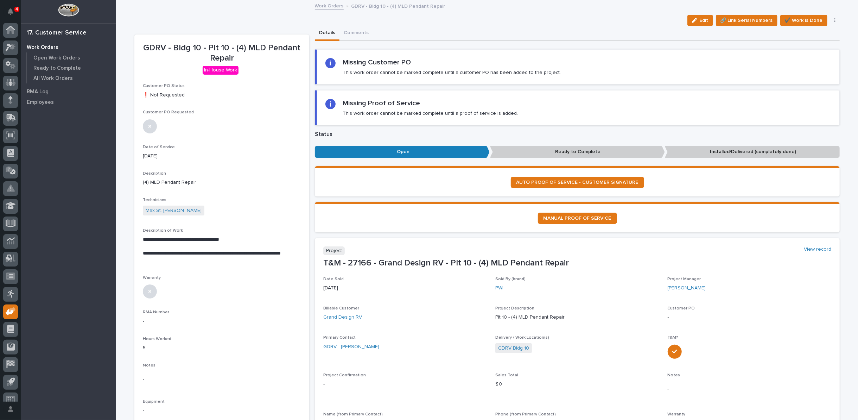
scroll to position [8, 0]
click at [799, 20] on span "✔️ Work is Done" at bounding box center [804, 20] width 38 height 8
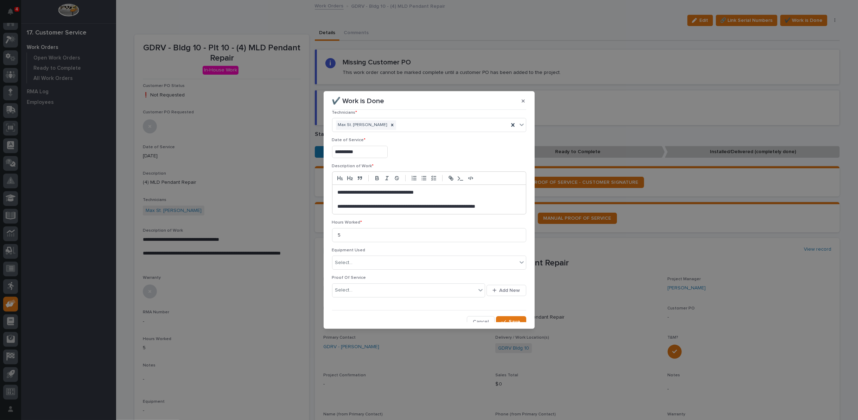
scroll to position [12, 0]
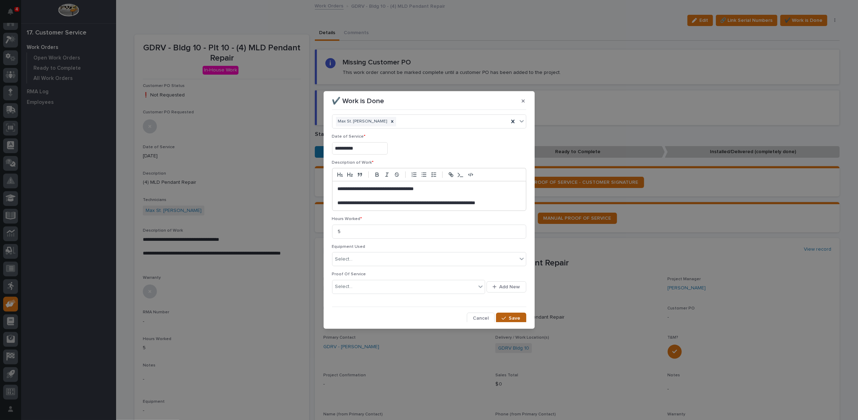
click at [502, 318] on icon "button" at bounding box center [504, 318] width 4 height 5
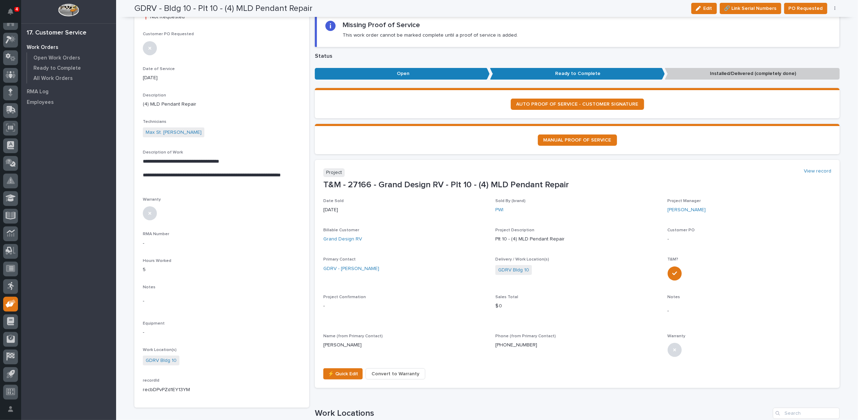
scroll to position [0, 0]
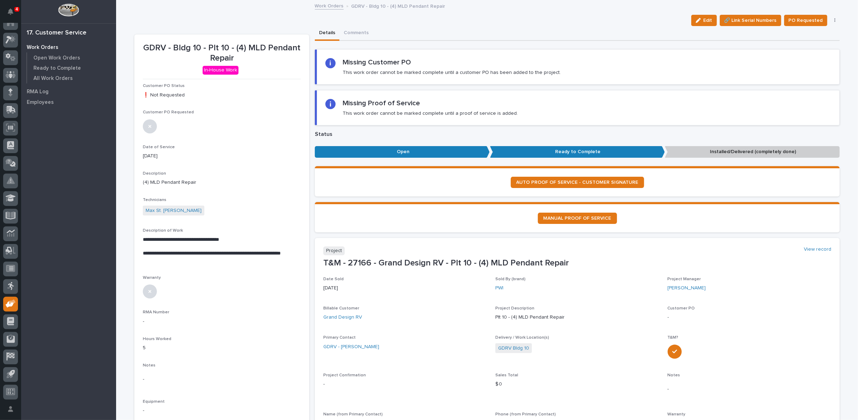
click at [835, 18] on icon "button" at bounding box center [835, 20] width 1 height 4
click at [816, 56] on span "Regenerate PDF" at bounding box center [814, 57] width 38 height 8
click at [165, 360] on img at bounding box center [160, 361] width 34 height 34
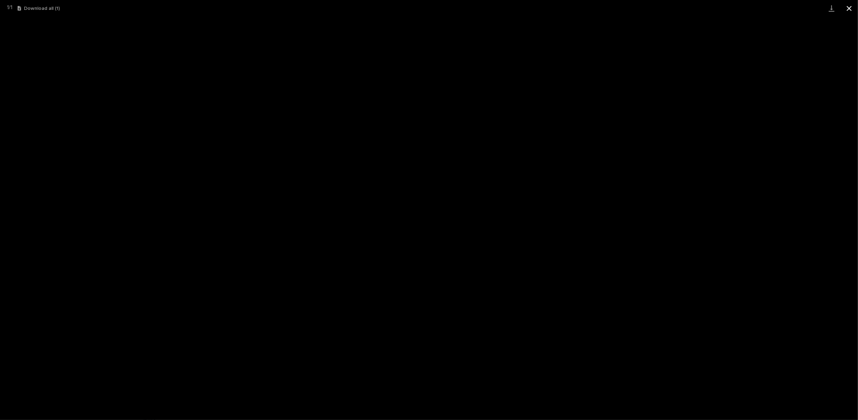
click at [853, 10] on button "Close gallery" at bounding box center [850, 8] width 18 height 17
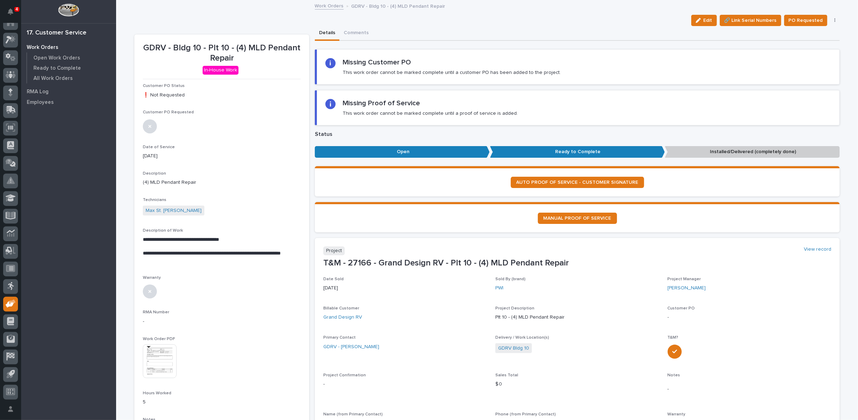
click at [334, 7] on link "Work Orders" at bounding box center [329, 5] width 29 height 8
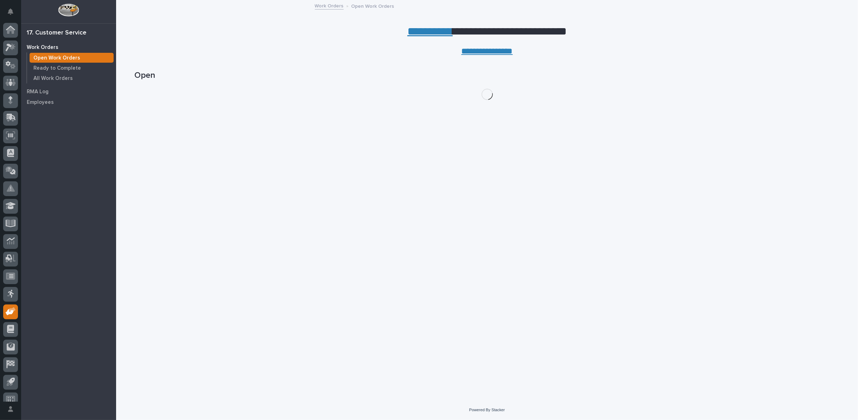
scroll to position [8, 0]
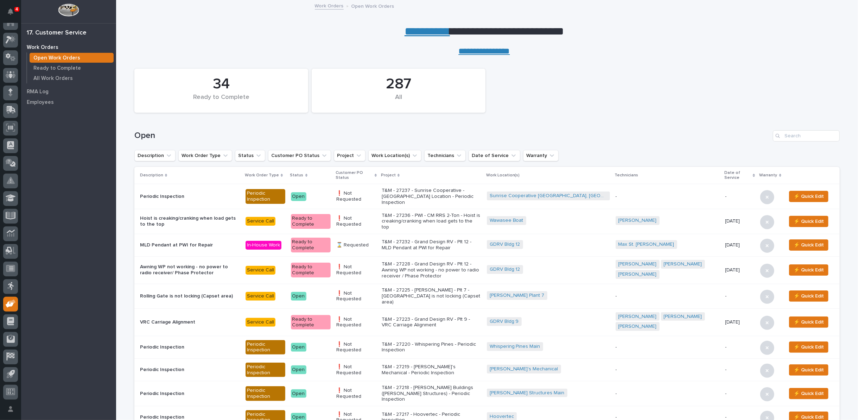
click at [429, 218] on p "T&M - 27236 - PWI - CM RRS 2-Ton - Hoist is creaking/cranking when load gets to…" at bounding box center [432, 222] width 100 height 18
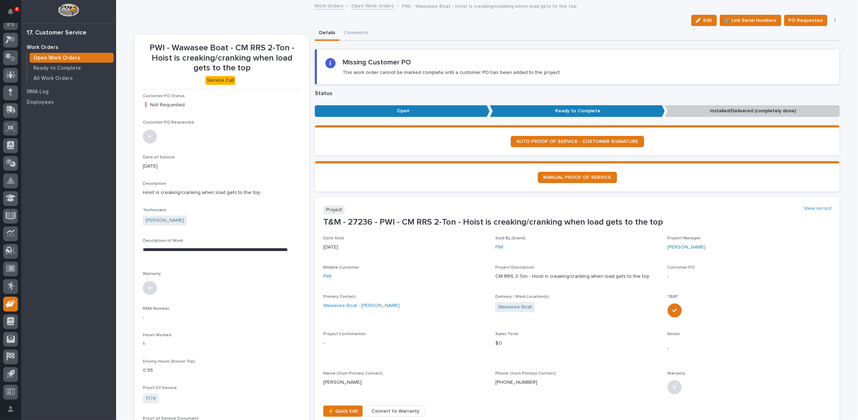
click at [368, 5] on link "Open Work Orders" at bounding box center [373, 5] width 43 height 8
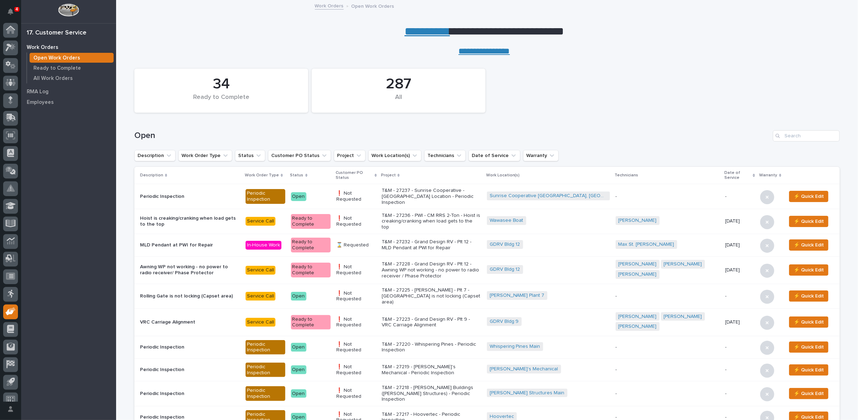
scroll to position [8, 0]
click at [800, 136] on input "Search" at bounding box center [806, 135] width 67 height 11
type input "27166"
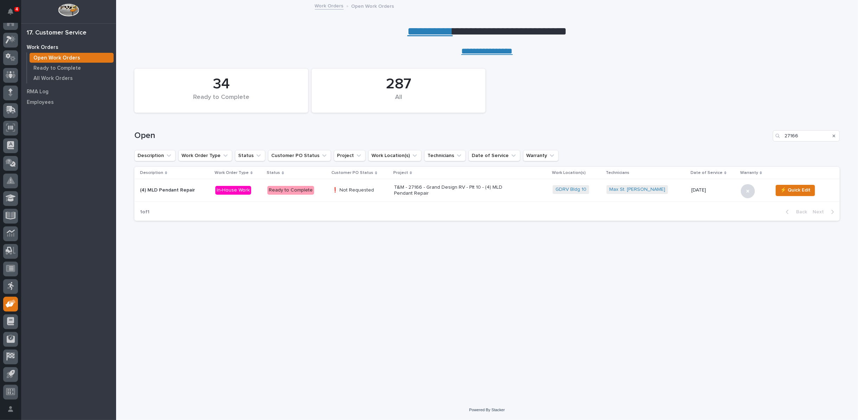
click at [464, 189] on p "T&M - 27166 - Grand Design RV - Plt 10 - (4) MLD Pendant Repair" at bounding box center [455, 190] width 123 height 12
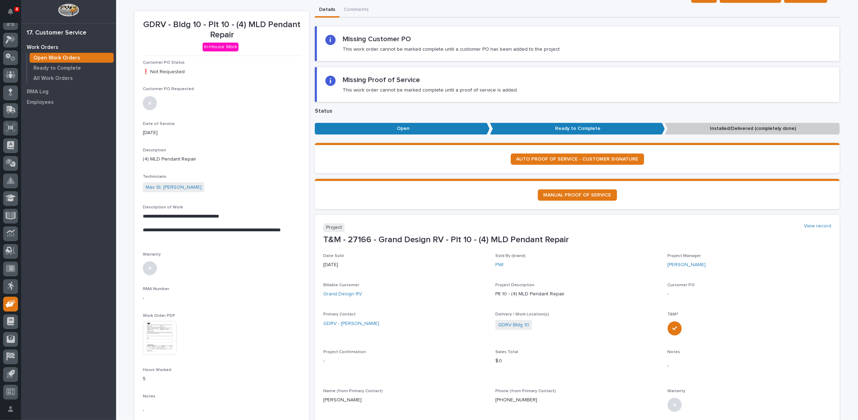
scroll to position [39, 0]
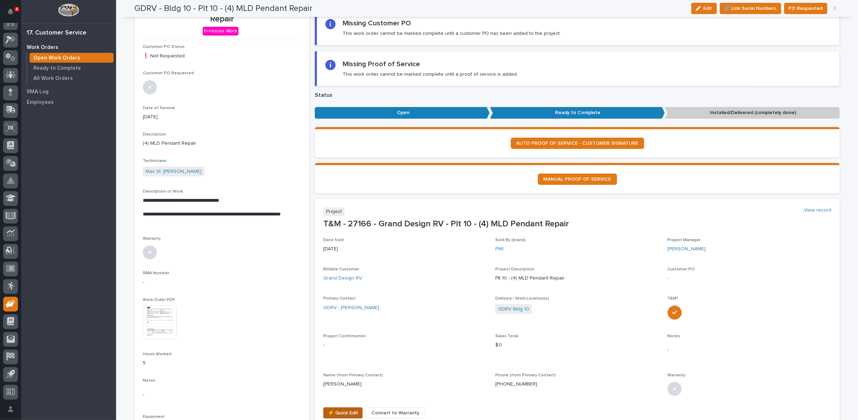
click at [329, 412] on span "⚡ Quick Edit" at bounding box center [343, 413] width 30 height 8
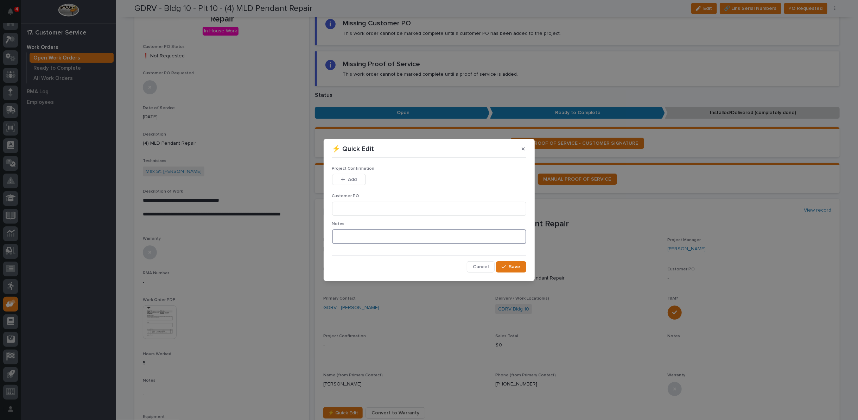
click at [371, 238] on textarea at bounding box center [429, 236] width 194 height 15
type textarea "*********"
click at [515, 264] on span "Save" at bounding box center [515, 267] width 12 height 6
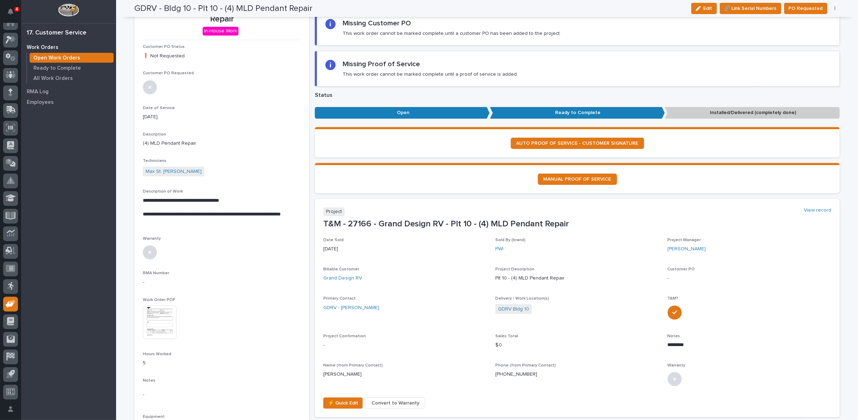
click at [808, 10] on span "PO Requested" at bounding box center [806, 8] width 34 height 8
drag, startPoint x: 141, startPoint y: 212, endPoint x: 184, endPoint y: 220, distance: 44.5
click at [184, 220] on p "**********" at bounding box center [222, 218] width 158 height 14
copy p "**********"
click at [294, 198] on p "**********" at bounding box center [222, 200] width 158 height 7
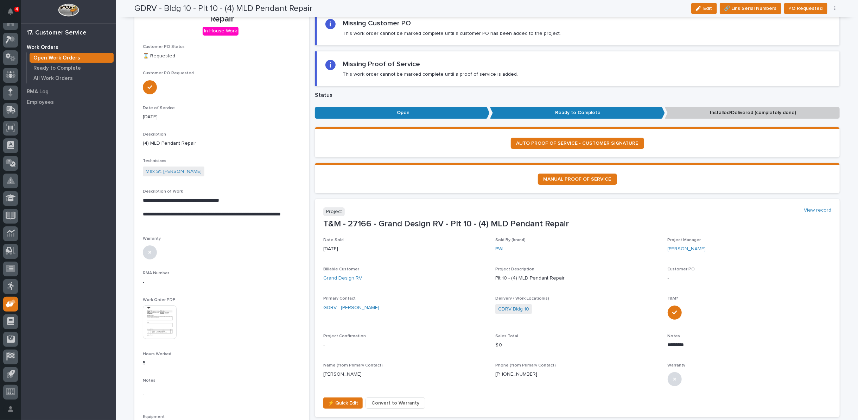
scroll to position [0, 0]
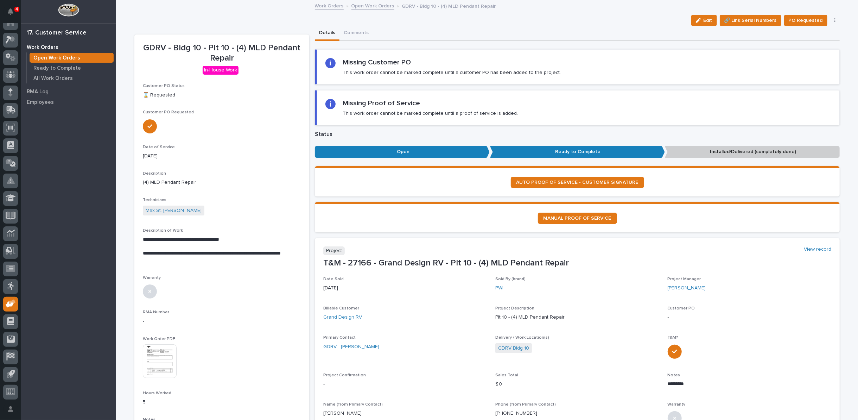
click at [361, 5] on link "Open Work Orders" at bounding box center [373, 5] width 43 height 8
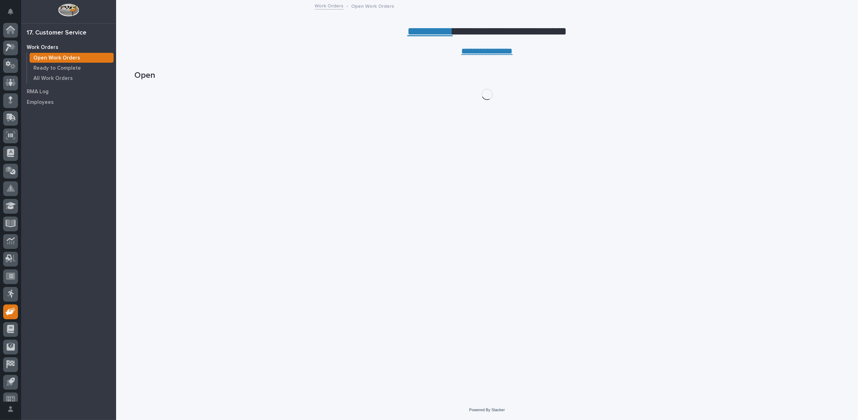
scroll to position [8, 0]
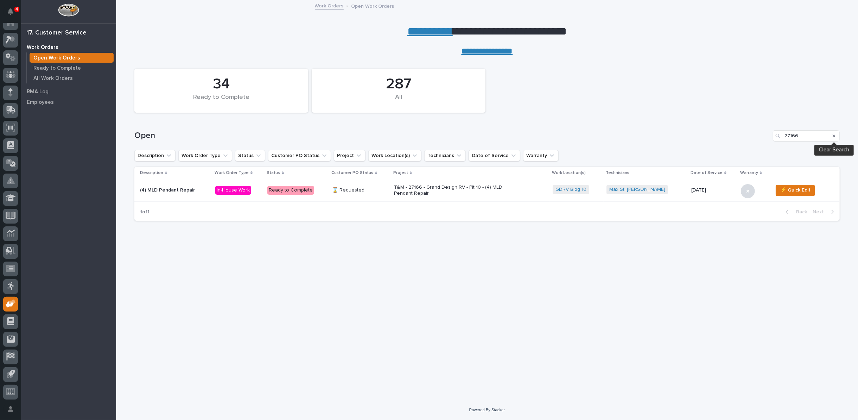
click at [833, 134] on icon "Search" at bounding box center [834, 136] width 3 height 4
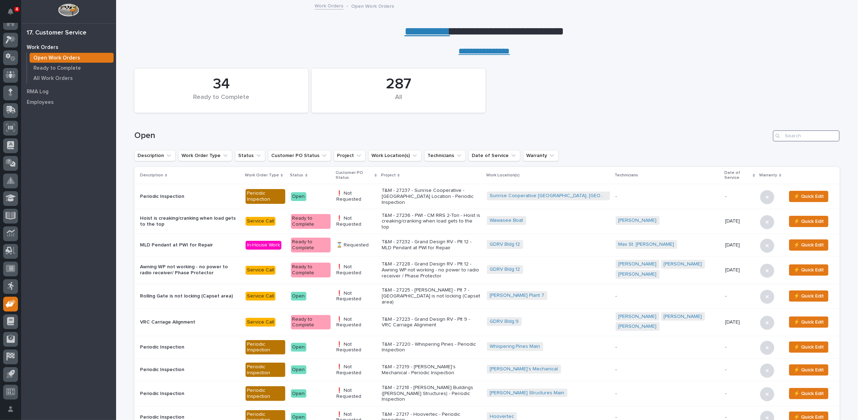
click at [788, 138] on input "Search" at bounding box center [806, 135] width 67 height 11
type input "27190"
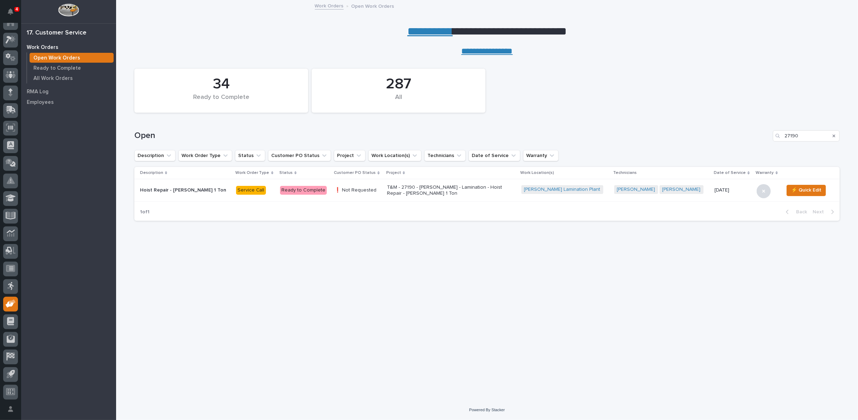
click at [439, 188] on p "T&M - 27190 - [PERSON_NAME] - Lamination - Hoist Repair - [PERSON_NAME] 1 Ton" at bounding box center [448, 190] width 123 height 12
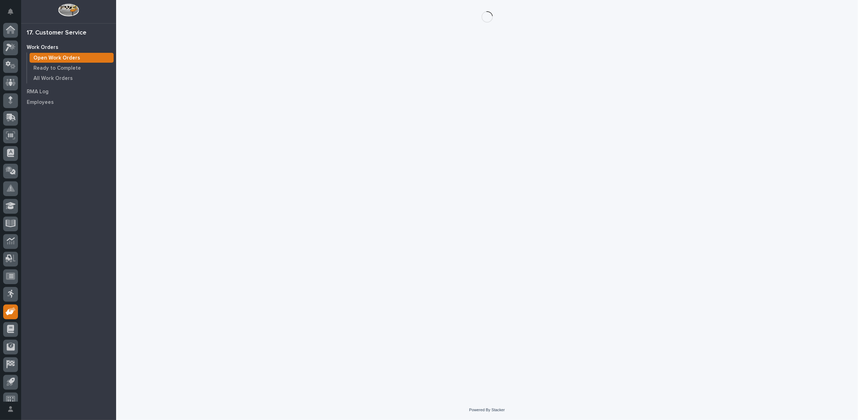
scroll to position [8, 0]
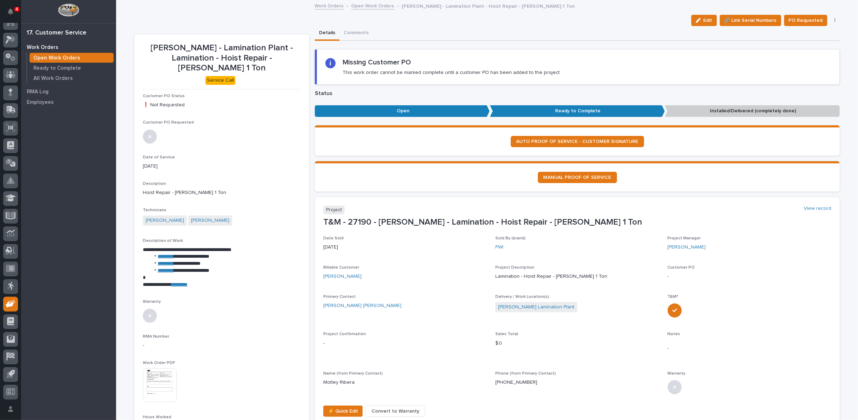
click at [701, 19] on div "button" at bounding box center [700, 20] width 8 height 5
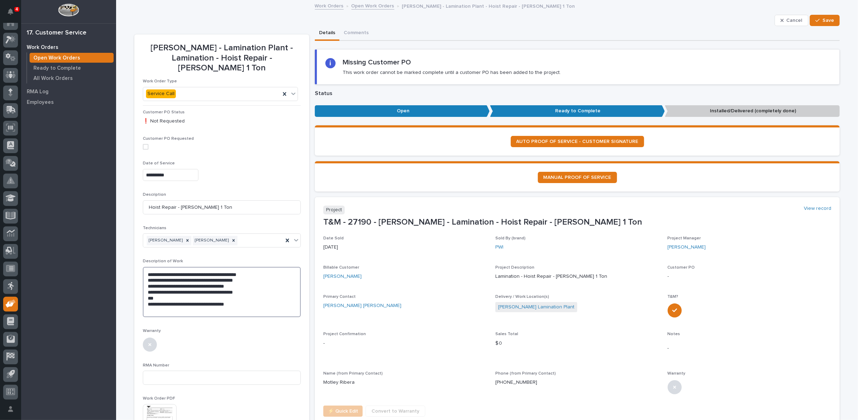
drag, startPoint x: 144, startPoint y: 262, endPoint x: 265, endPoint y: 282, distance: 123.0
click at [265, 282] on textarea "**********" at bounding box center [222, 292] width 158 height 50
paste textarea "**********"
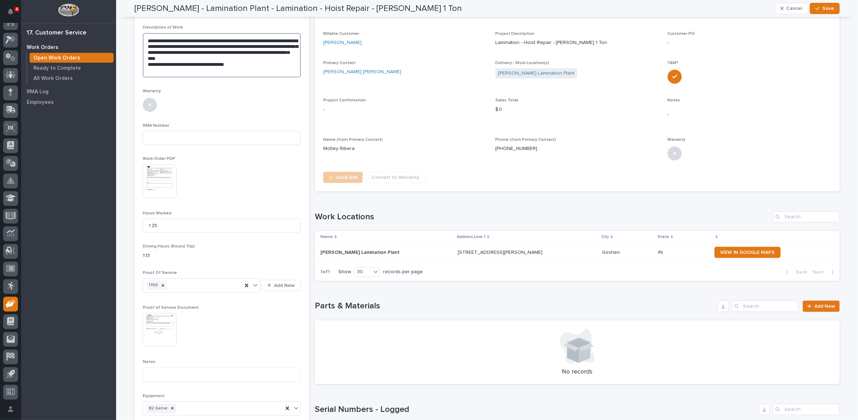
scroll to position [234, 0]
type textarea "**********"
click at [827, 301] on link "Add New" at bounding box center [821, 305] width 37 height 11
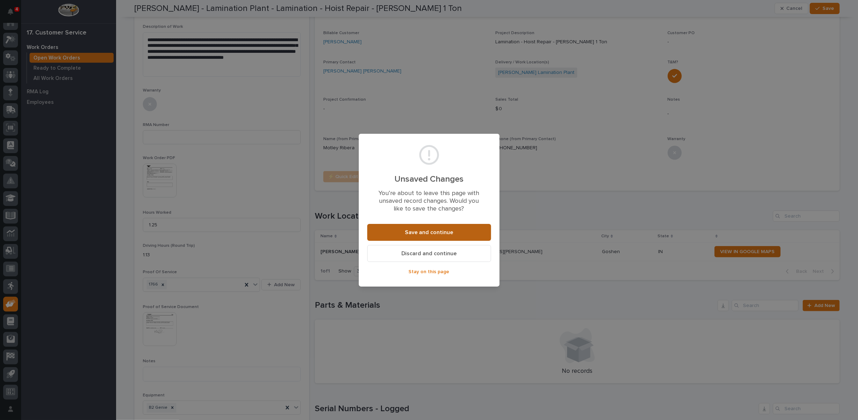
click at [440, 235] on span "Save and continue" at bounding box center [429, 232] width 48 height 7
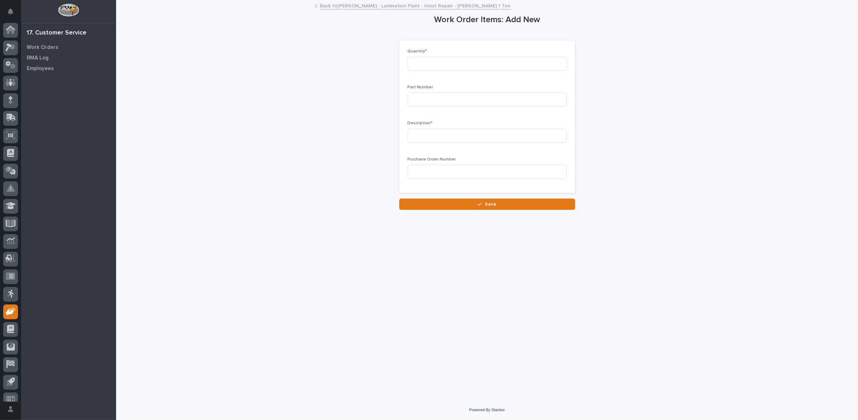
scroll to position [8, 0]
click at [447, 64] on input at bounding box center [487, 64] width 159 height 14
type input "1"
type input "600-40005"
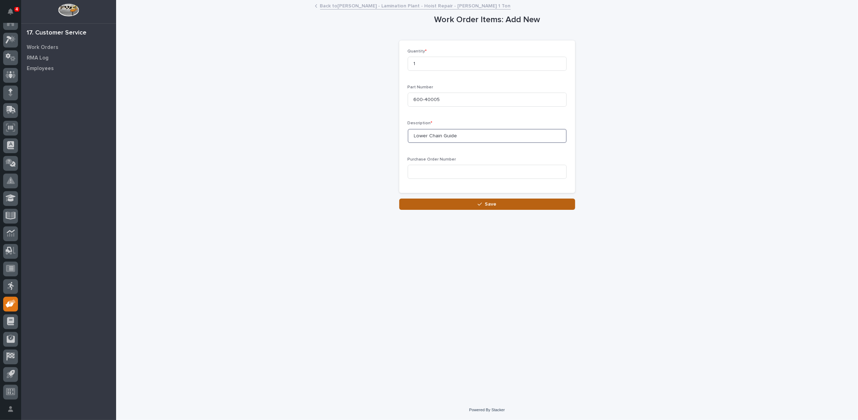
type input "Lower Chain Guide"
click at [486, 206] on span "Save" at bounding box center [491, 204] width 12 height 6
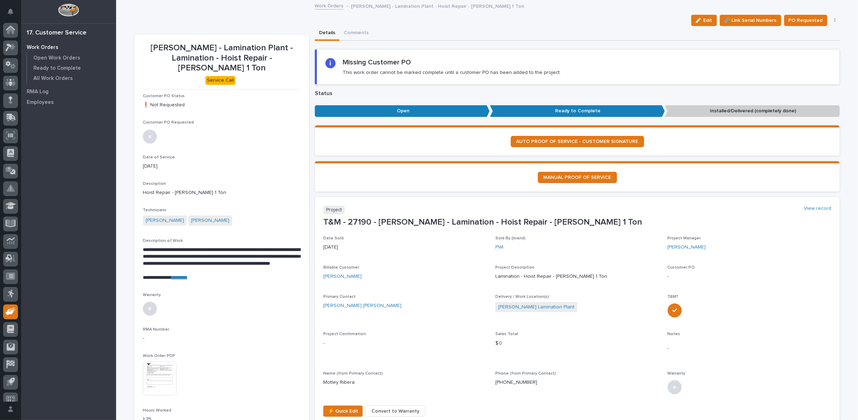
scroll to position [8, 0]
drag, startPoint x: 711, startPoint y: 20, endPoint x: 75, endPoint y: 343, distance: 712.8
click at [711, 20] on span "Edit" at bounding box center [708, 20] width 9 height 6
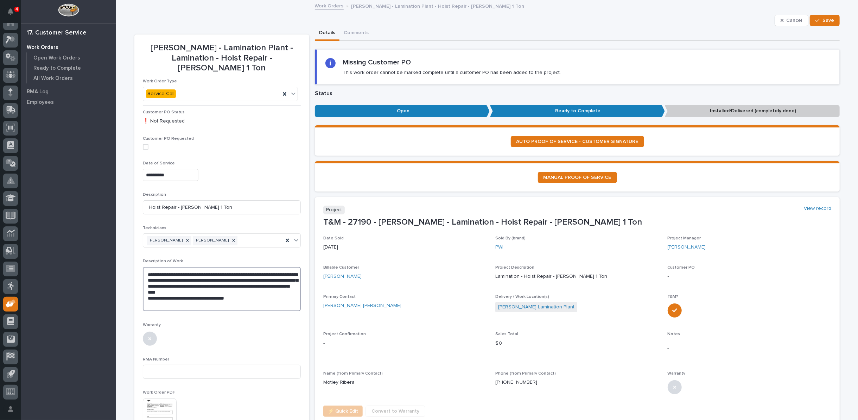
drag, startPoint x: 144, startPoint y: 286, endPoint x: 286, endPoint y: 282, distance: 142.2
click at [286, 282] on textarea "**********" at bounding box center [222, 289] width 158 height 44
click at [209, 282] on textarea "**********" at bounding box center [222, 289] width 158 height 44
drag, startPoint x: 142, startPoint y: 286, endPoint x: 245, endPoint y: 285, distance: 102.4
click at [245, 285] on textarea "**********" at bounding box center [222, 289] width 158 height 44
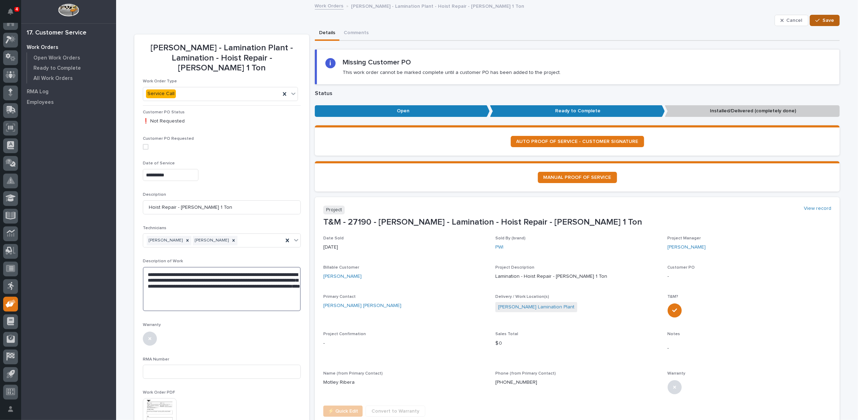
type textarea "**********"
click at [831, 19] on span "Save" at bounding box center [829, 20] width 12 height 6
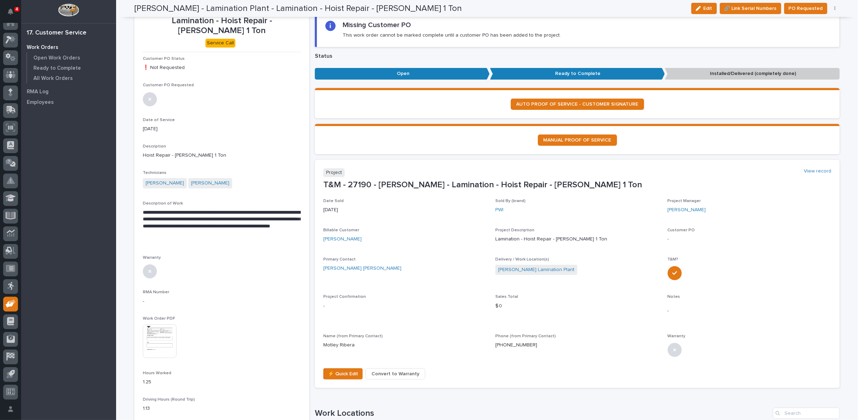
scroll to position [0, 0]
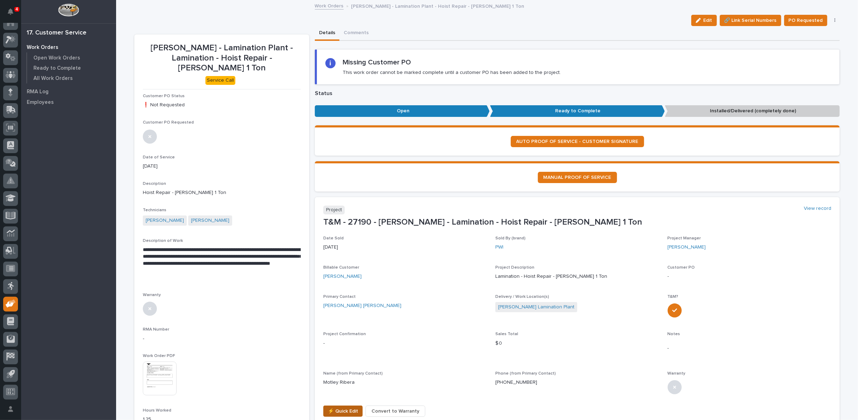
click at [335, 409] on span "⚡ Quick Edit" at bounding box center [343, 411] width 30 height 8
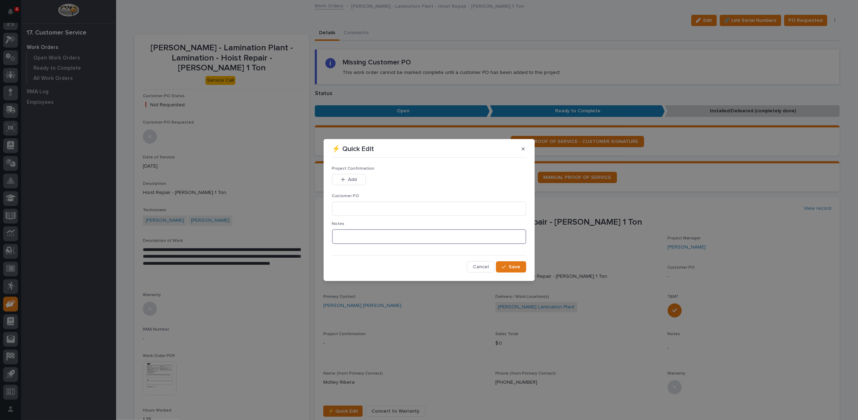
click at [360, 235] on textarea at bounding box center [429, 236] width 194 height 15
type textarea "*********"
click at [516, 267] on span "Save" at bounding box center [515, 267] width 12 height 6
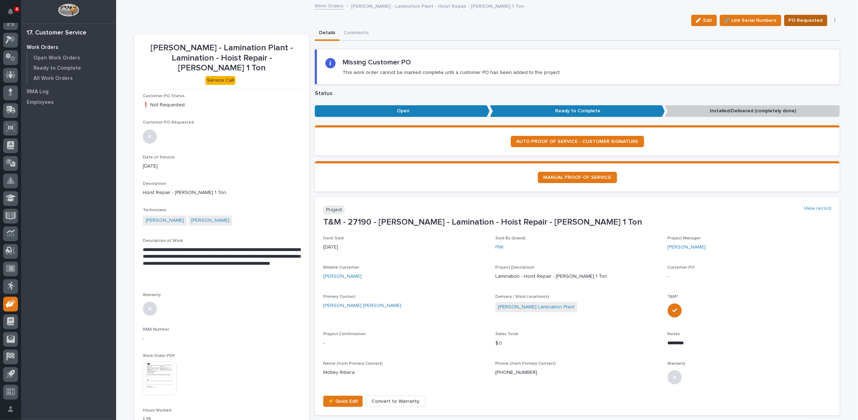
click at [806, 20] on span "PO Requested" at bounding box center [806, 20] width 34 height 8
click at [324, 6] on link "Work Orders" at bounding box center [329, 5] width 29 height 8
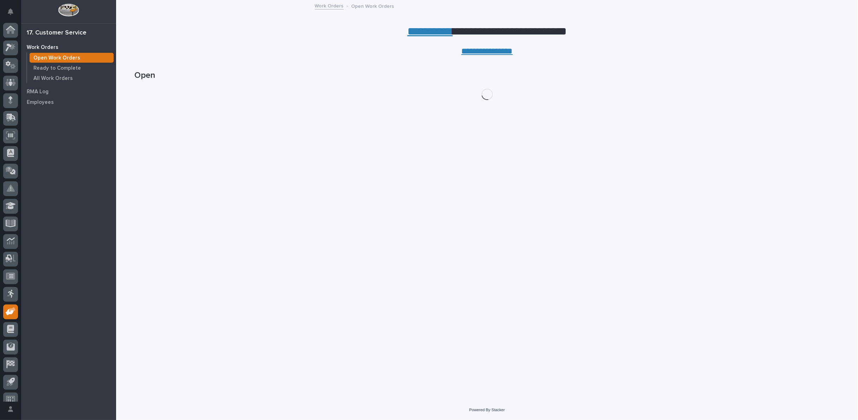
scroll to position [8, 0]
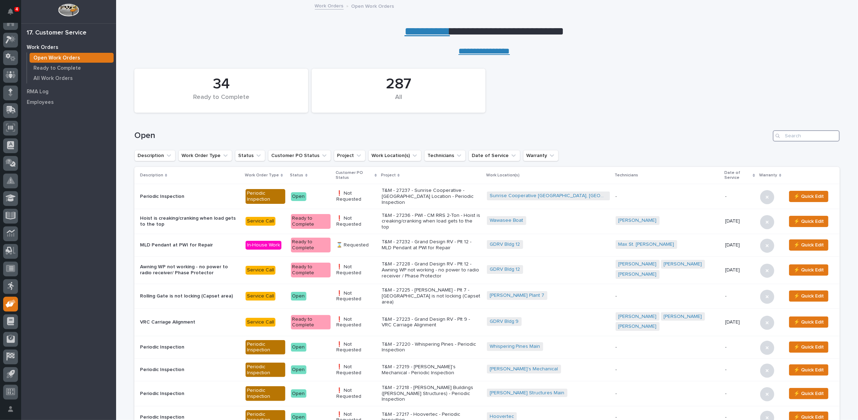
click at [792, 137] on input "Search" at bounding box center [806, 135] width 67 height 11
type input "27164"
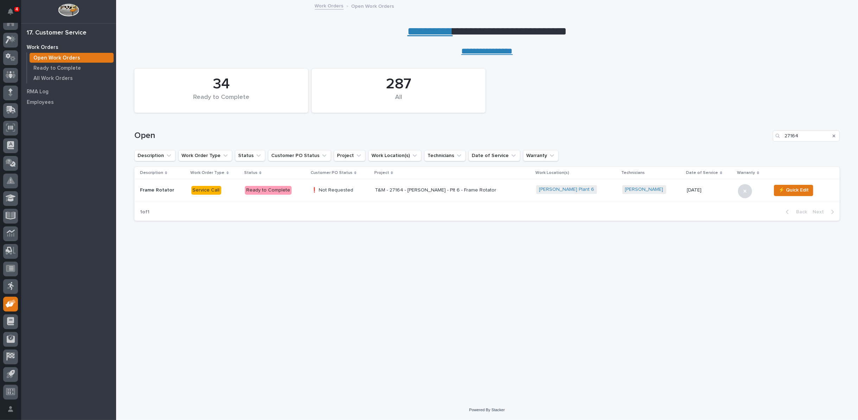
click at [419, 189] on p "T&M - 27164 - [PERSON_NAME] - Plt 6 - Frame Rotator" at bounding box center [436, 190] width 123 height 6
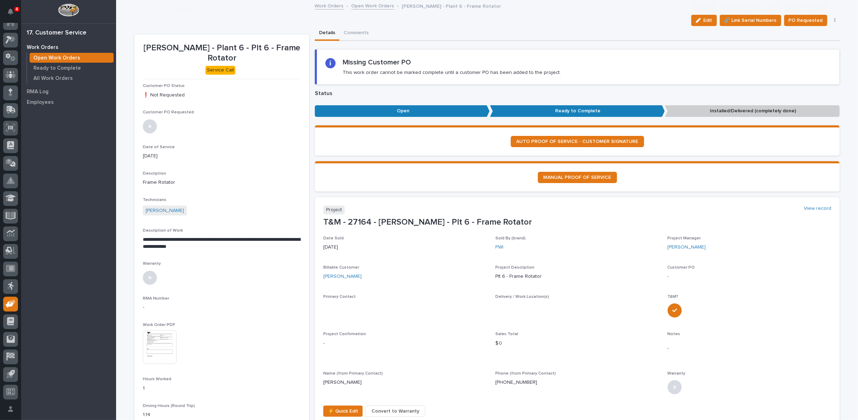
scroll to position [133, 0]
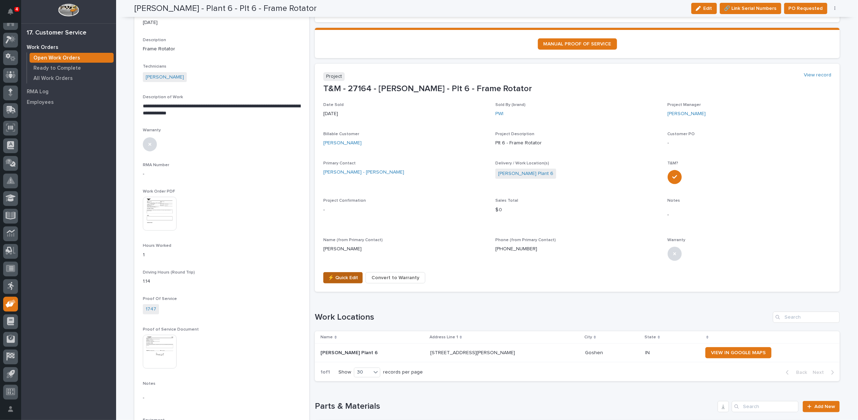
click at [336, 278] on span "⚡ Quick Edit" at bounding box center [343, 277] width 30 height 8
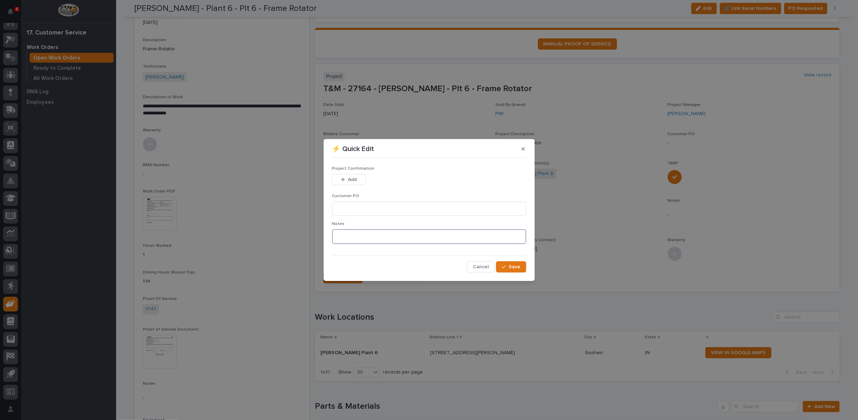
click at [346, 239] on textarea at bounding box center [429, 236] width 194 height 15
type textarea "*********"
click at [505, 265] on icon "button" at bounding box center [504, 266] width 4 height 5
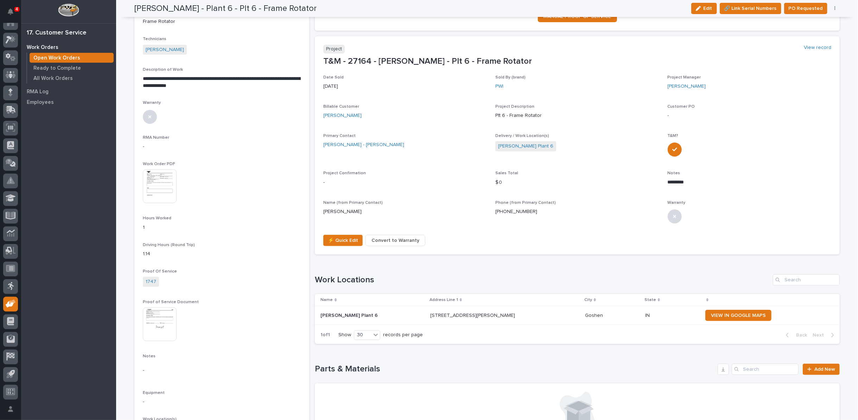
scroll to position [50, 0]
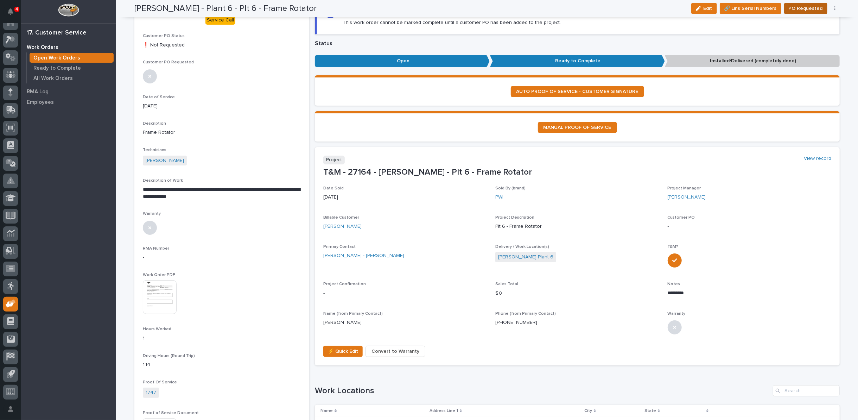
click at [808, 8] on span "PO Requested" at bounding box center [806, 8] width 34 height 8
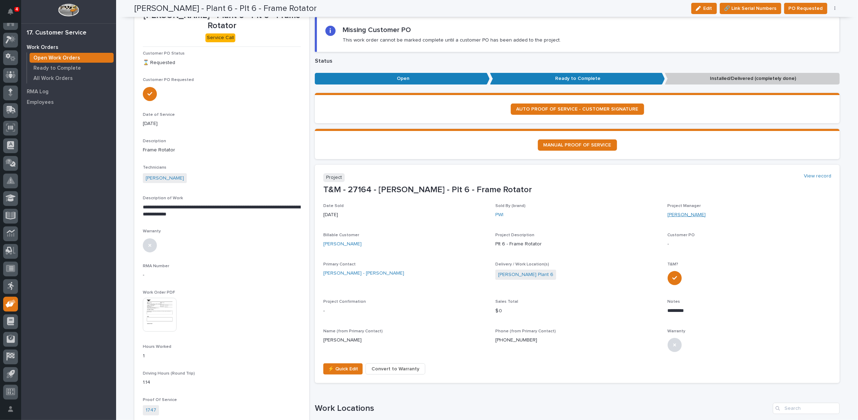
scroll to position [0, 0]
